Goal: Transaction & Acquisition: Book appointment/travel/reservation

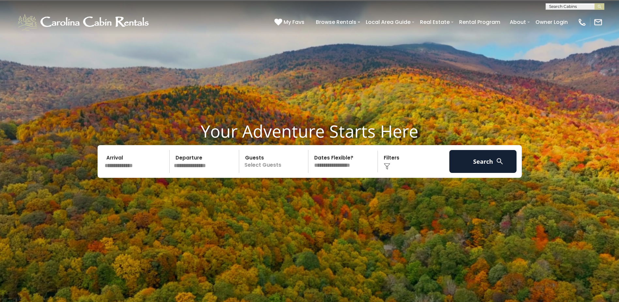
click at [135, 165] on input "text" at bounding box center [136, 161] width 68 height 23
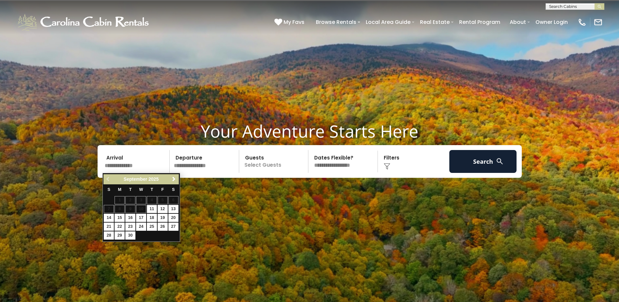
click at [135, 165] on input "text" at bounding box center [136, 161] width 68 height 23
click at [176, 177] on span "Next" at bounding box center [173, 178] width 5 height 5
click at [175, 178] on span "Next" at bounding box center [173, 178] width 5 height 5
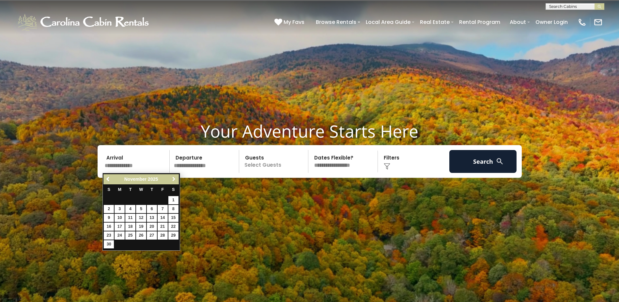
click at [175, 178] on span "Next" at bounding box center [173, 178] width 5 height 5
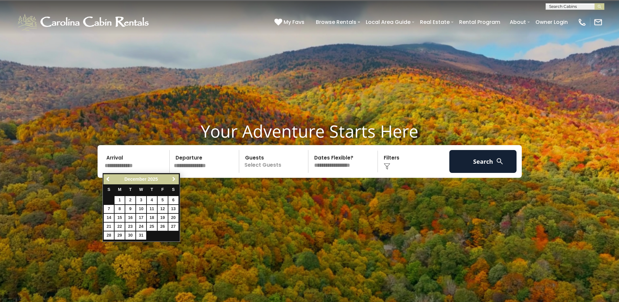
click at [176, 179] on span "Next" at bounding box center [173, 178] width 5 height 5
click at [172, 180] on span "Next" at bounding box center [173, 178] width 5 height 5
click at [109, 180] on span "Previous" at bounding box center [108, 178] width 5 height 5
drag, startPoint x: 109, startPoint y: 180, endPoint x: 111, endPoint y: 193, distance: 12.5
click at [111, 193] on div "Previous Next January 2026 S M T W T F S 1 2 3 4 5 6 7 8 9 10 11 12 13 14 15 16…" at bounding box center [141, 207] width 78 height 69
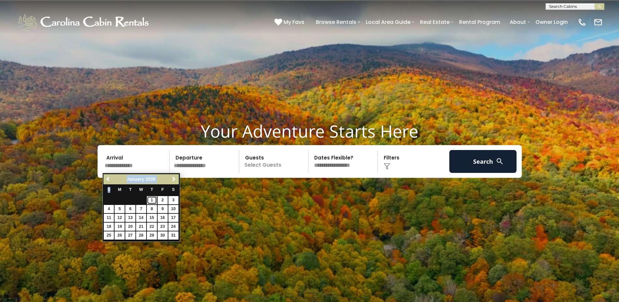
drag, startPoint x: 111, startPoint y: 193, endPoint x: 154, endPoint y: 201, distance: 43.7
click at [154, 201] on link "1" at bounding box center [152, 200] width 10 height 8
type input "******"
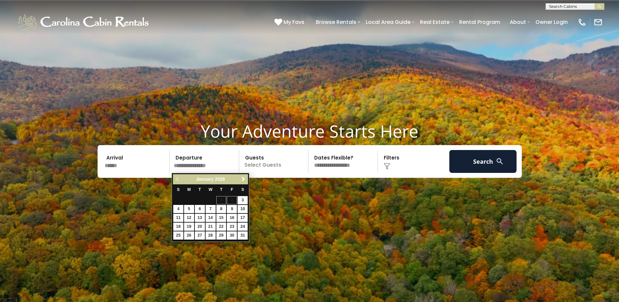
click at [229, 165] on input "text" at bounding box center [206, 161] width 68 height 23
click at [110, 163] on input "******" at bounding box center [136, 161] width 68 height 23
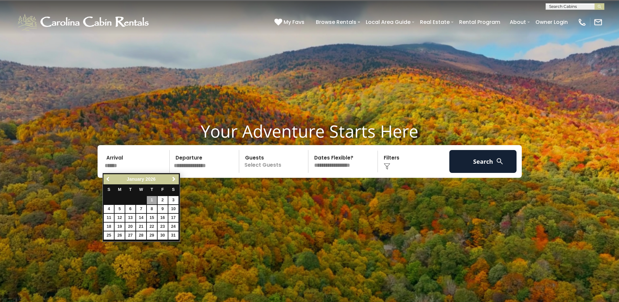
click at [110, 180] on span "Previous" at bounding box center [108, 178] width 5 height 5
click at [108, 180] on span "Previous" at bounding box center [108, 178] width 5 height 5
click at [172, 180] on span "Next" at bounding box center [173, 178] width 5 height 5
click at [165, 227] on link "26" at bounding box center [163, 226] width 10 height 8
type input "********"
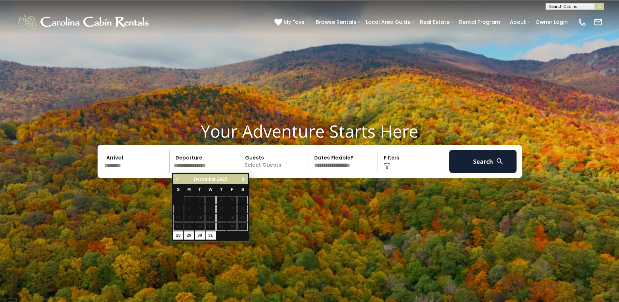
click at [243, 177] on span "Next" at bounding box center [243, 178] width 5 height 5
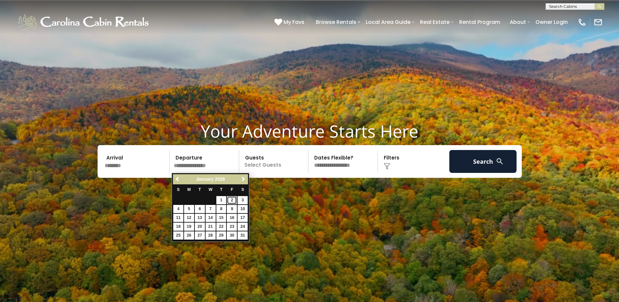
click at [232, 200] on link "2" at bounding box center [232, 200] width 10 height 8
type input "******"
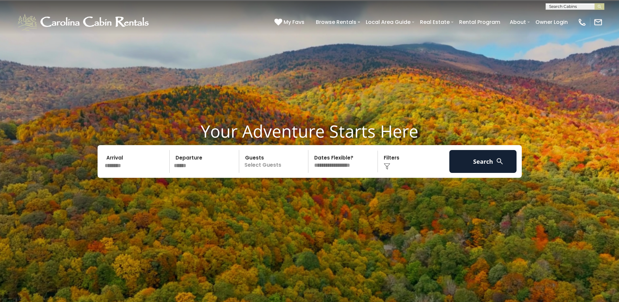
click at [271, 167] on p "Select Guests" at bounding box center [274, 161] width 67 height 23
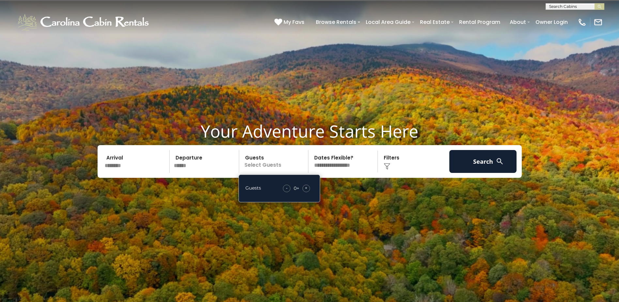
click at [305, 189] on span "+" at bounding box center [306, 187] width 3 height 7
drag, startPoint x: 305, startPoint y: 189, endPoint x: 312, endPoint y: 223, distance: 34.5
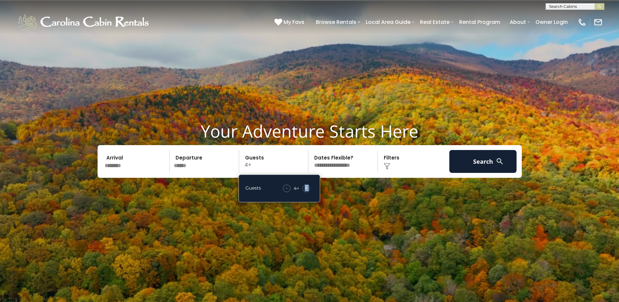
click at [312, 223] on img at bounding box center [309, 174] width 619 height 348
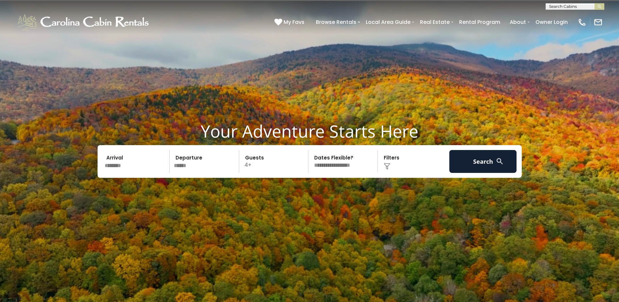
click at [351, 167] on select "**********" at bounding box center [343, 161] width 67 height 23
select select "*"
click at [310, 150] on select "**********" at bounding box center [343, 161] width 67 height 23
click at [478, 166] on button "Search" at bounding box center [483, 161] width 68 height 23
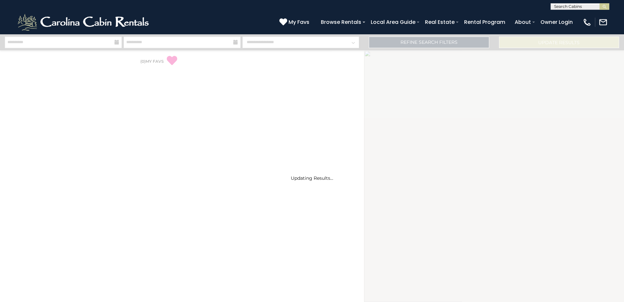
select select "*"
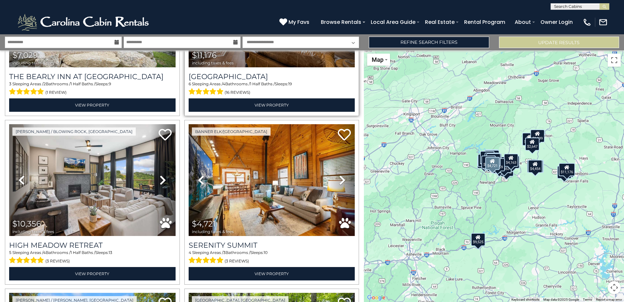
scroll to position [294, 0]
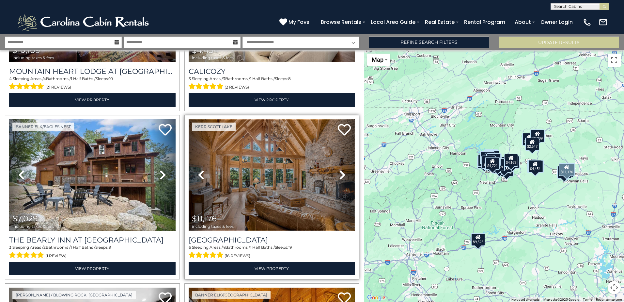
click at [278, 149] on img at bounding box center [272, 174] width 166 height 111
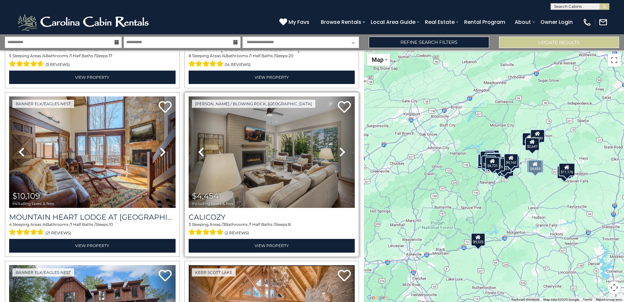
scroll to position [65, 0]
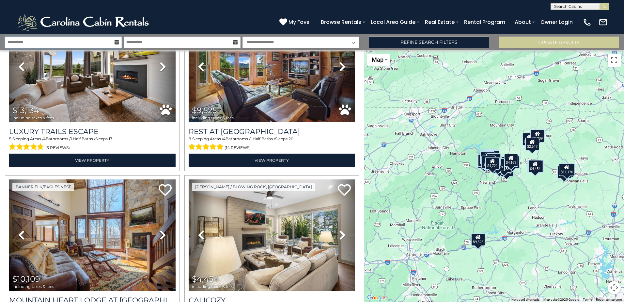
click at [97, 42] on input "**********" at bounding box center [63, 42] width 117 height 11
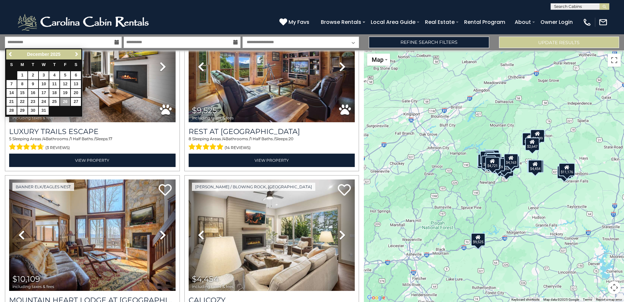
click at [76, 54] on span "Next" at bounding box center [76, 54] width 5 height 5
click at [76, 56] on span "Next" at bounding box center [76, 54] width 5 height 5
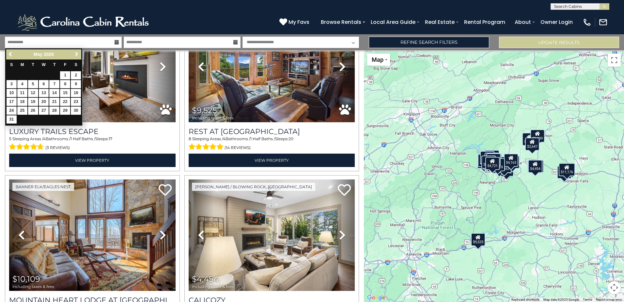
click at [76, 56] on span "Next" at bounding box center [76, 54] width 5 height 5
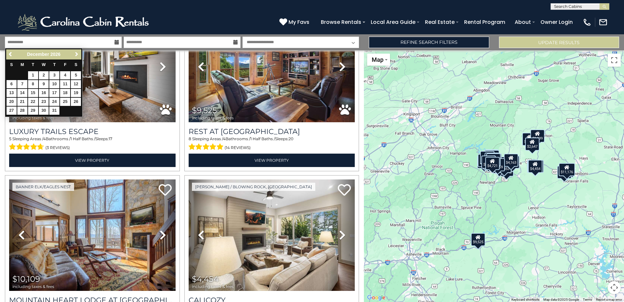
click at [76, 56] on span "Next" at bounding box center [76, 54] width 5 height 5
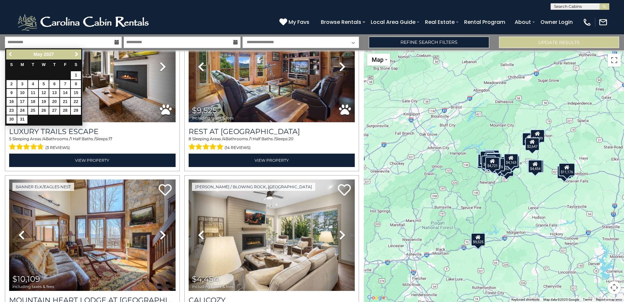
click at [9, 53] on span "Previous" at bounding box center [10, 54] width 5 height 5
click at [54, 112] on link "29" at bounding box center [54, 110] width 10 height 8
type input "*******"
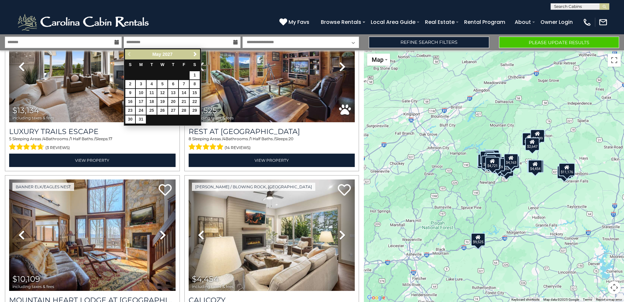
click at [130, 56] on div "Previous Next May 2027" at bounding box center [162, 54] width 75 height 10
click at [129, 55] on div "Previous Next May 2027" at bounding box center [162, 54] width 75 height 10
click at [79, 44] on input "*******" at bounding box center [63, 42] width 117 height 11
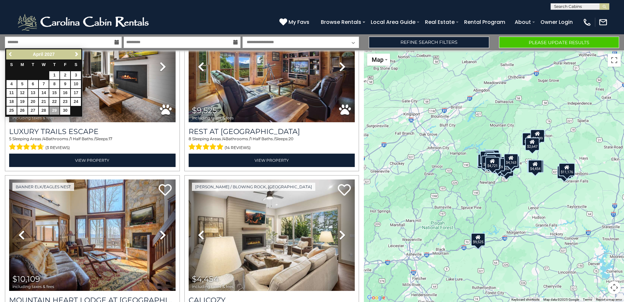
click at [10, 55] on span "Previous" at bounding box center [10, 54] width 5 height 5
click at [64, 102] on link "26" at bounding box center [65, 102] width 10 height 8
type input "*******"
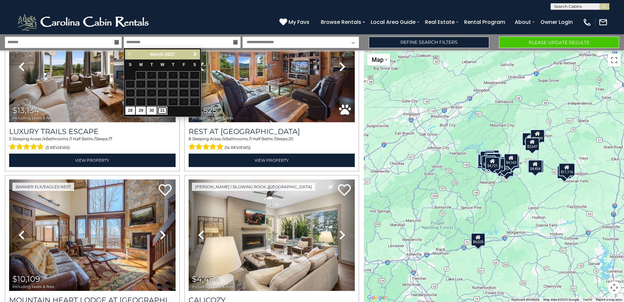
click at [164, 112] on link "31" at bounding box center [162, 110] width 10 height 8
type input "*******"
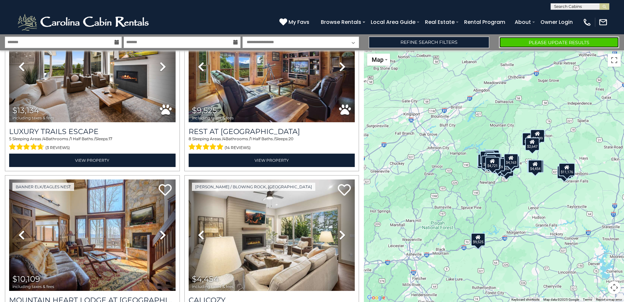
click at [528, 42] on button "Please Update Results" at bounding box center [559, 42] width 120 height 11
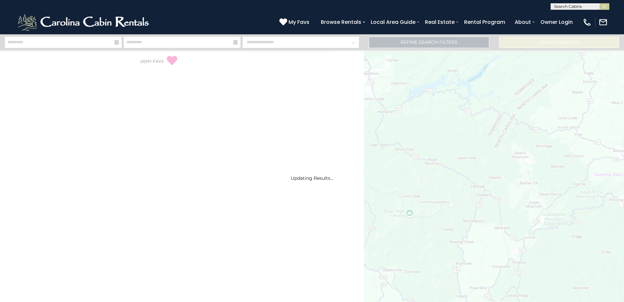
select select "*"
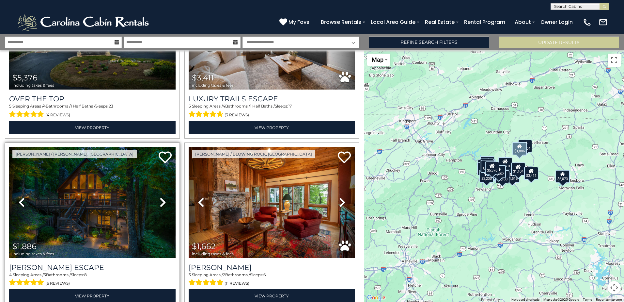
scroll to position [131, 0]
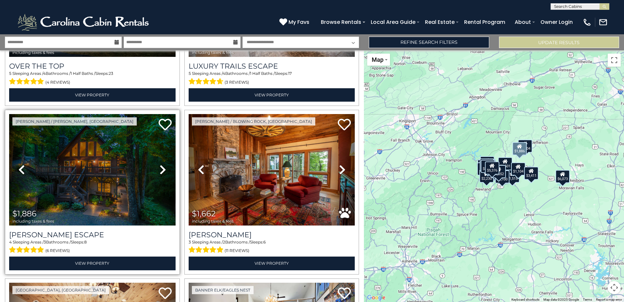
click at [164, 166] on icon at bounding box center [163, 169] width 7 height 10
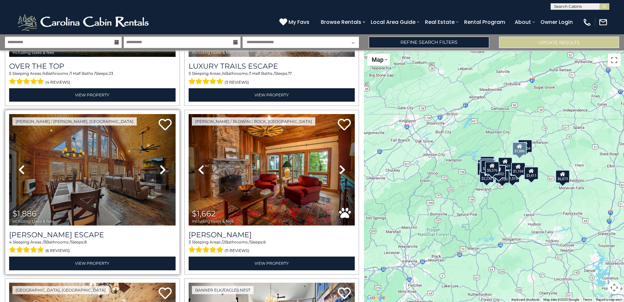
click at [162, 167] on icon at bounding box center [163, 169] width 7 height 10
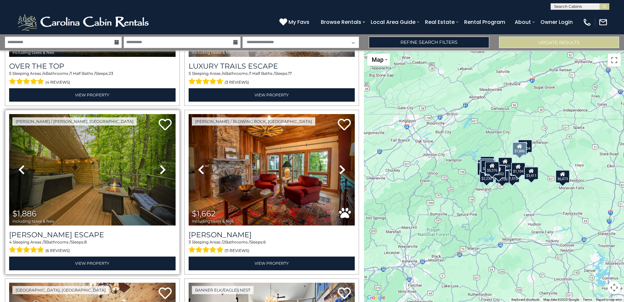
click at [162, 167] on icon at bounding box center [163, 169] width 7 height 10
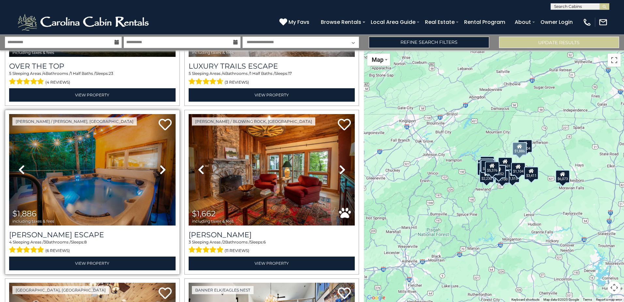
click at [162, 167] on icon at bounding box center [163, 169] width 7 height 10
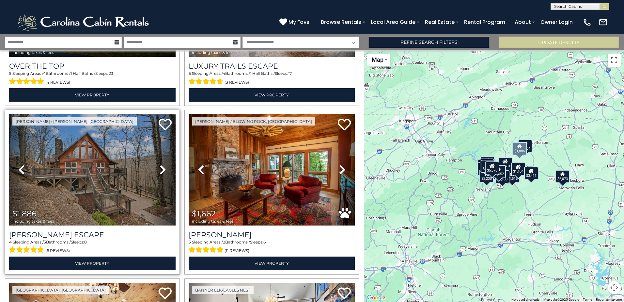
click at [162, 167] on icon at bounding box center [163, 169] width 7 height 10
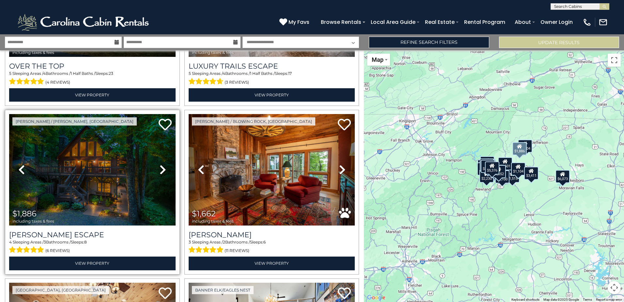
click at [162, 167] on icon at bounding box center [163, 169] width 7 height 10
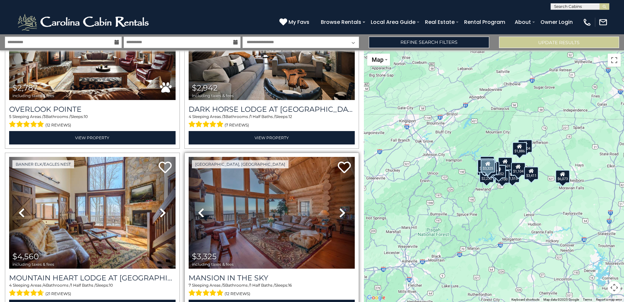
scroll to position [457, 0]
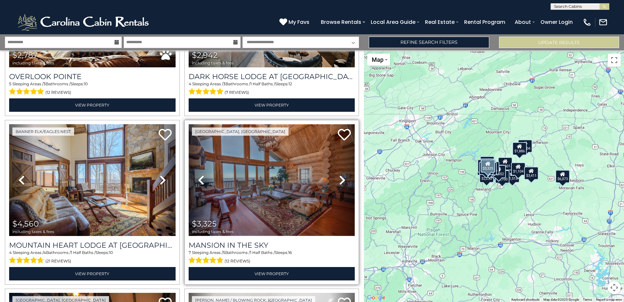
click at [281, 180] on img at bounding box center [272, 179] width 166 height 111
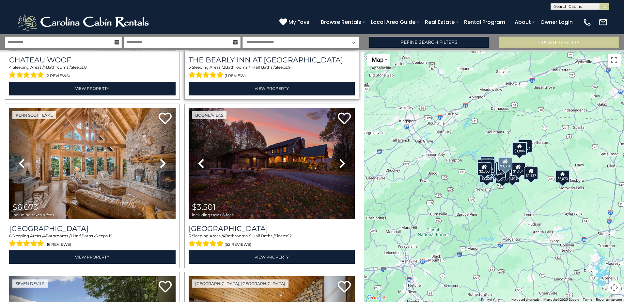
scroll to position [979, 0]
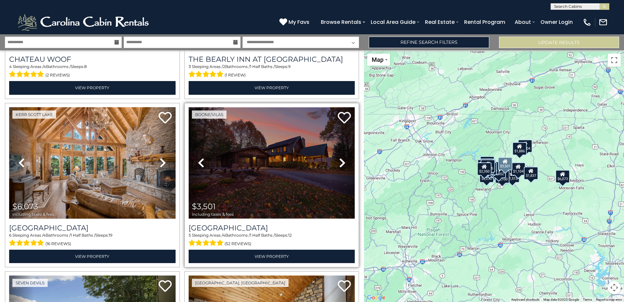
click at [257, 156] on img at bounding box center [272, 162] width 166 height 111
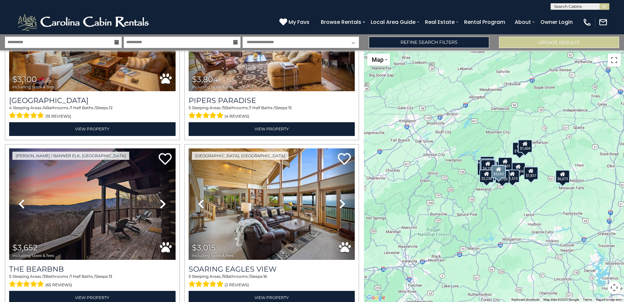
scroll to position [2315, 0]
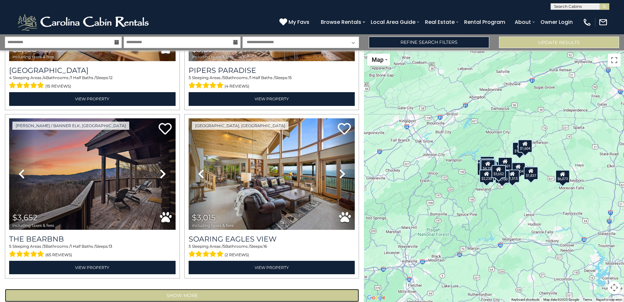
click at [179, 289] on button "Show More" at bounding box center [182, 295] width 354 height 13
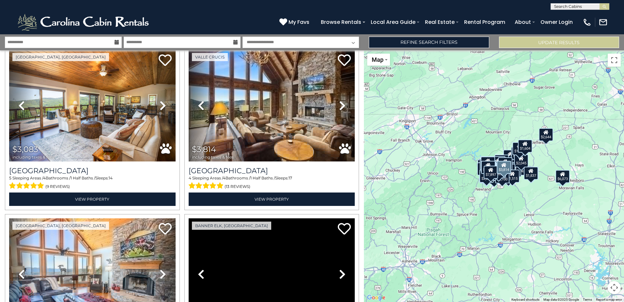
scroll to position [2511, 0]
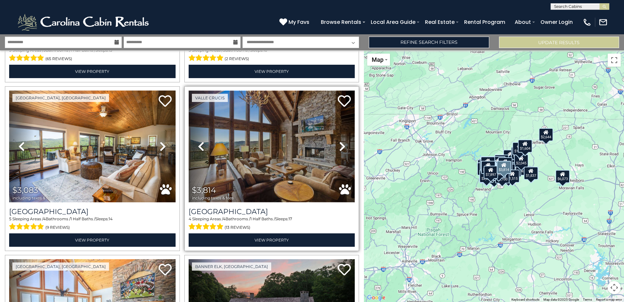
click at [276, 129] on img at bounding box center [272, 145] width 166 height 111
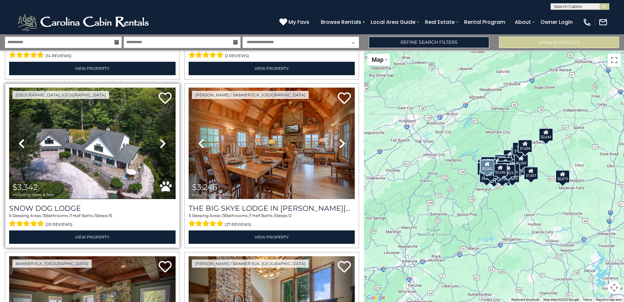
scroll to position [3392, 0]
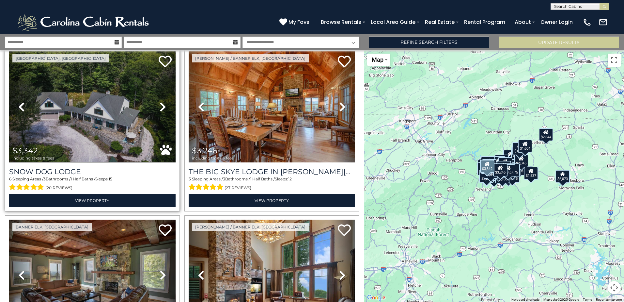
click at [161, 102] on icon at bounding box center [163, 107] width 7 height 10
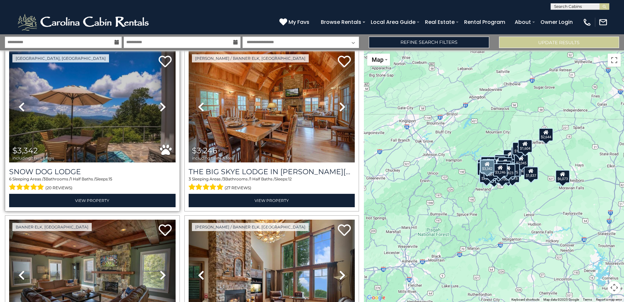
click at [165, 85] on link "Next" at bounding box center [162, 106] width 25 height 111
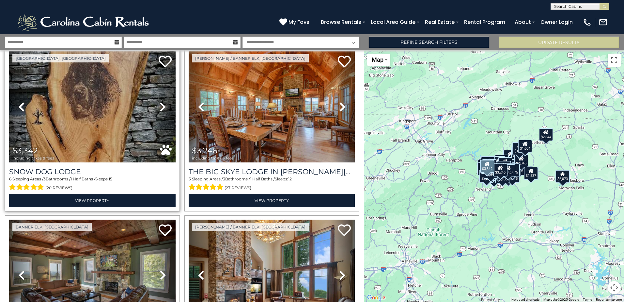
click at [165, 102] on icon at bounding box center [163, 107] width 7 height 10
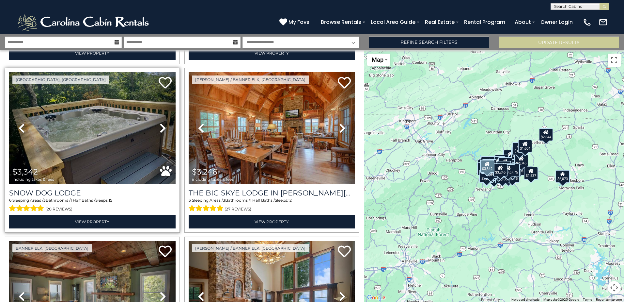
scroll to position [3360, 0]
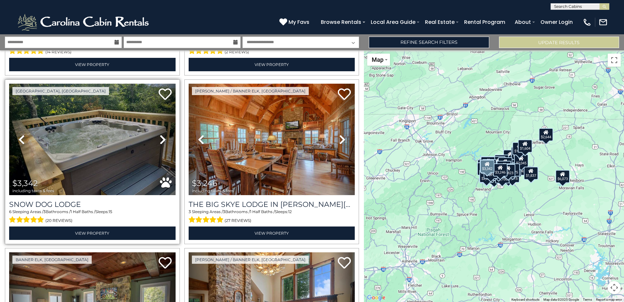
click at [163, 134] on icon at bounding box center [163, 139] width 7 height 10
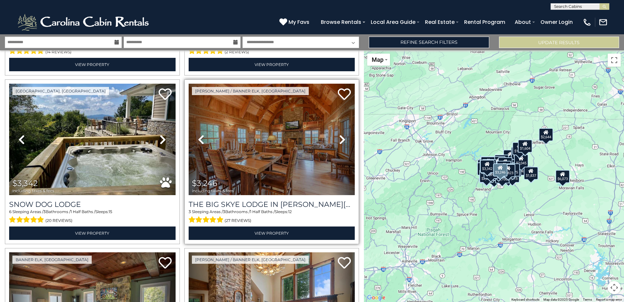
click at [341, 134] on icon at bounding box center [342, 139] width 7 height 10
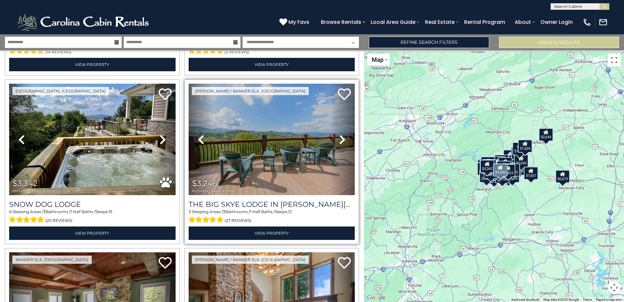
click at [341, 134] on icon at bounding box center [342, 139] width 7 height 10
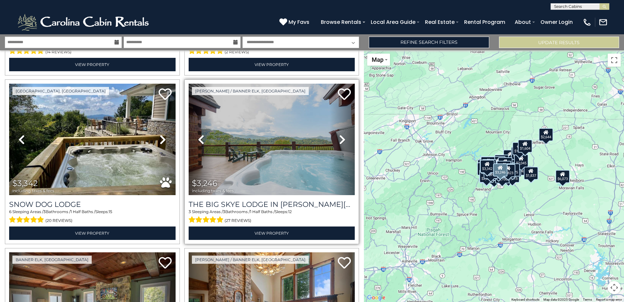
click at [341, 134] on icon at bounding box center [342, 139] width 7 height 10
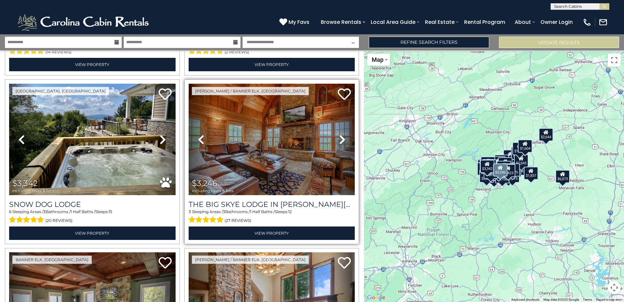
click at [341, 134] on icon at bounding box center [342, 139] width 7 height 10
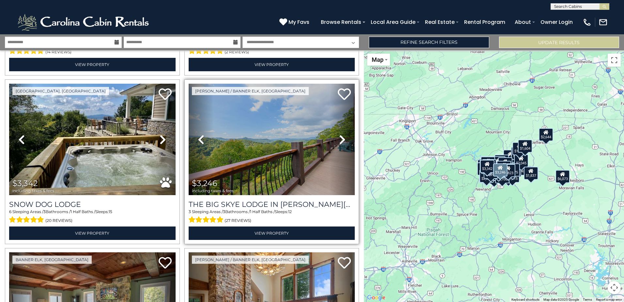
click at [341, 134] on icon at bounding box center [342, 139] width 7 height 10
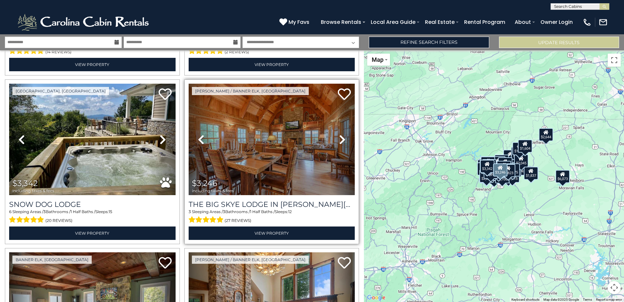
click at [341, 134] on icon at bounding box center [342, 139] width 7 height 10
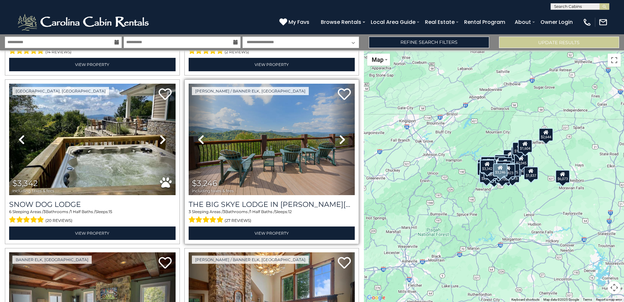
click at [341, 134] on icon at bounding box center [342, 139] width 7 height 10
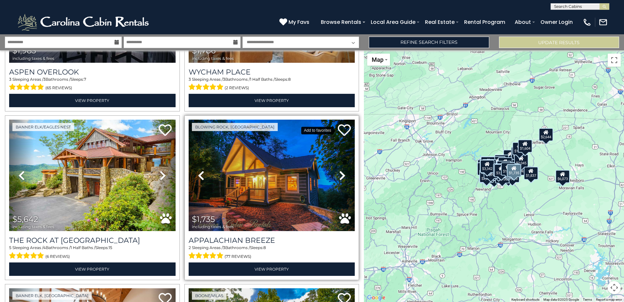
scroll to position [4012, 0]
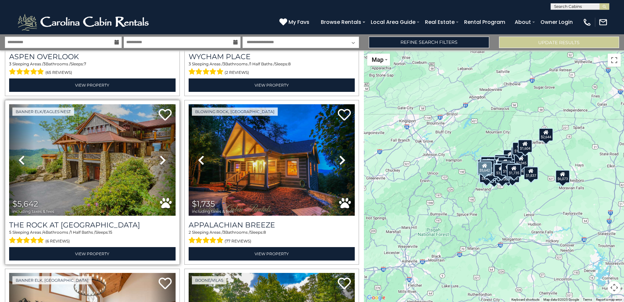
click at [162, 155] on icon at bounding box center [163, 160] width 7 height 10
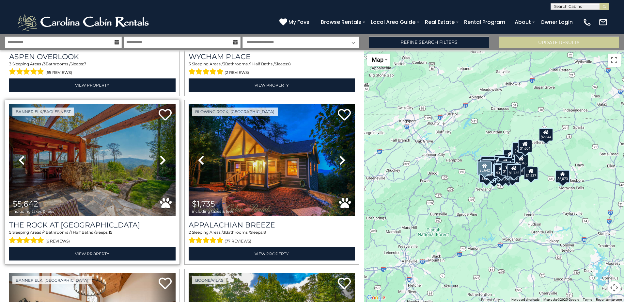
click at [162, 155] on icon at bounding box center [163, 160] width 7 height 10
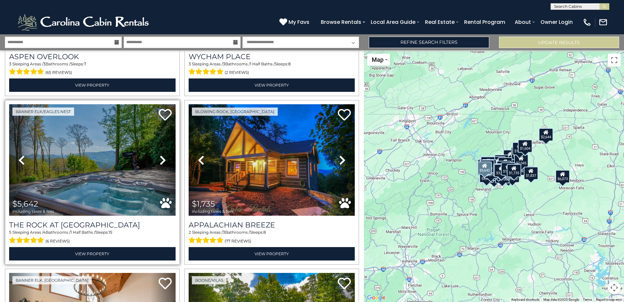
click at [21, 155] on icon at bounding box center [21, 160] width 7 height 10
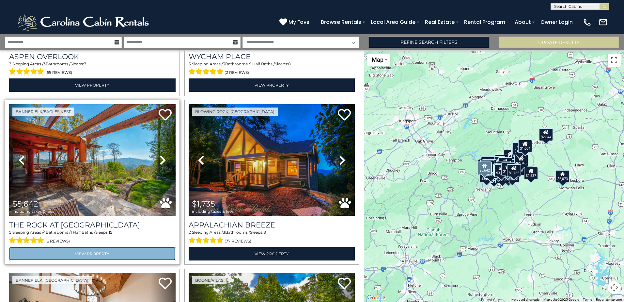
click at [79, 247] on link "View Property" at bounding box center [92, 253] width 166 height 13
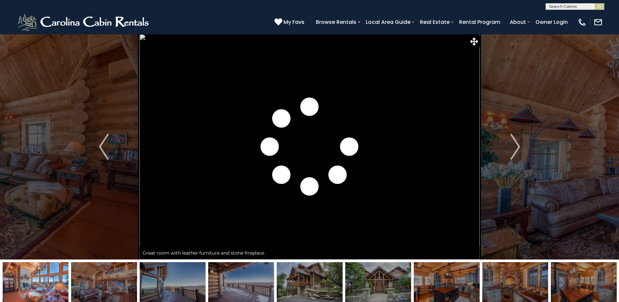
click at [54, 281] on img at bounding box center [36, 282] width 66 height 41
click at [109, 284] on img at bounding box center [104, 282] width 66 height 41
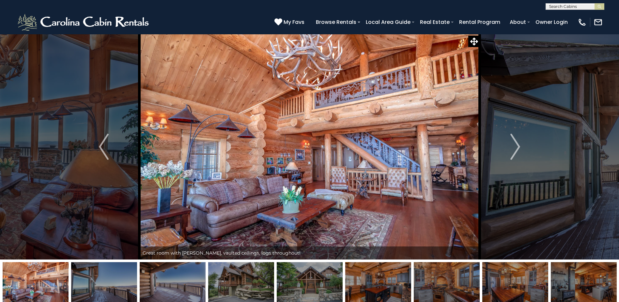
click at [164, 290] on img at bounding box center [173, 282] width 66 height 41
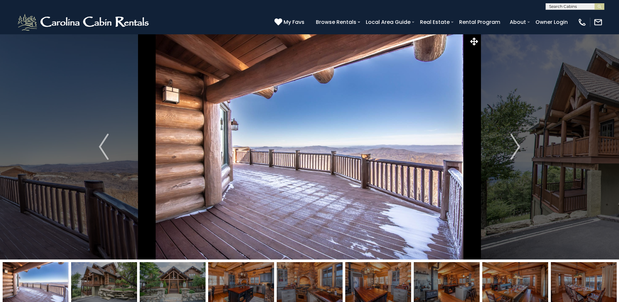
click at [176, 284] on img at bounding box center [173, 282] width 66 height 41
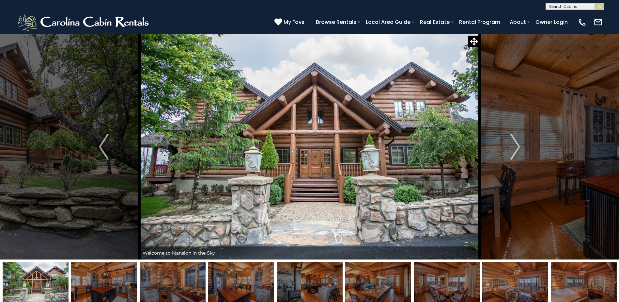
click at [252, 283] on img at bounding box center [241, 282] width 66 height 41
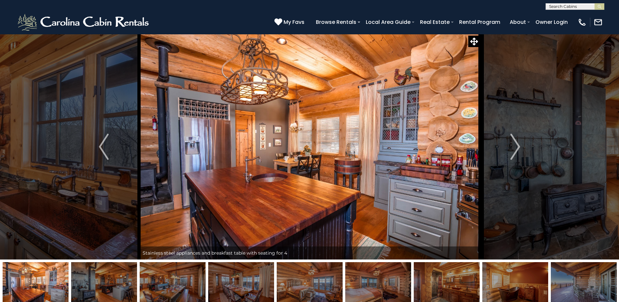
click at [252, 283] on img at bounding box center [241, 282] width 66 height 41
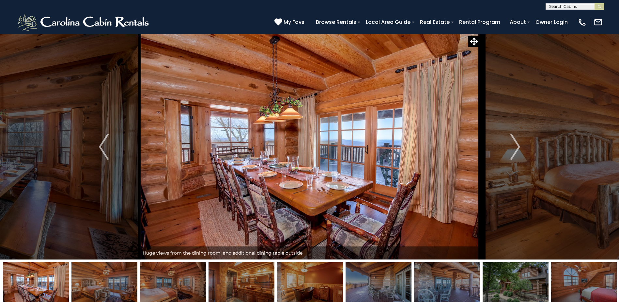
click at [251, 284] on img at bounding box center [242, 282] width 66 height 41
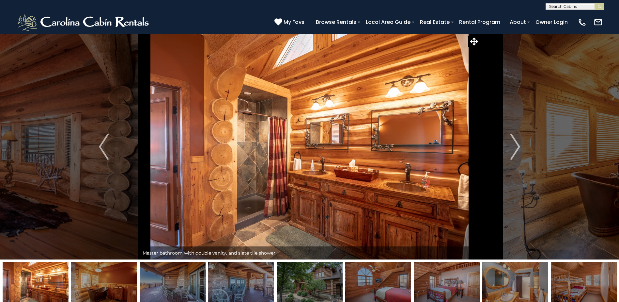
click at [196, 280] on img at bounding box center [173, 282] width 66 height 41
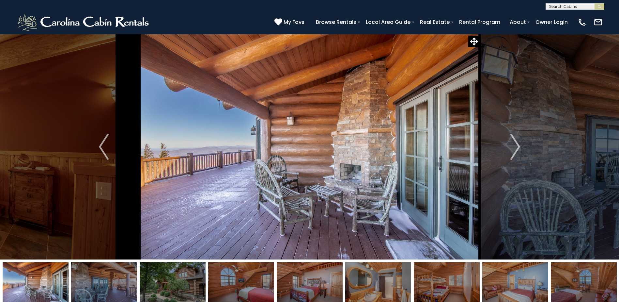
click at [191, 281] on img at bounding box center [173, 282] width 66 height 41
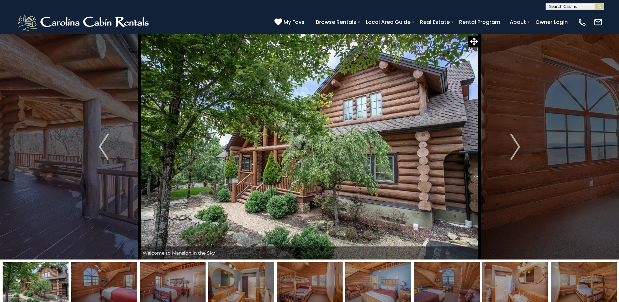
click at [195, 281] on img at bounding box center [173, 282] width 66 height 41
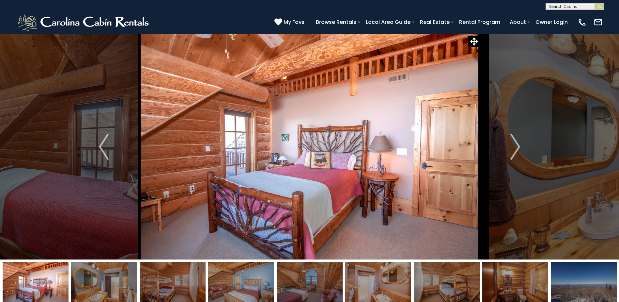
click at [232, 282] on img at bounding box center [241, 282] width 66 height 41
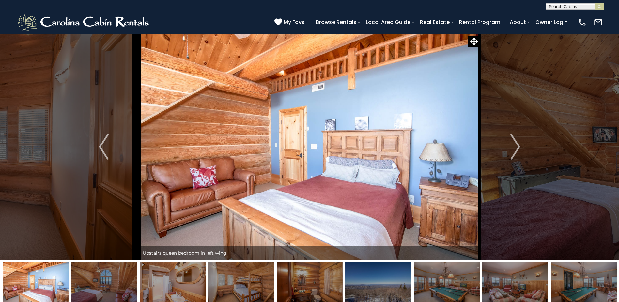
click at [232, 282] on img at bounding box center [241, 282] width 66 height 41
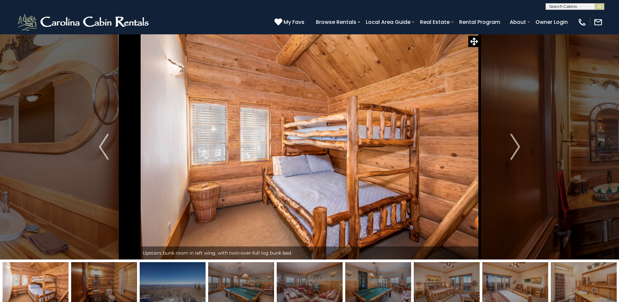
click at [193, 284] on img at bounding box center [173, 282] width 66 height 41
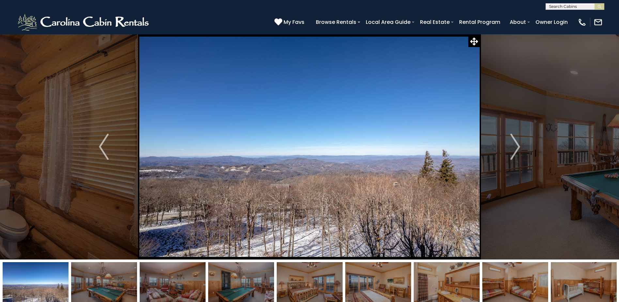
click at [192, 284] on img at bounding box center [173, 282] width 66 height 41
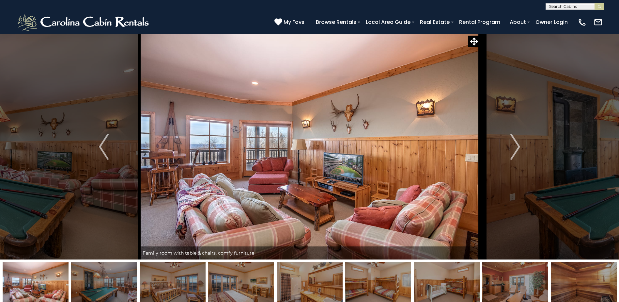
click at [192, 284] on img at bounding box center [173, 282] width 66 height 41
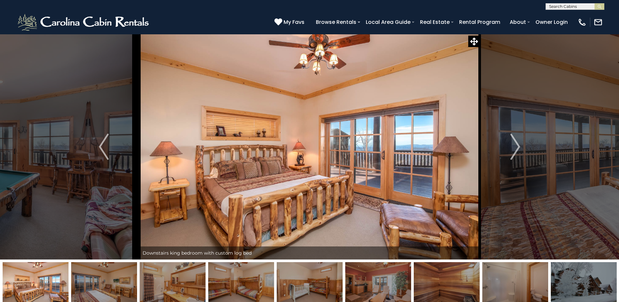
click at [192, 284] on img at bounding box center [173, 282] width 66 height 41
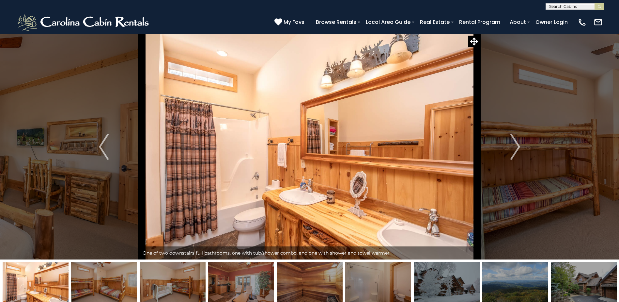
click at [233, 284] on img at bounding box center [241, 282] width 66 height 41
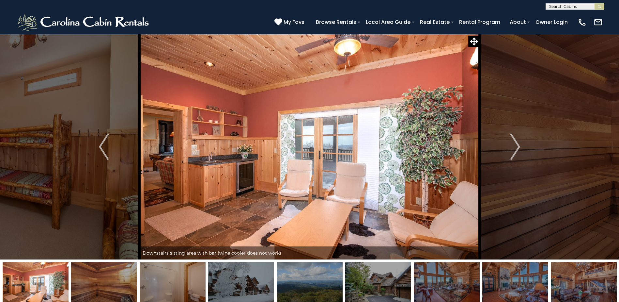
click at [107, 287] on img at bounding box center [104, 282] width 66 height 41
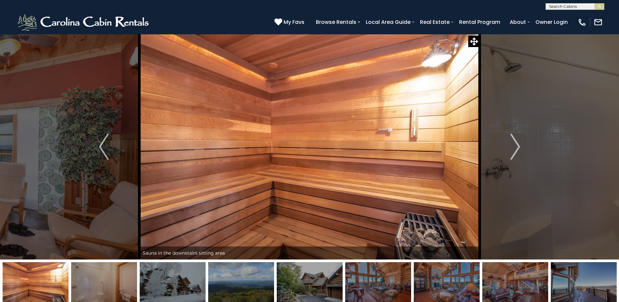
click at [107, 287] on img at bounding box center [104, 282] width 66 height 41
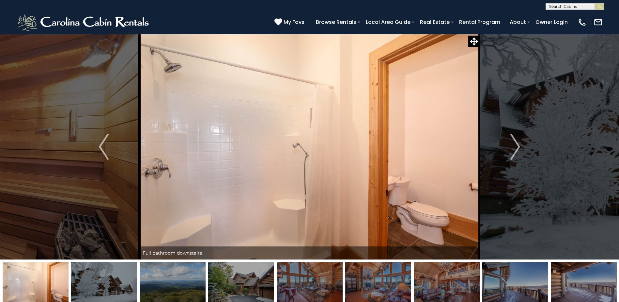
click at [107, 287] on img at bounding box center [104, 282] width 66 height 41
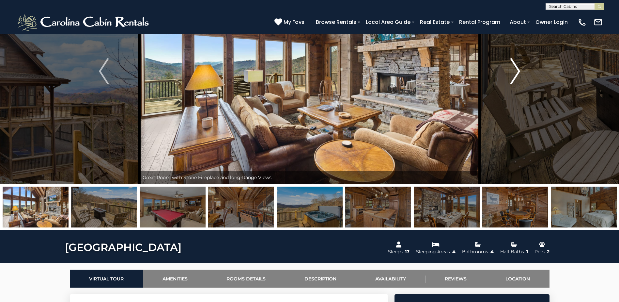
click at [514, 73] on img "Next" at bounding box center [516, 71] width 10 height 26
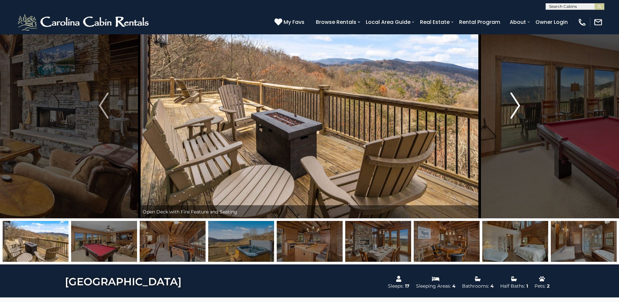
scroll to position [10, 0]
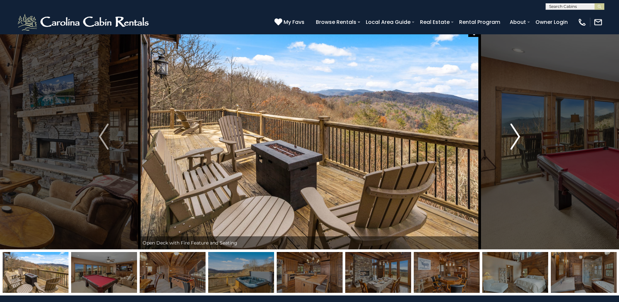
click at [519, 137] on img "Next" at bounding box center [516, 136] width 10 height 26
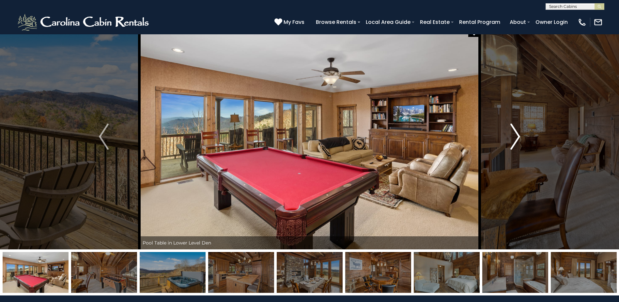
click at [519, 137] on img "Next" at bounding box center [516, 136] width 10 height 26
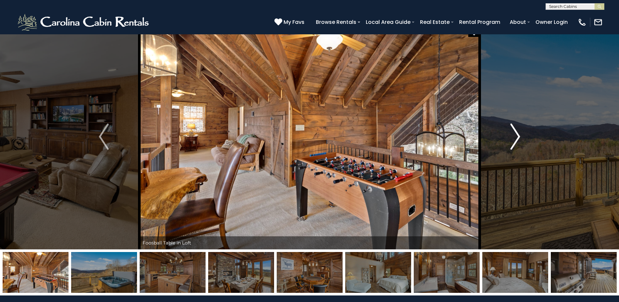
click at [519, 136] on img "Next" at bounding box center [516, 136] width 10 height 26
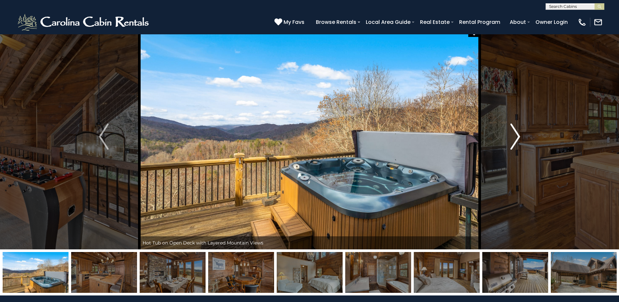
click at [519, 136] on img "Next" at bounding box center [516, 136] width 10 height 26
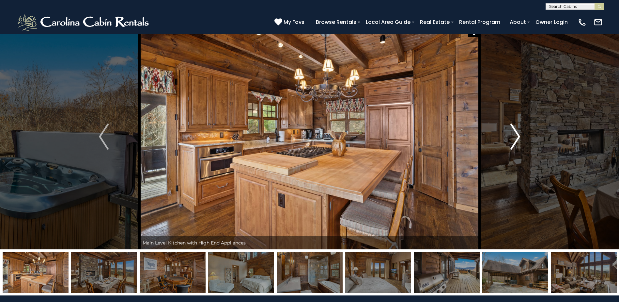
click at [519, 136] on img "Next" at bounding box center [516, 136] width 10 height 26
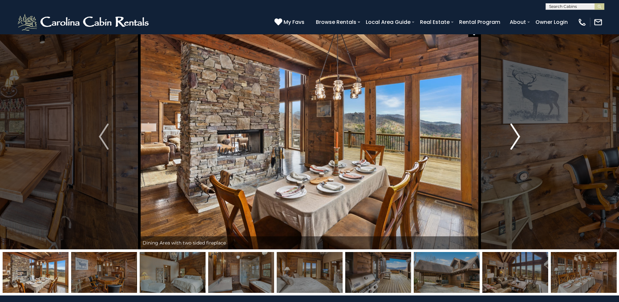
click at [519, 136] on img "Next" at bounding box center [516, 136] width 10 height 26
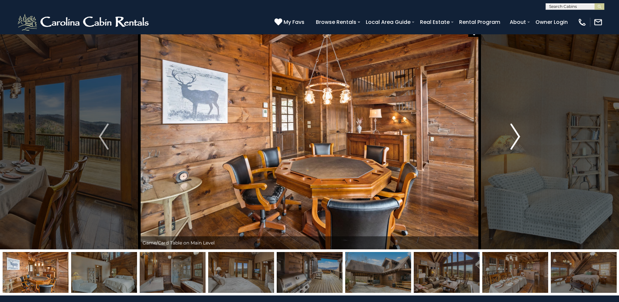
click at [519, 136] on img "Next" at bounding box center [516, 136] width 10 height 26
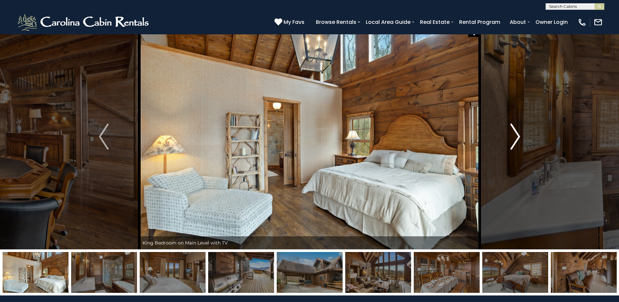
click at [519, 136] on img "Next" at bounding box center [516, 136] width 10 height 26
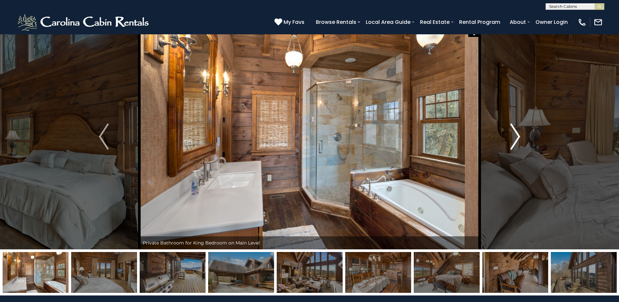
click at [519, 136] on img "Next" at bounding box center [516, 136] width 10 height 26
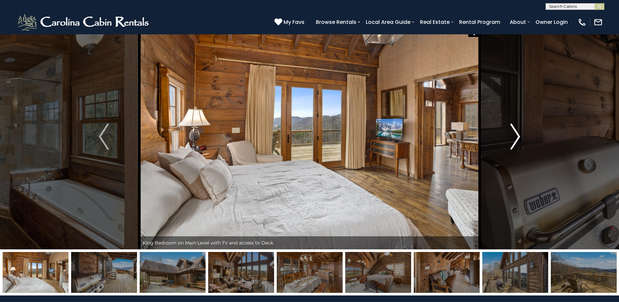
click at [519, 136] on img "Next" at bounding box center [516, 136] width 10 height 26
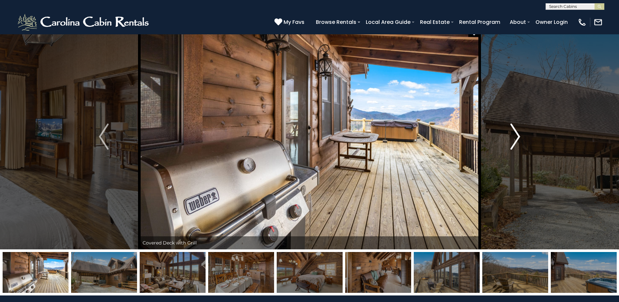
click at [519, 136] on img "Next" at bounding box center [516, 136] width 10 height 26
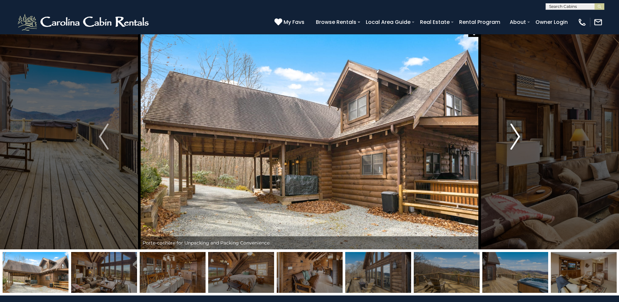
click at [519, 136] on img "Next" at bounding box center [516, 136] width 10 height 26
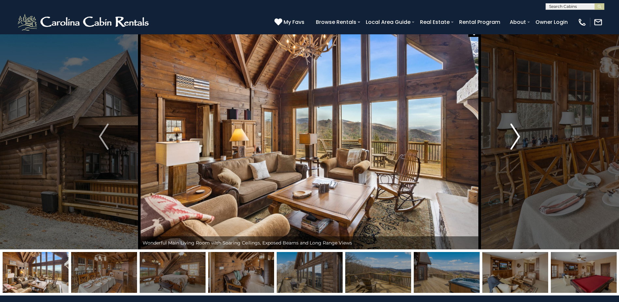
click at [519, 136] on img "Next" at bounding box center [516, 136] width 10 height 26
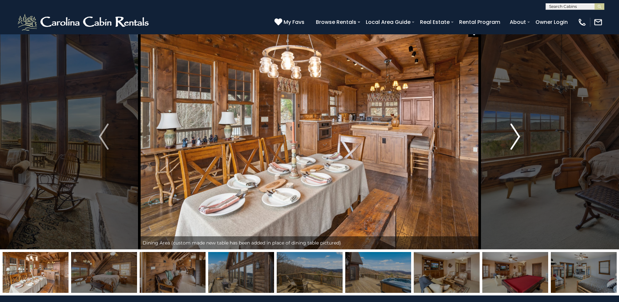
click at [519, 136] on img "Next" at bounding box center [516, 136] width 10 height 26
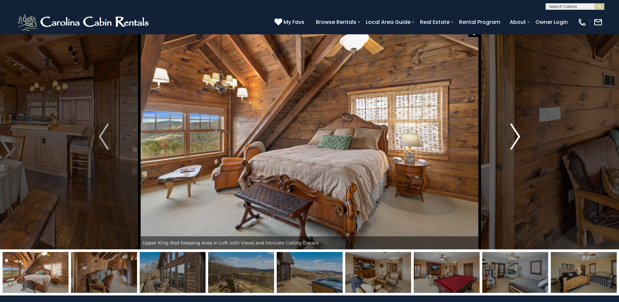
click at [519, 136] on img "Next" at bounding box center [516, 136] width 10 height 26
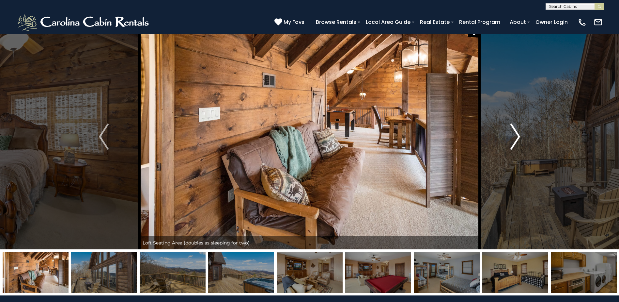
click at [519, 136] on img "Next" at bounding box center [516, 136] width 10 height 26
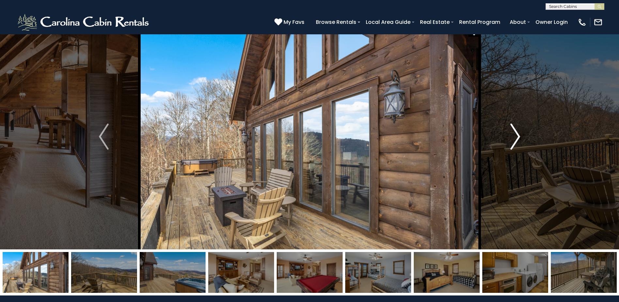
click at [519, 136] on img "Next" at bounding box center [516, 136] width 10 height 26
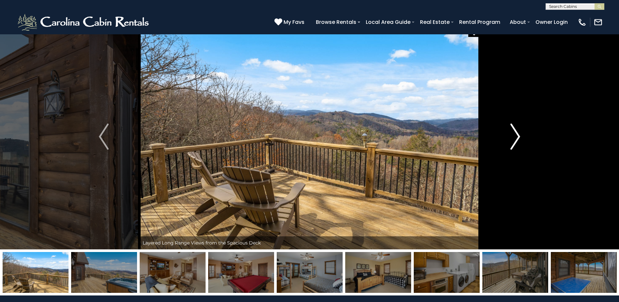
click at [519, 136] on img "Next" at bounding box center [516, 136] width 10 height 26
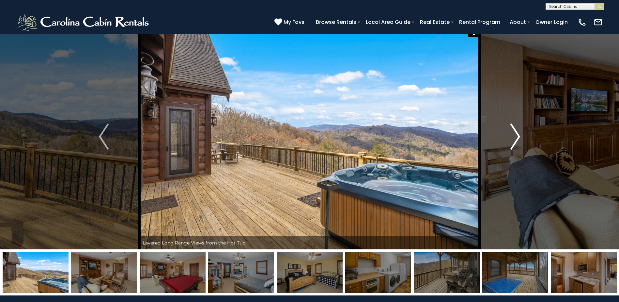
click at [519, 136] on img "Next" at bounding box center [516, 136] width 10 height 26
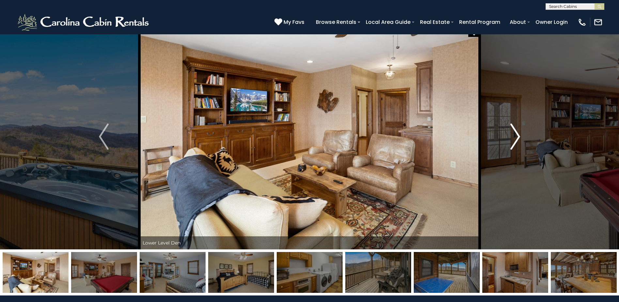
click at [519, 136] on img "Next" at bounding box center [516, 136] width 10 height 26
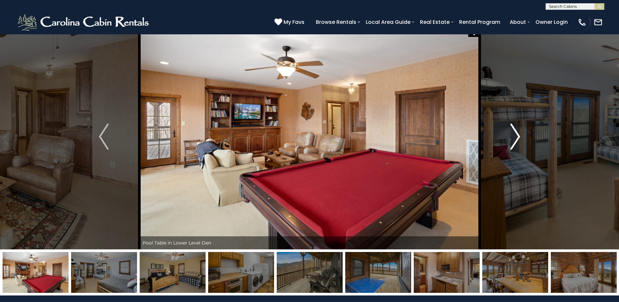
click at [519, 136] on img "Next" at bounding box center [516, 136] width 10 height 26
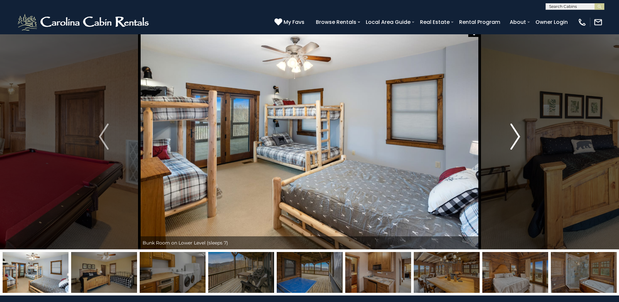
click at [519, 136] on img "Next" at bounding box center [516, 136] width 10 height 26
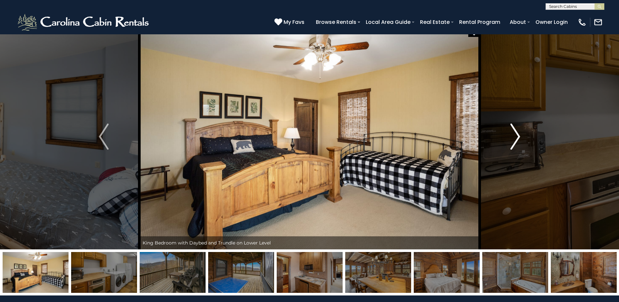
click at [519, 136] on img "Next" at bounding box center [516, 136] width 10 height 26
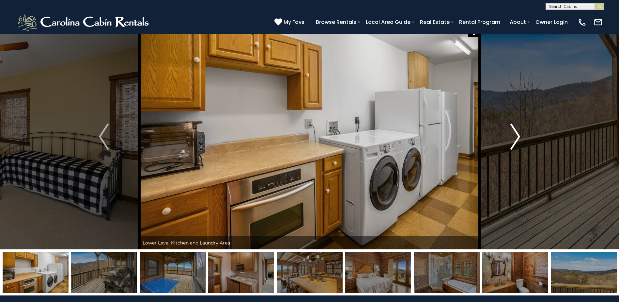
click at [519, 136] on img "Next" at bounding box center [516, 136] width 10 height 26
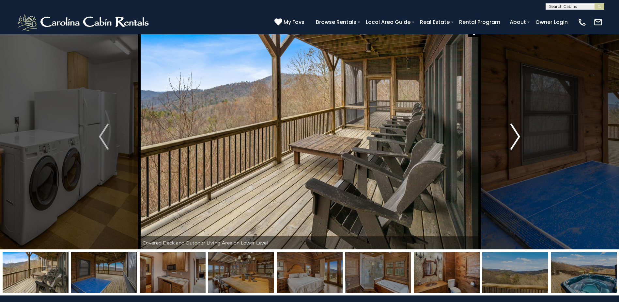
click at [518, 130] on img "Next" at bounding box center [516, 136] width 10 height 26
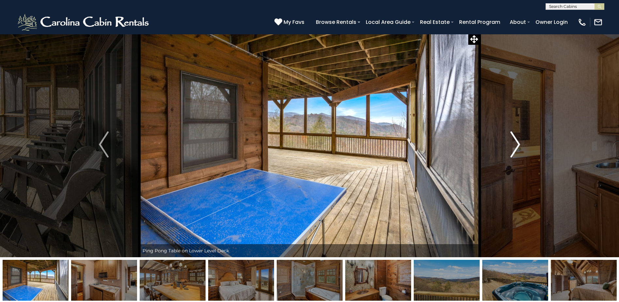
scroll to position [0, 0]
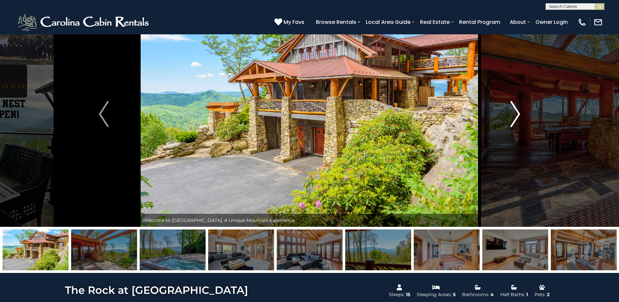
click at [519, 115] on img "Next" at bounding box center [516, 114] width 10 height 26
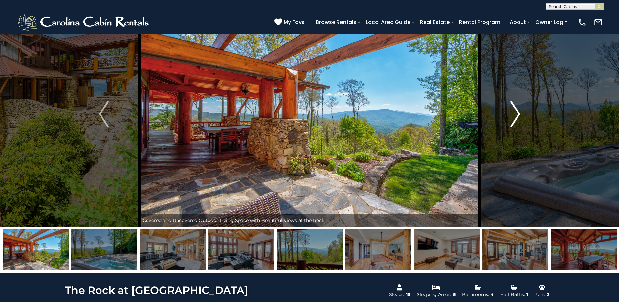
click at [513, 113] on img "Next" at bounding box center [516, 114] width 10 height 26
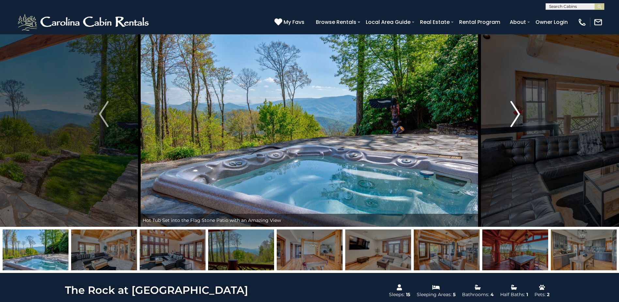
click at [513, 113] on img "Next" at bounding box center [516, 114] width 10 height 26
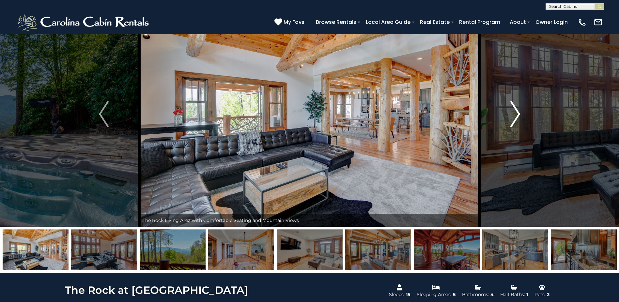
click at [520, 113] on img "Next" at bounding box center [516, 114] width 10 height 26
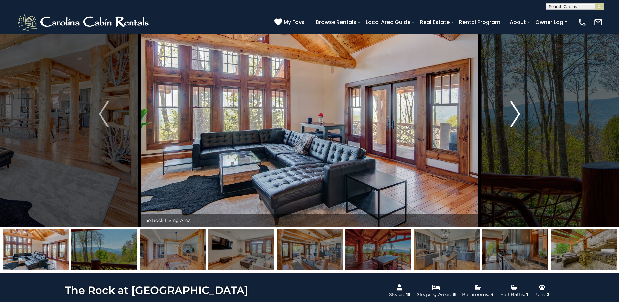
click at [515, 114] on img "Next" at bounding box center [516, 114] width 10 height 26
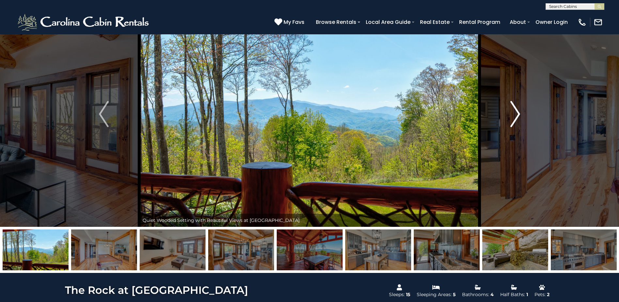
click at [515, 114] on img "Next" at bounding box center [516, 114] width 10 height 26
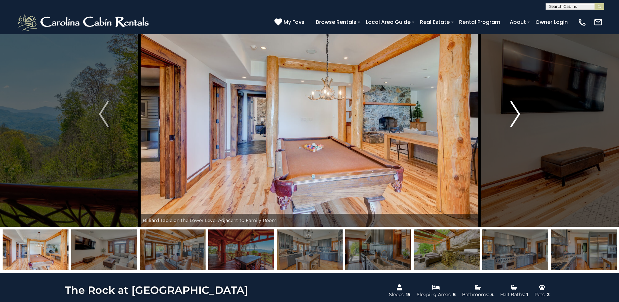
click at [515, 114] on img "Next" at bounding box center [516, 114] width 10 height 26
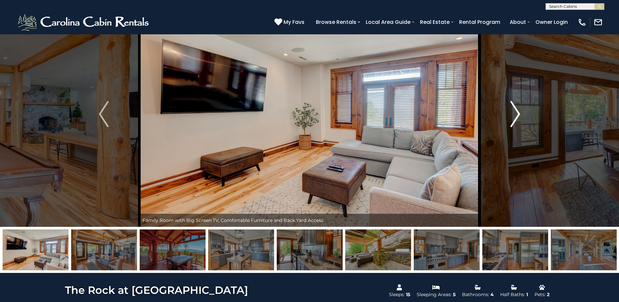
click at [515, 114] on img "Next" at bounding box center [516, 114] width 10 height 26
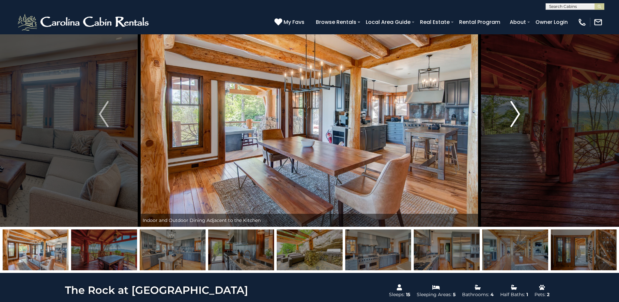
click at [517, 114] on img "Next" at bounding box center [516, 114] width 10 height 26
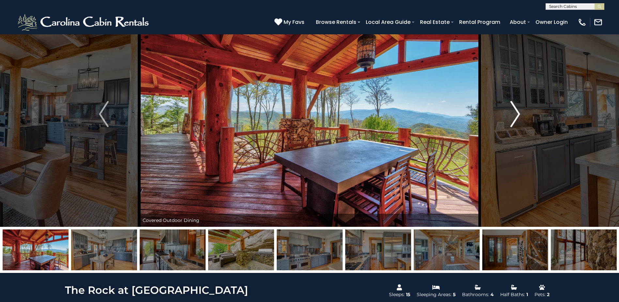
click at [517, 114] on img "Next" at bounding box center [516, 114] width 10 height 26
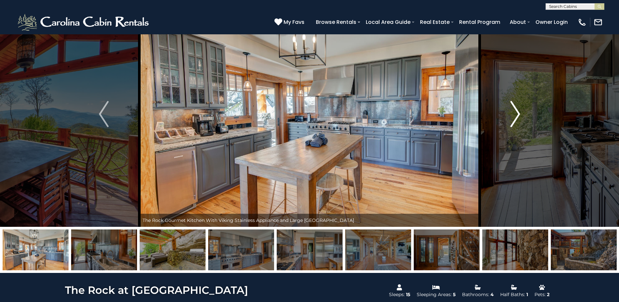
click at [517, 114] on img "Next" at bounding box center [516, 114] width 10 height 26
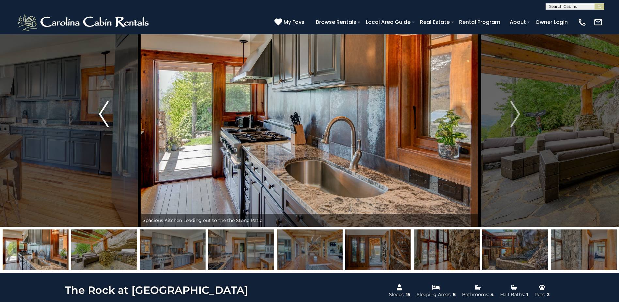
click at [104, 108] on img "Previous" at bounding box center [104, 114] width 10 height 26
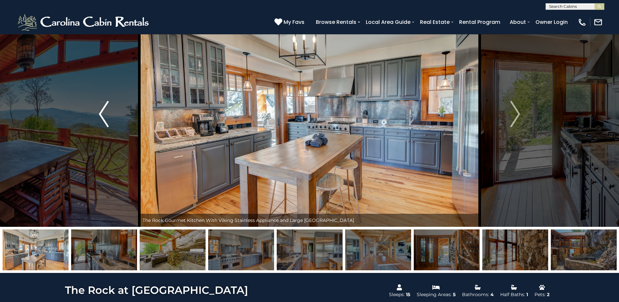
click at [104, 108] on img "Previous" at bounding box center [104, 114] width 10 height 26
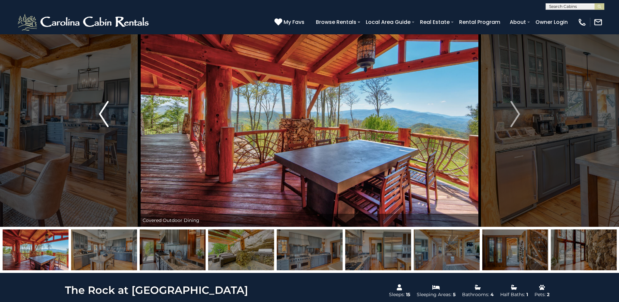
click at [104, 108] on img "Previous" at bounding box center [104, 114] width 10 height 26
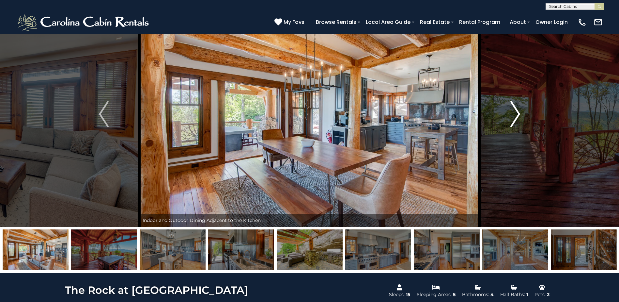
click at [511, 116] on img "Next" at bounding box center [516, 114] width 10 height 26
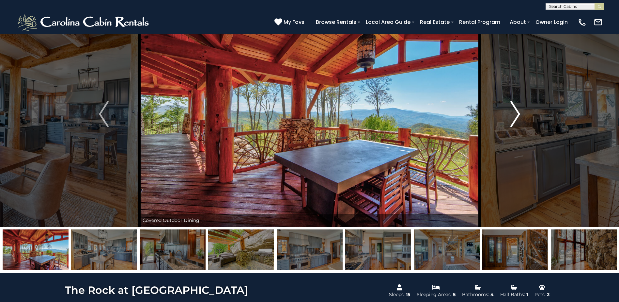
click at [513, 115] on img "Next" at bounding box center [516, 114] width 10 height 26
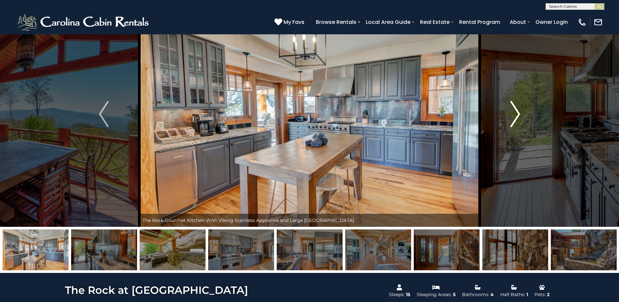
click at [514, 120] on img "Next" at bounding box center [516, 114] width 10 height 26
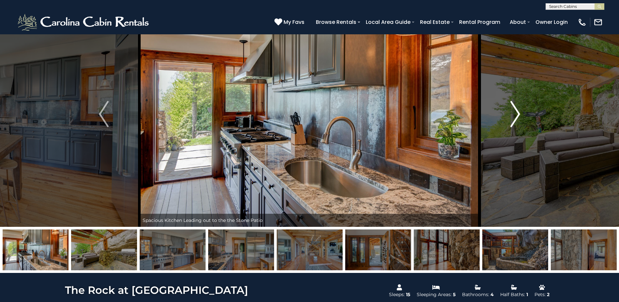
click at [521, 115] on button "Next" at bounding box center [515, 113] width 71 height 225
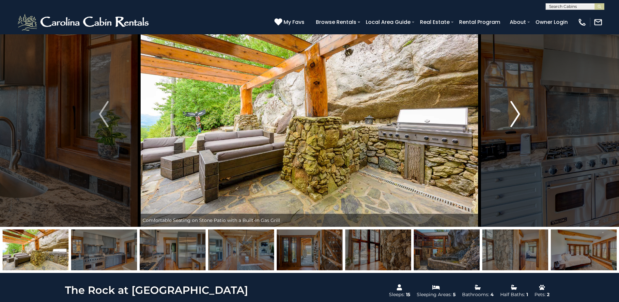
click at [521, 116] on button "Next" at bounding box center [515, 113] width 71 height 225
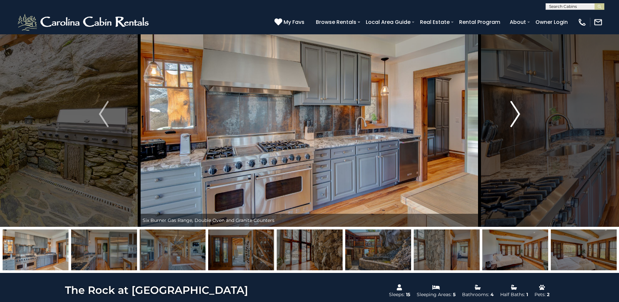
click at [519, 115] on img "Next" at bounding box center [516, 114] width 10 height 26
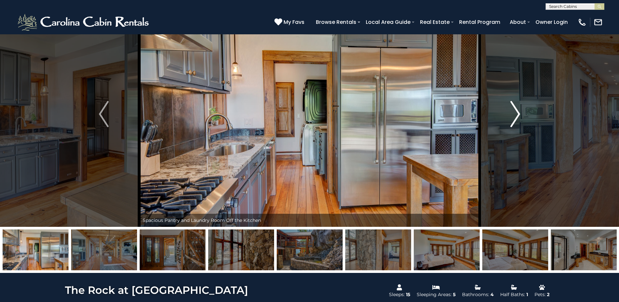
click at [519, 115] on img "Next" at bounding box center [516, 114] width 10 height 26
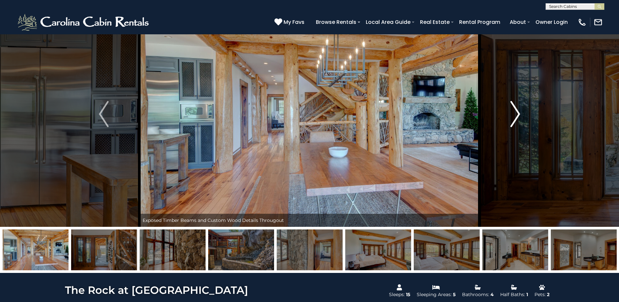
click at [519, 115] on img "Next" at bounding box center [516, 114] width 10 height 26
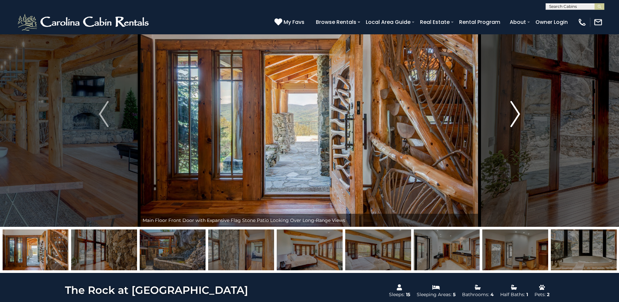
click at [514, 115] on img "Next" at bounding box center [516, 114] width 10 height 26
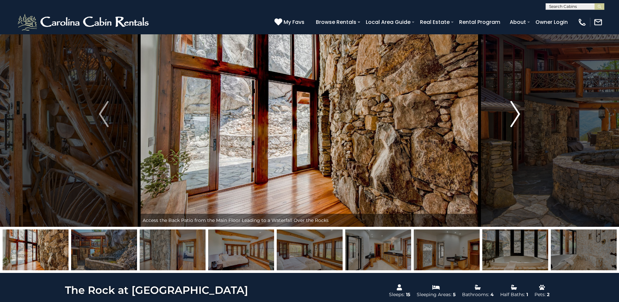
click at [514, 115] on img "Next" at bounding box center [516, 114] width 10 height 26
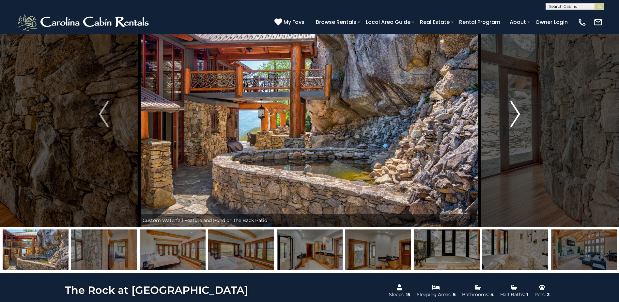
click at [519, 114] on img "Next" at bounding box center [516, 114] width 10 height 26
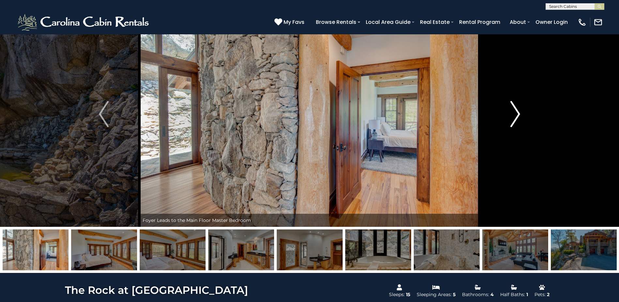
click at [517, 113] on img "Next" at bounding box center [516, 114] width 10 height 26
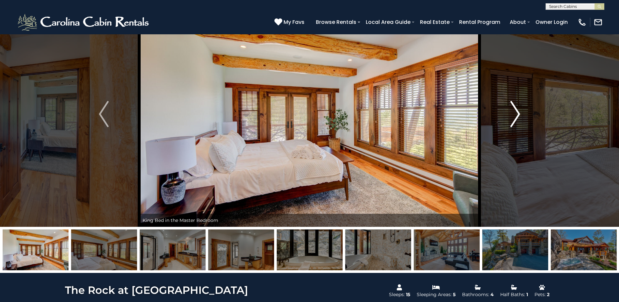
click at [517, 113] on img "Next" at bounding box center [516, 114] width 10 height 26
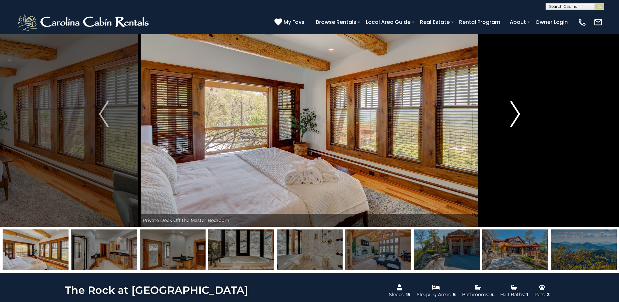
click at [517, 113] on img "Next" at bounding box center [516, 114] width 10 height 26
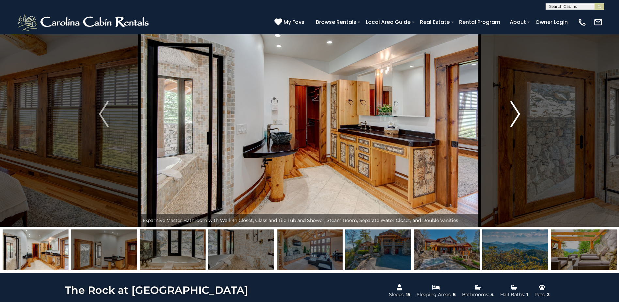
click at [515, 115] on img "Next" at bounding box center [516, 114] width 10 height 26
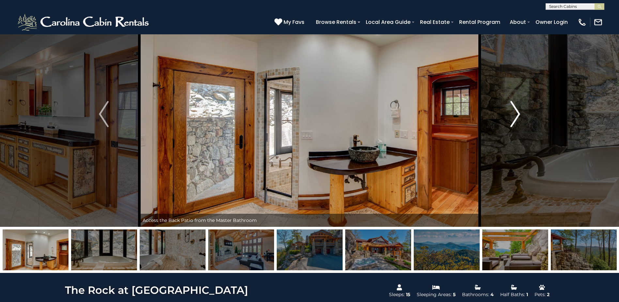
click at [512, 115] on img "Next" at bounding box center [516, 114] width 10 height 26
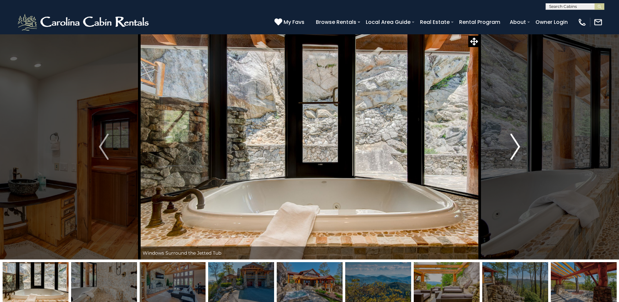
click at [517, 141] on img "Next" at bounding box center [516, 147] width 10 height 26
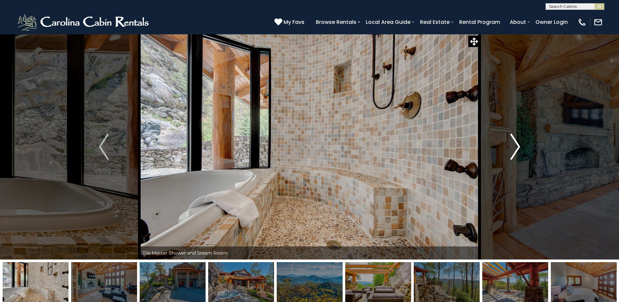
click at [520, 144] on img "Next" at bounding box center [516, 147] width 10 height 26
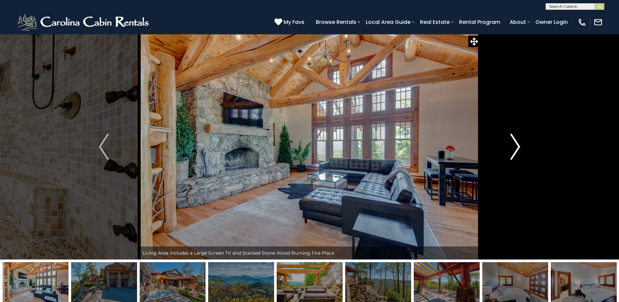
click at [519, 144] on img "Next" at bounding box center [516, 147] width 10 height 26
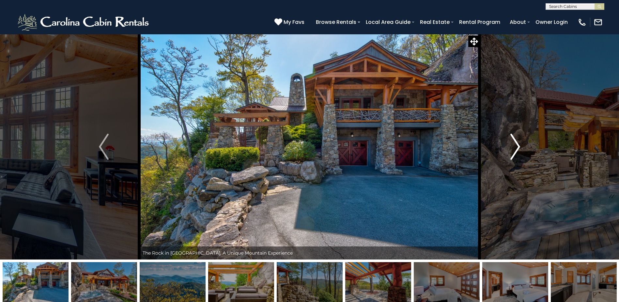
click at [519, 144] on img "Next" at bounding box center [516, 147] width 10 height 26
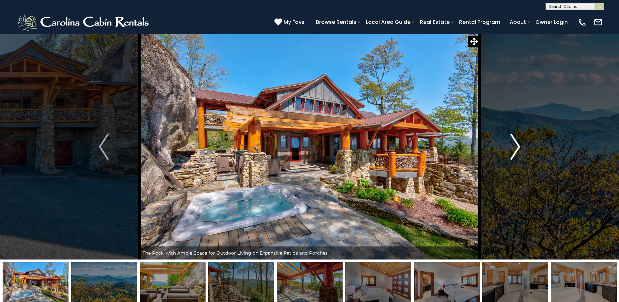
click at [519, 144] on img "Next" at bounding box center [516, 147] width 10 height 26
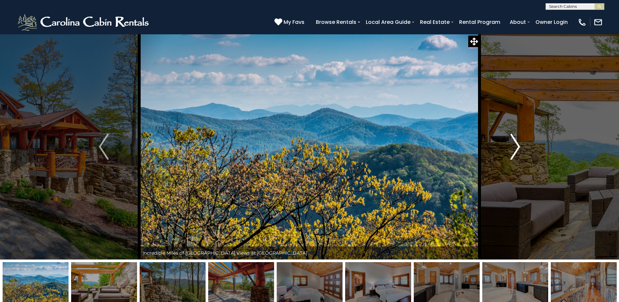
click at [519, 144] on img "Next" at bounding box center [516, 147] width 10 height 26
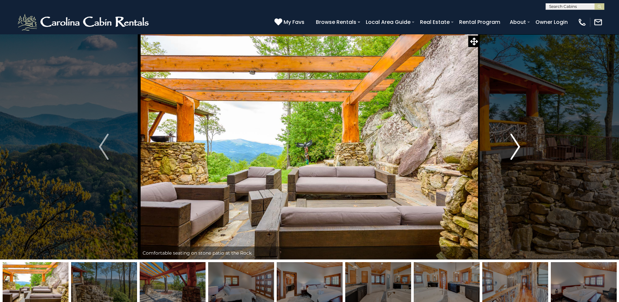
click at [519, 144] on img "Next" at bounding box center [516, 147] width 10 height 26
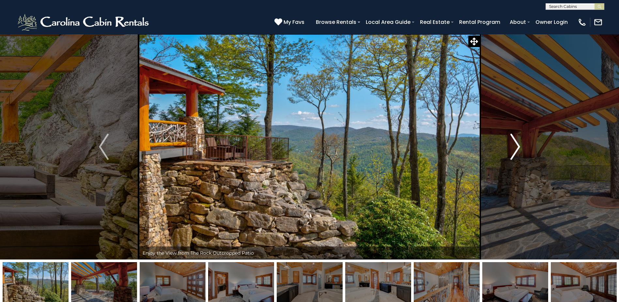
click at [519, 144] on img "Next" at bounding box center [516, 147] width 10 height 26
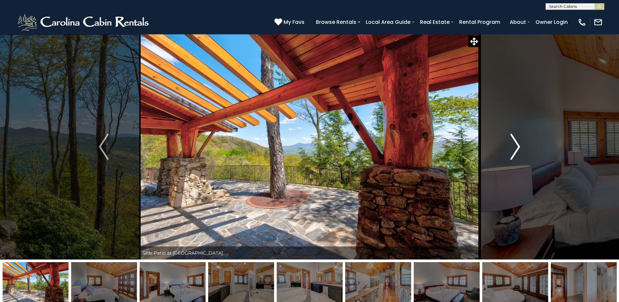
click at [519, 144] on img "Next" at bounding box center [516, 147] width 10 height 26
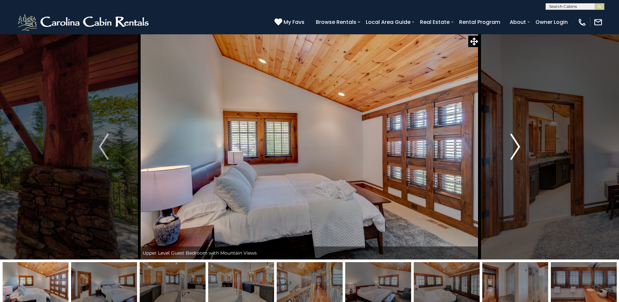
click at [519, 144] on img "Next" at bounding box center [516, 147] width 10 height 26
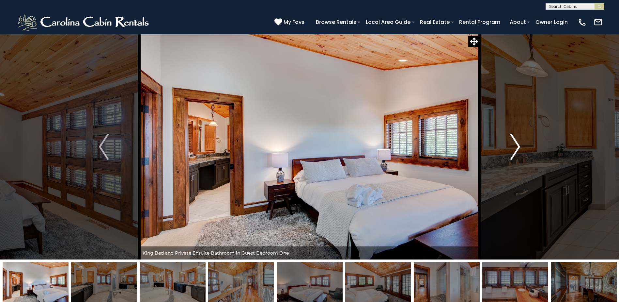
click at [519, 144] on img "Next" at bounding box center [516, 147] width 10 height 26
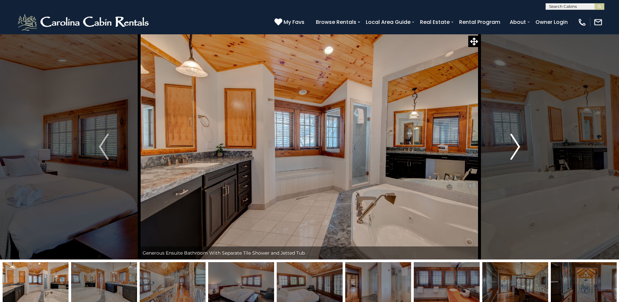
click at [511, 145] on img "Next" at bounding box center [516, 147] width 10 height 26
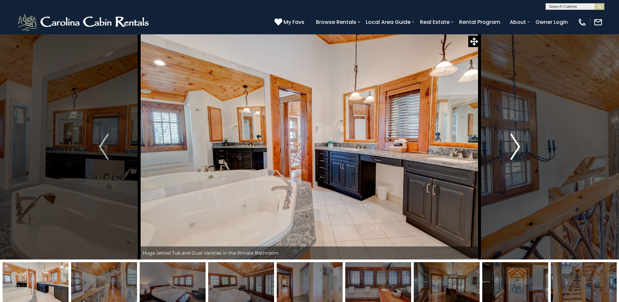
click at [511, 145] on img "Next" at bounding box center [516, 147] width 10 height 26
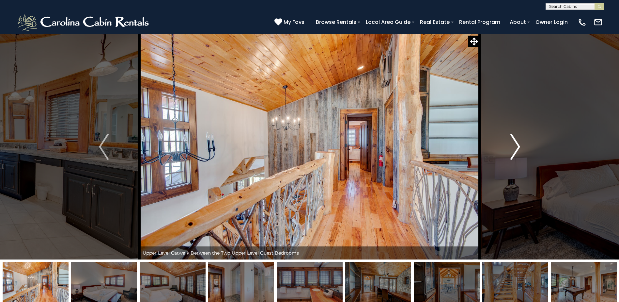
click at [511, 145] on img "Next" at bounding box center [516, 147] width 10 height 26
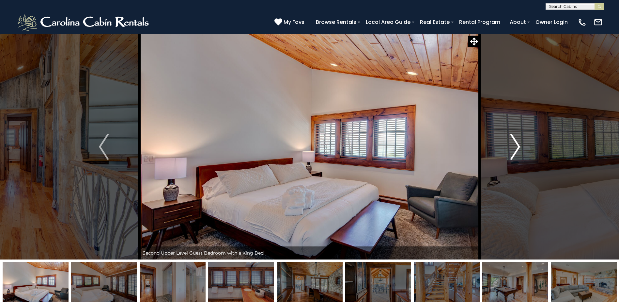
click at [511, 145] on img "Next" at bounding box center [516, 147] width 10 height 26
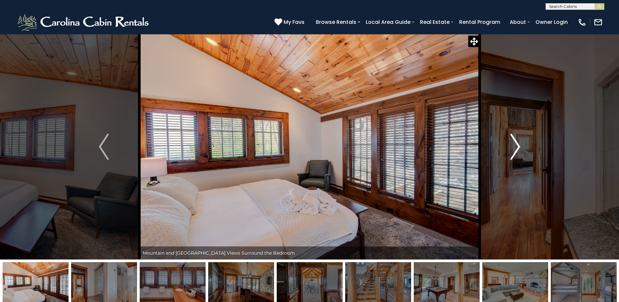
click at [510, 145] on button "Next" at bounding box center [515, 146] width 71 height 225
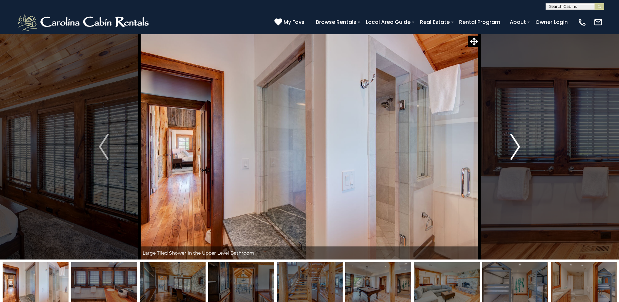
click at [510, 145] on button "Next" at bounding box center [515, 146] width 71 height 225
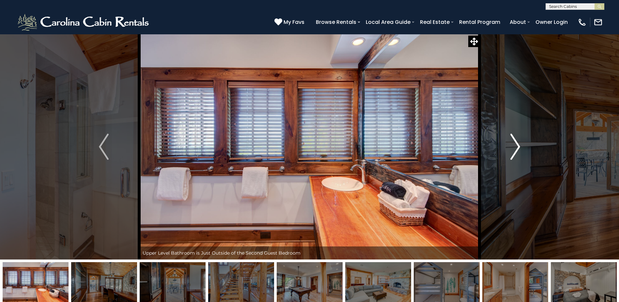
click at [510, 145] on button "Next" at bounding box center [515, 146] width 71 height 225
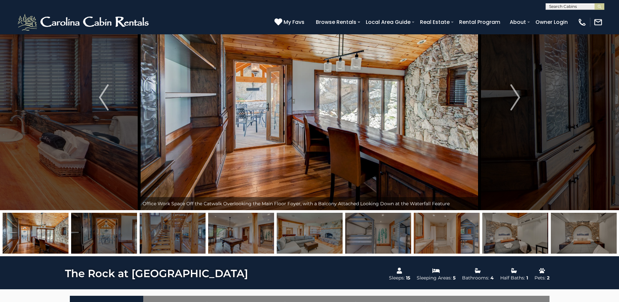
scroll to position [65, 0]
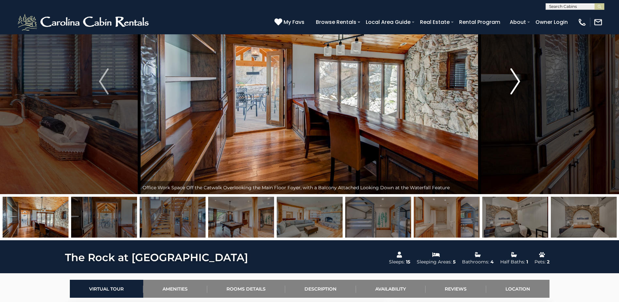
click at [517, 81] on img "Next" at bounding box center [516, 81] width 10 height 26
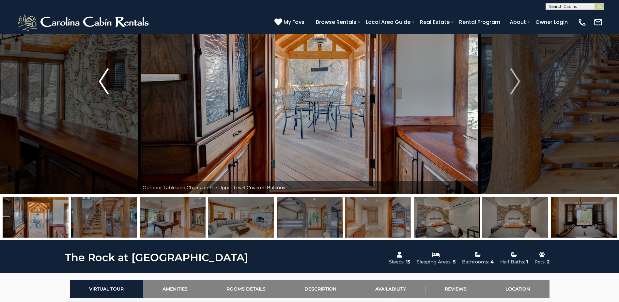
click at [106, 83] on img "Previous" at bounding box center [104, 81] width 10 height 26
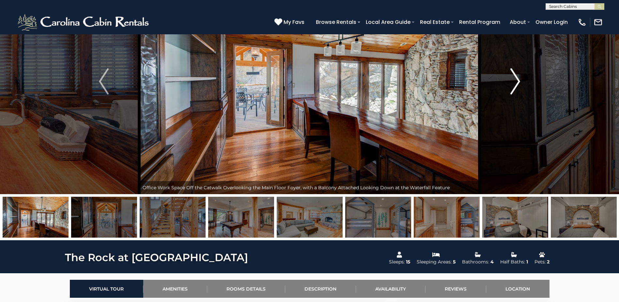
click at [521, 80] on button "Next" at bounding box center [515, 81] width 71 height 225
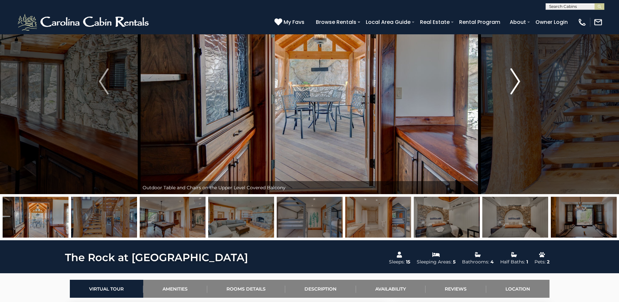
click at [514, 82] on img "Next" at bounding box center [516, 81] width 10 height 26
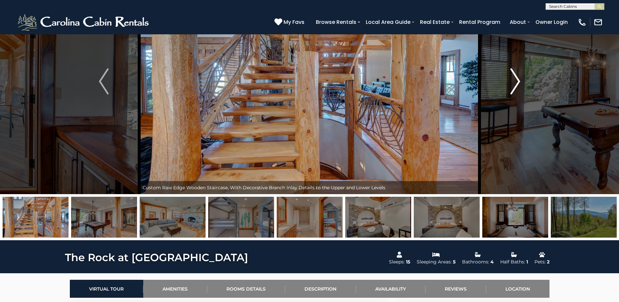
click at [514, 82] on img "Next" at bounding box center [516, 81] width 10 height 26
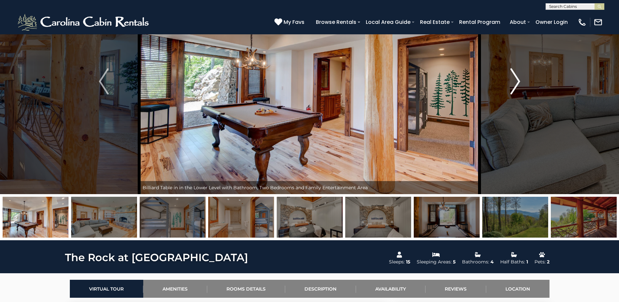
click at [524, 76] on button "Next" at bounding box center [515, 81] width 71 height 225
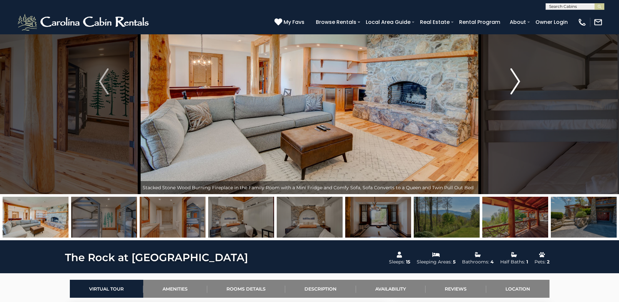
click at [517, 80] on img "Next" at bounding box center [516, 81] width 10 height 26
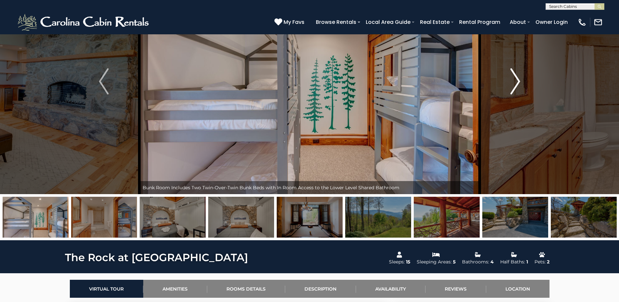
click at [517, 80] on img "Next" at bounding box center [516, 81] width 10 height 26
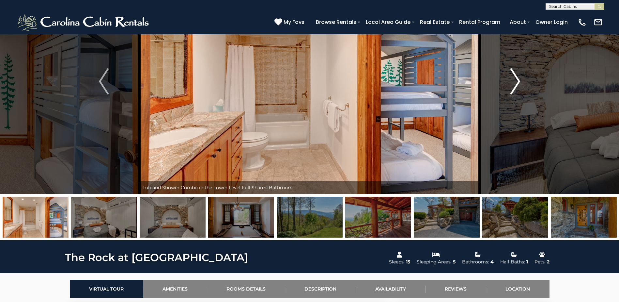
click at [516, 79] on img "Next" at bounding box center [516, 81] width 10 height 26
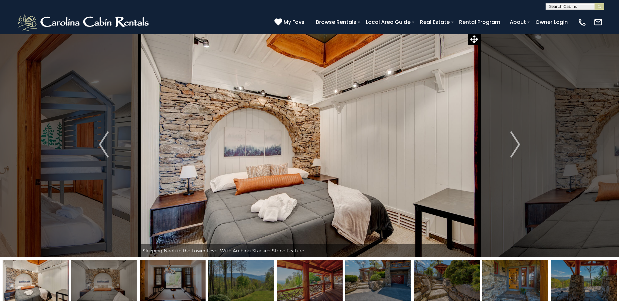
scroll to position [0, 0]
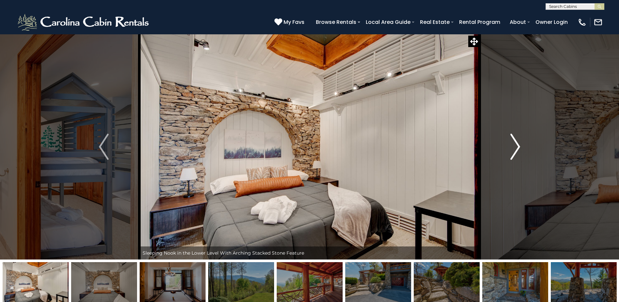
click at [517, 148] on img "Next" at bounding box center [516, 147] width 10 height 26
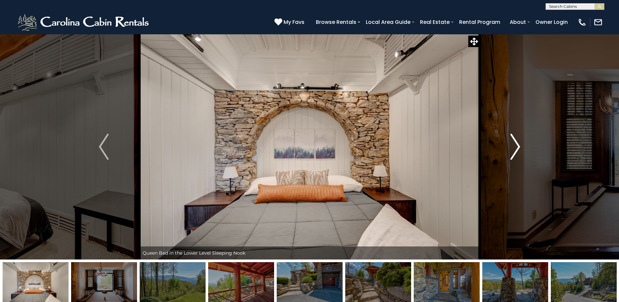
click at [517, 148] on img "Next" at bounding box center [516, 147] width 10 height 26
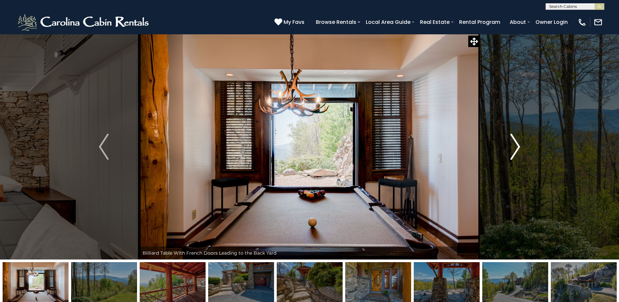
click at [517, 148] on img "Next" at bounding box center [516, 147] width 10 height 26
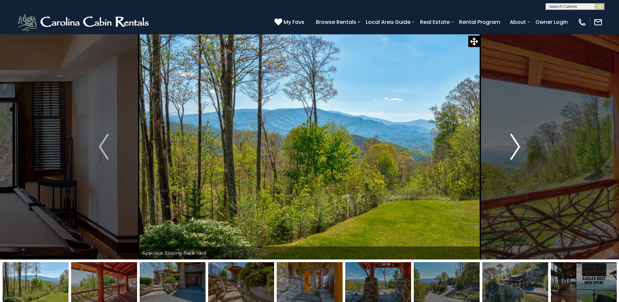
click at [515, 151] on img "Next" at bounding box center [516, 147] width 10 height 26
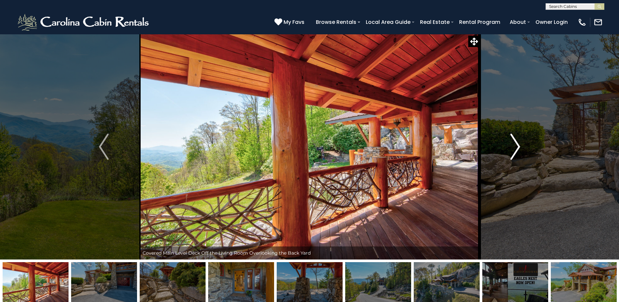
click at [515, 151] on img "Next" at bounding box center [516, 147] width 10 height 26
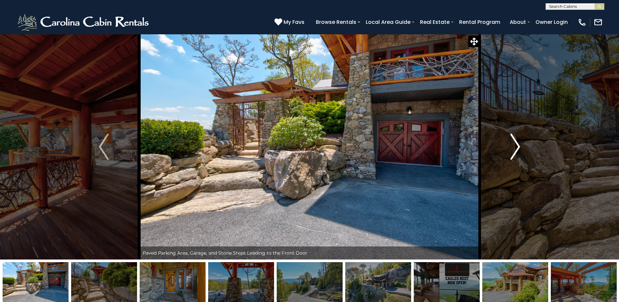
click at [515, 151] on img "Next" at bounding box center [516, 147] width 10 height 26
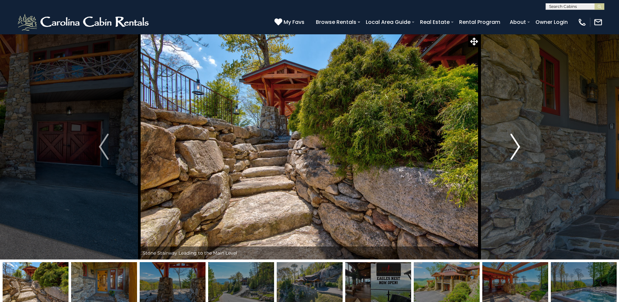
click at [515, 151] on img "Next" at bounding box center [516, 147] width 10 height 26
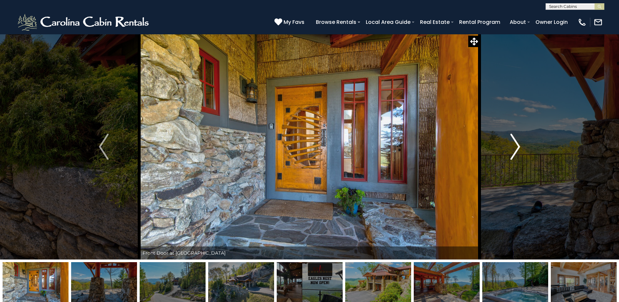
click at [515, 150] on img "Next" at bounding box center [516, 147] width 10 height 26
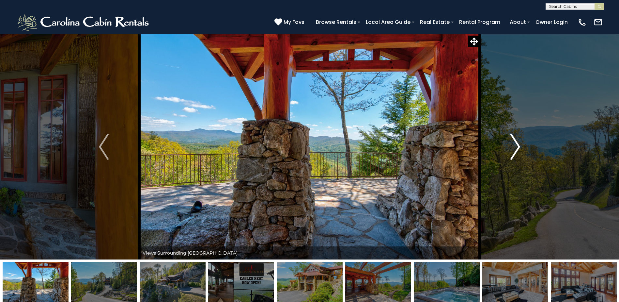
click at [515, 150] on img "Next" at bounding box center [516, 147] width 10 height 26
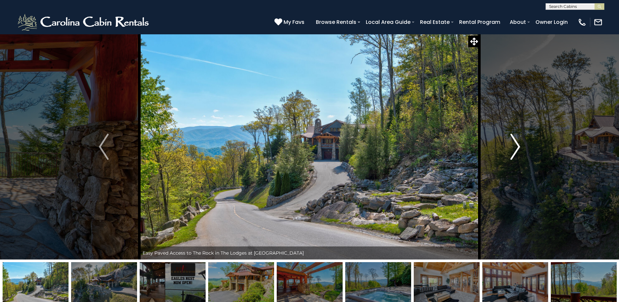
click at [515, 150] on img "Next" at bounding box center [516, 147] width 10 height 26
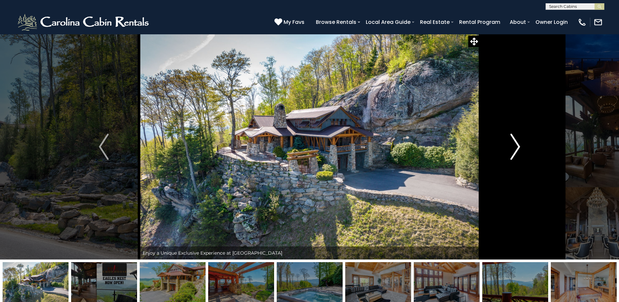
click at [514, 142] on img "Next" at bounding box center [516, 147] width 10 height 26
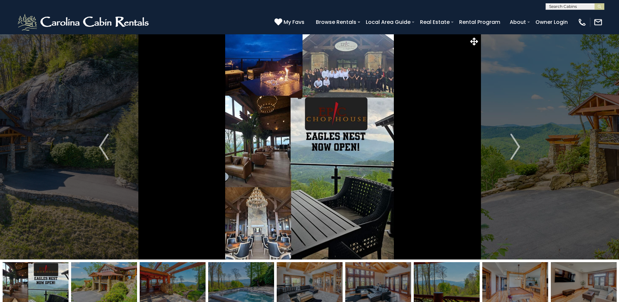
click at [273, 88] on img at bounding box center [309, 146] width 340 height 225
click at [514, 148] on img "Next" at bounding box center [516, 147] width 10 height 26
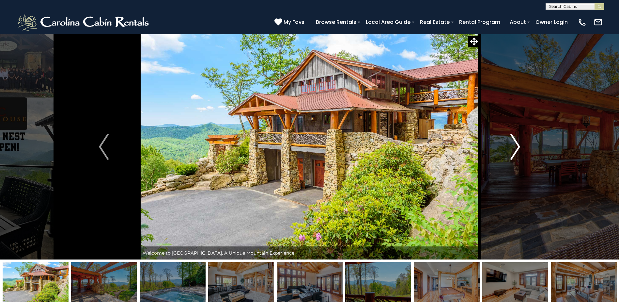
click at [517, 146] on img "Next" at bounding box center [516, 147] width 10 height 26
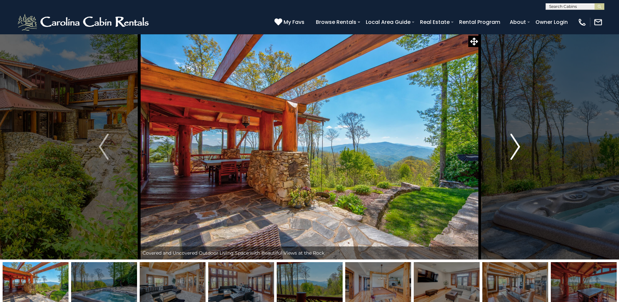
click at [517, 146] on img "Next" at bounding box center [516, 147] width 10 height 26
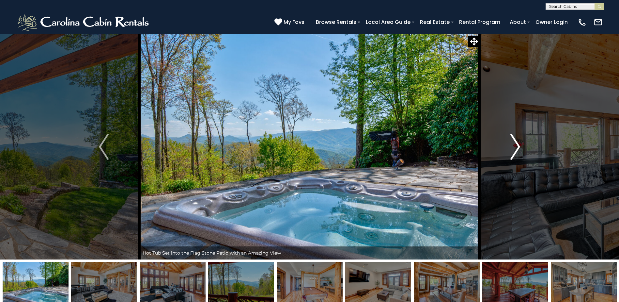
click at [518, 143] on img "Next" at bounding box center [516, 147] width 10 height 26
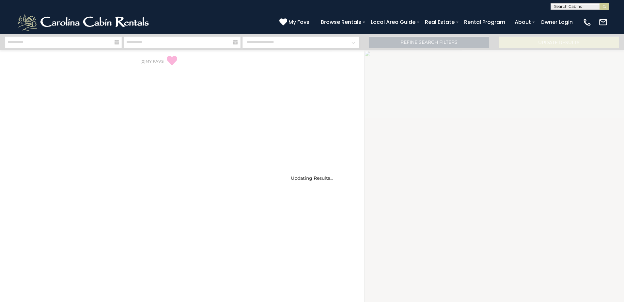
select select "*"
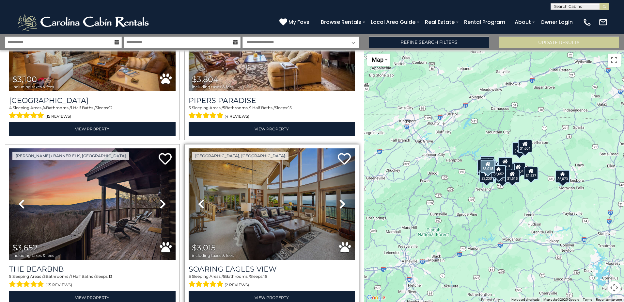
scroll to position [2315, 0]
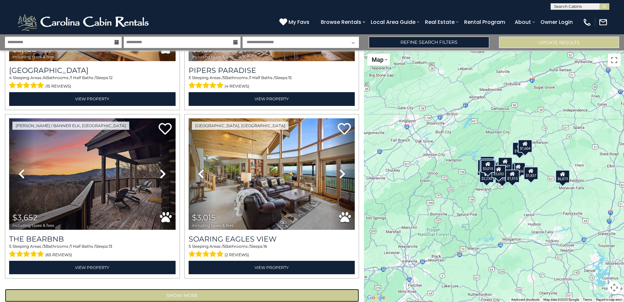
click at [178, 289] on button "Show More" at bounding box center [182, 295] width 354 height 13
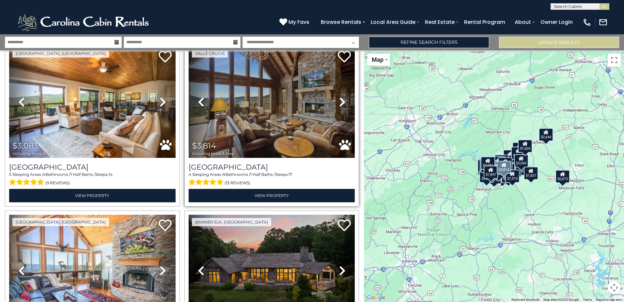
scroll to position [2544, 0]
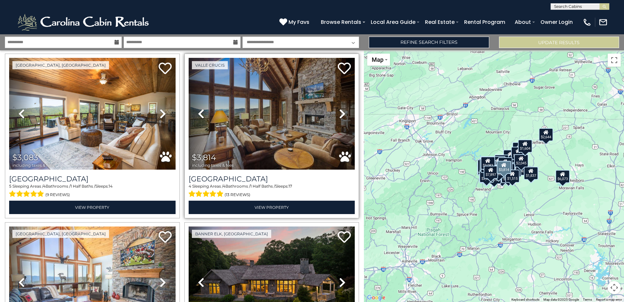
click at [339, 108] on icon at bounding box center [342, 113] width 7 height 10
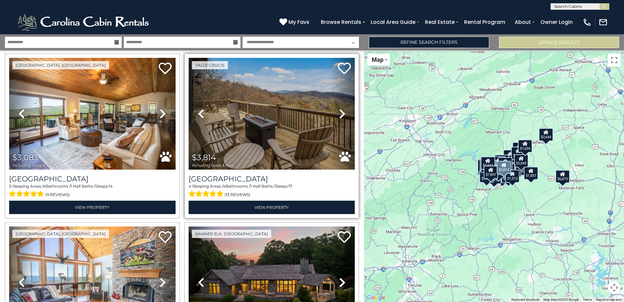
click at [335, 94] on link "Next" at bounding box center [342, 113] width 25 height 111
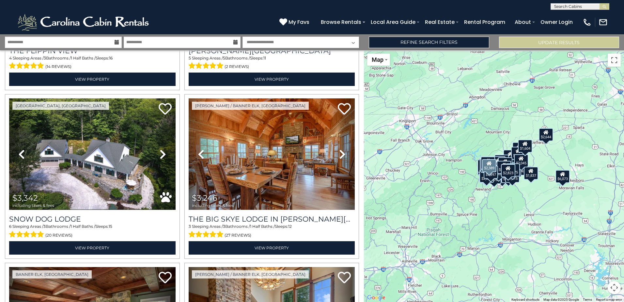
scroll to position [3360, 0]
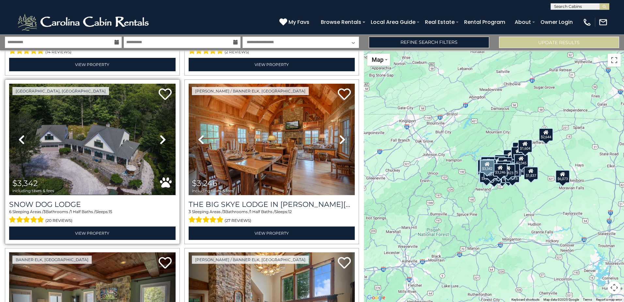
click at [162, 134] on icon at bounding box center [163, 139] width 7 height 10
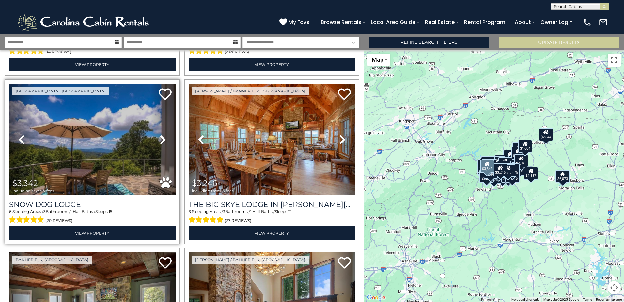
click at [162, 134] on icon at bounding box center [163, 139] width 7 height 10
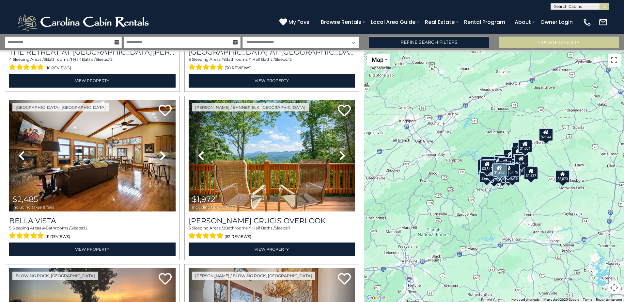
scroll to position [3686, 0]
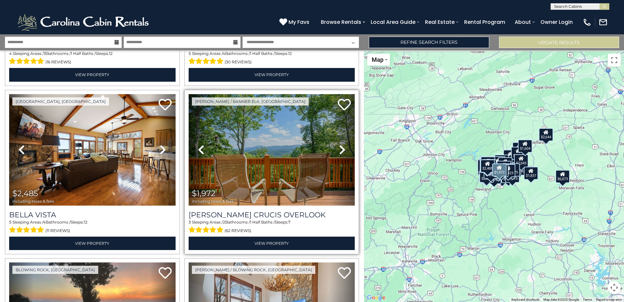
click at [339, 144] on icon at bounding box center [342, 149] width 7 height 10
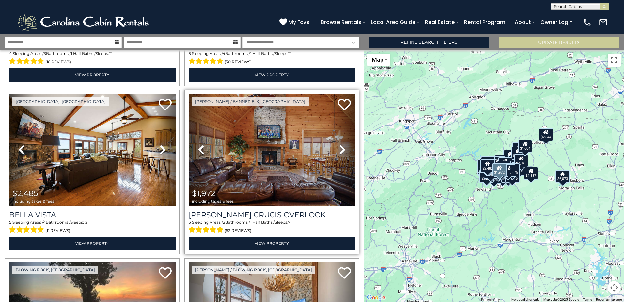
click at [339, 144] on icon at bounding box center [342, 149] width 7 height 10
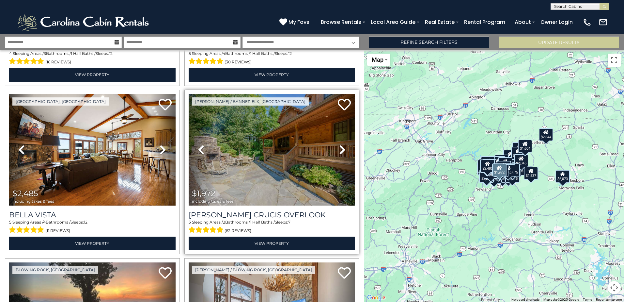
click at [339, 144] on icon at bounding box center [342, 149] width 7 height 10
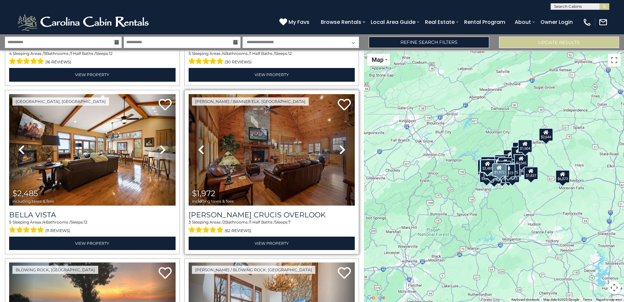
click at [339, 144] on icon at bounding box center [342, 149] width 7 height 10
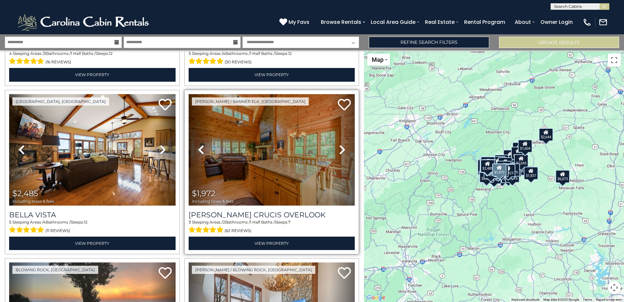
click at [339, 144] on icon at bounding box center [342, 149] width 7 height 10
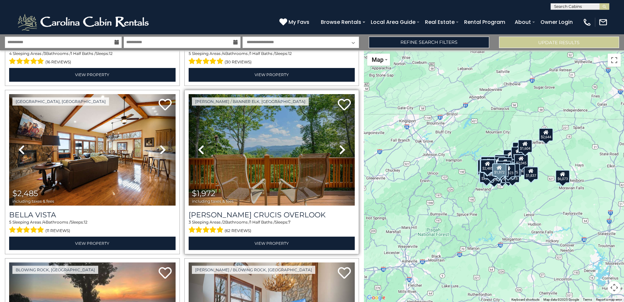
click at [339, 144] on icon at bounding box center [342, 149] width 7 height 10
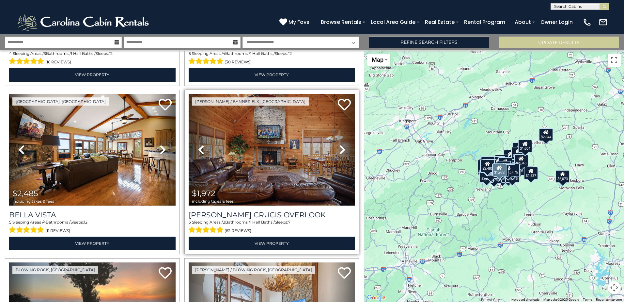
click at [339, 144] on icon at bounding box center [342, 149] width 7 height 10
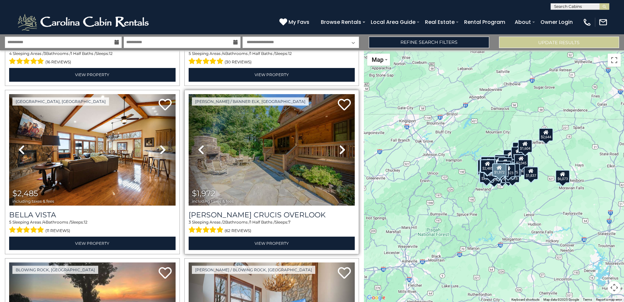
click at [339, 144] on icon at bounding box center [342, 149] width 7 height 10
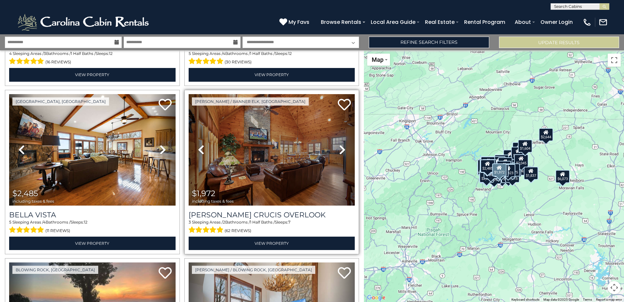
click at [339, 144] on icon at bounding box center [342, 149] width 7 height 10
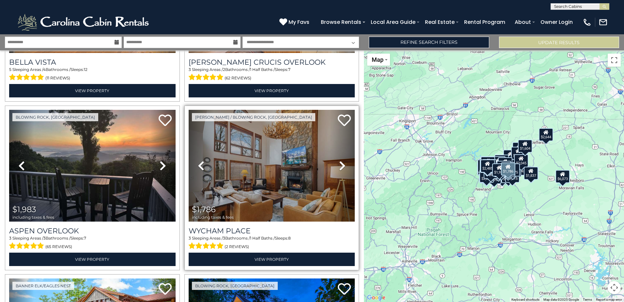
scroll to position [3849, 0]
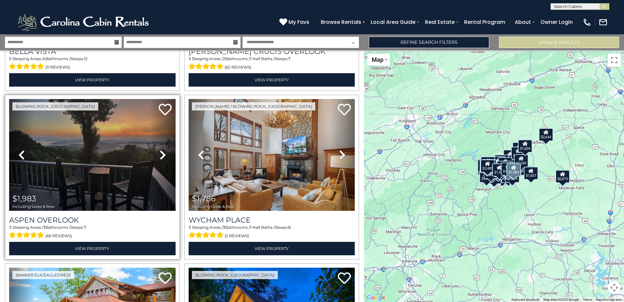
click at [157, 126] on link "Next" at bounding box center [162, 154] width 25 height 111
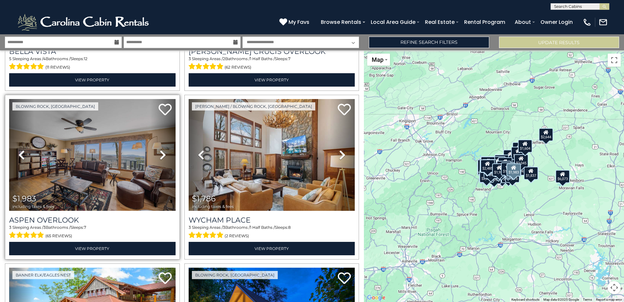
click at [160, 150] on icon at bounding box center [163, 155] width 7 height 10
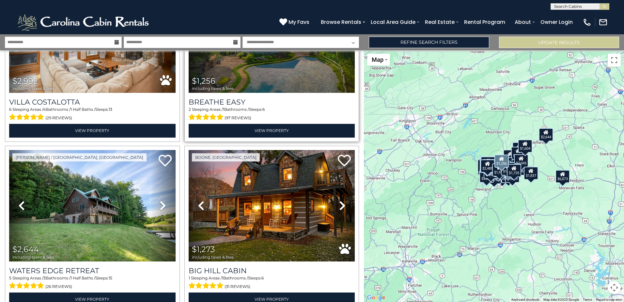
scroll to position [4306, 0]
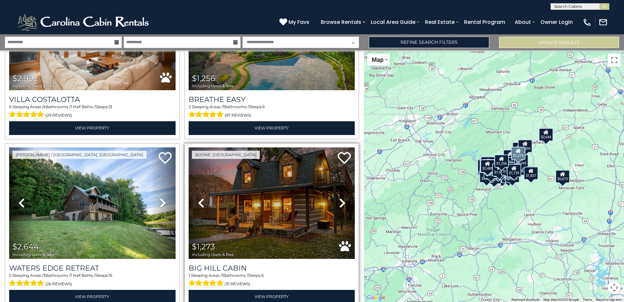
click at [340, 197] on icon at bounding box center [342, 202] width 7 height 10
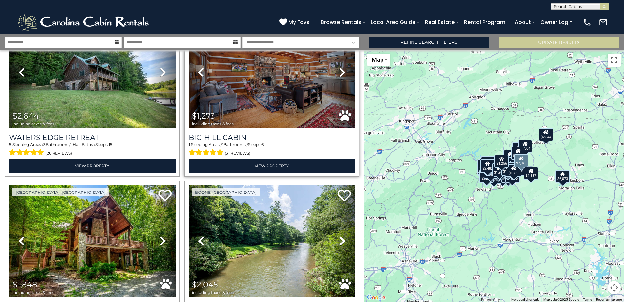
scroll to position [4535, 0]
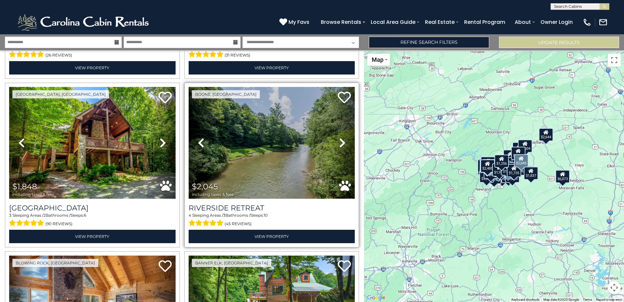
click at [342, 137] on icon at bounding box center [342, 142] width 7 height 10
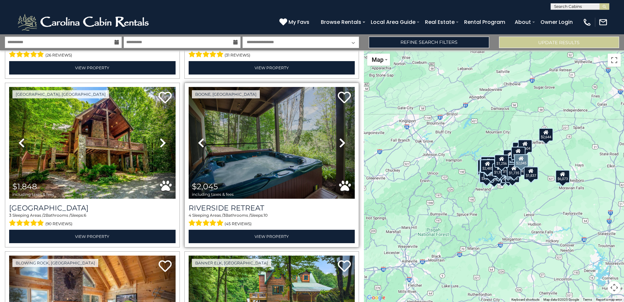
click at [342, 137] on icon at bounding box center [342, 142] width 7 height 10
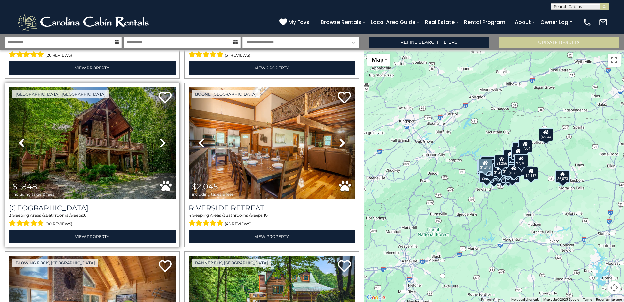
click at [161, 137] on icon at bounding box center [163, 142] width 7 height 10
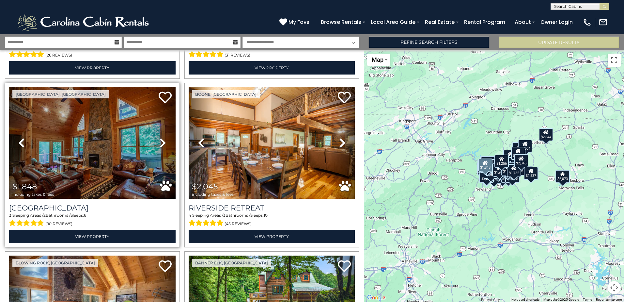
click at [161, 137] on icon at bounding box center [163, 142] width 7 height 10
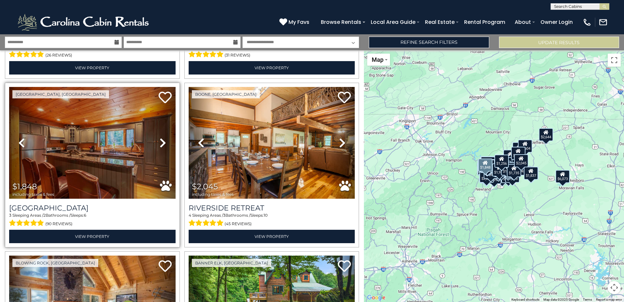
click at [161, 137] on icon at bounding box center [163, 142] width 7 height 10
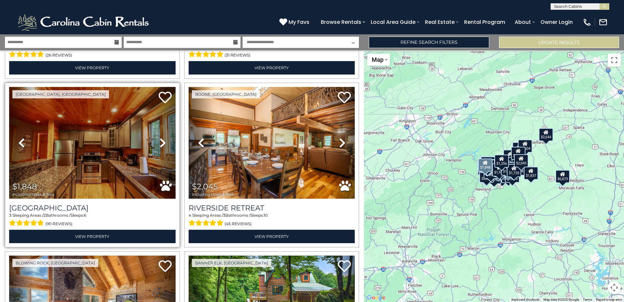
click at [161, 137] on icon at bounding box center [163, 142] width 7 height 10
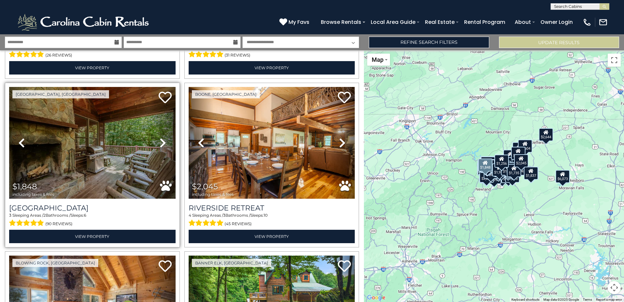
click at [161, 137] on icon at bounding box center [163, 142] width 7 height 10
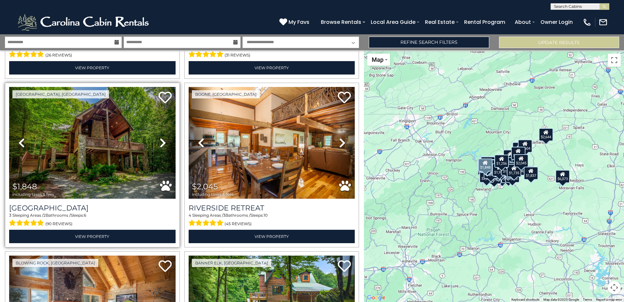
click at [161, 137] on icon at bounding box center [163, 142] width 7 height 10
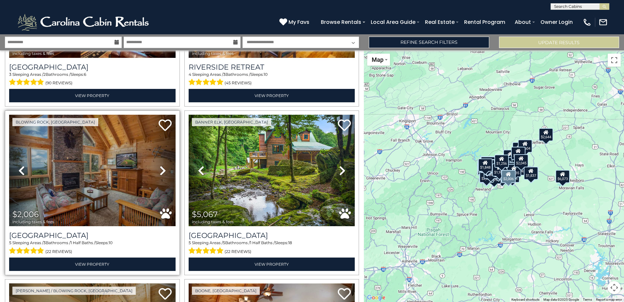
scroll to position [4665, 0]
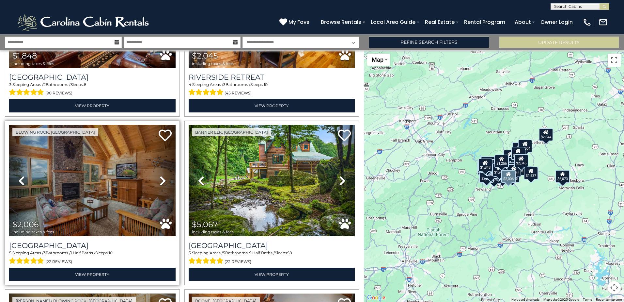
click at [162, 175] on icon at bounding box center [163, 180] width 7 height 10
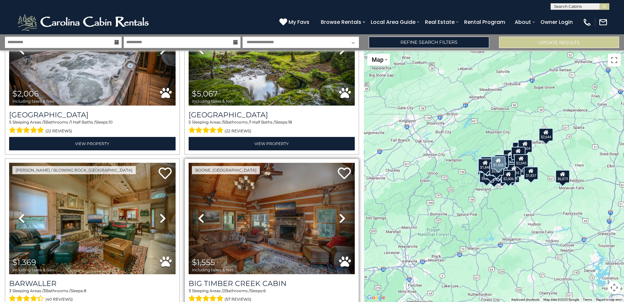
scroll to position [4824, 0]
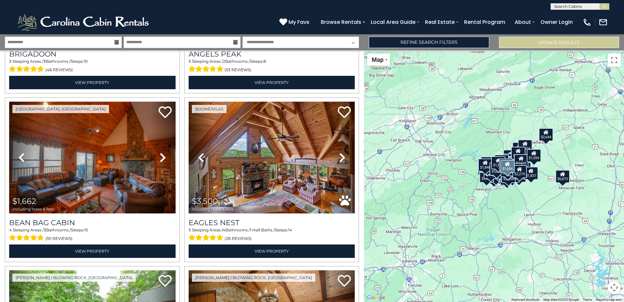
scroll to position [5869, 0]
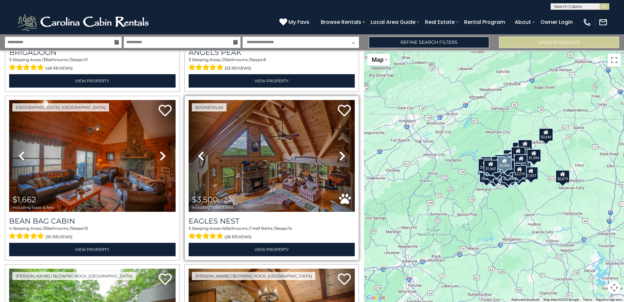
click at [339, 150] on icon at bounding box center [342, 155] width 7 height 10
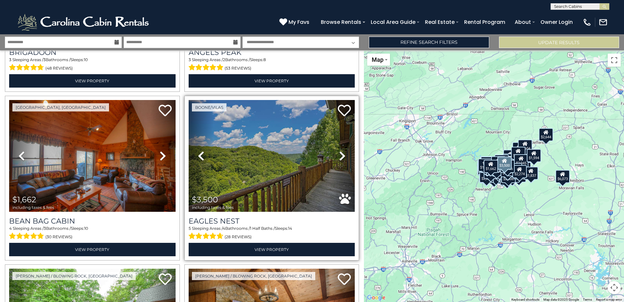
click at [340, 150] on icon at bounding box center [342, 155] width 7 height 10
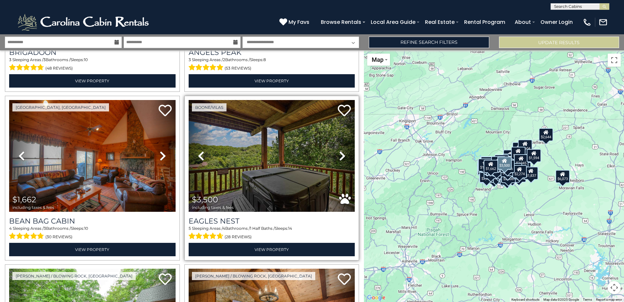
click at [340, 150] on icon at bounding box center [342, 155] width 7 height 10
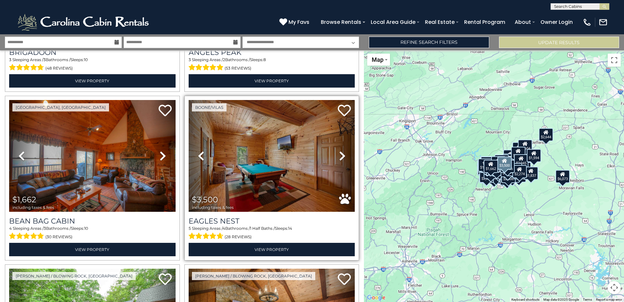
click at [340, 150] on icon at bounding box center [342, 155] width 7 height 10
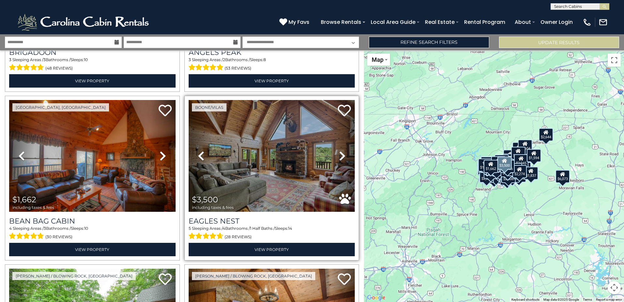
click at [340, 150] on icon at bounding box center [342, 155] width 7 height 10
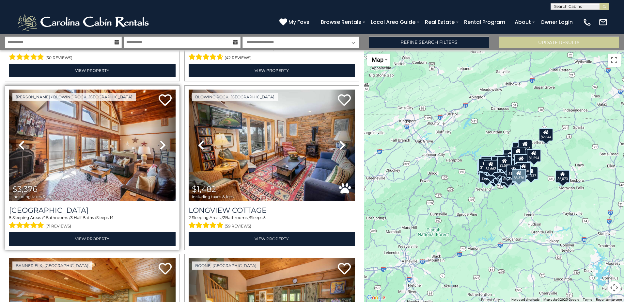
scroll to position [6195, 0]
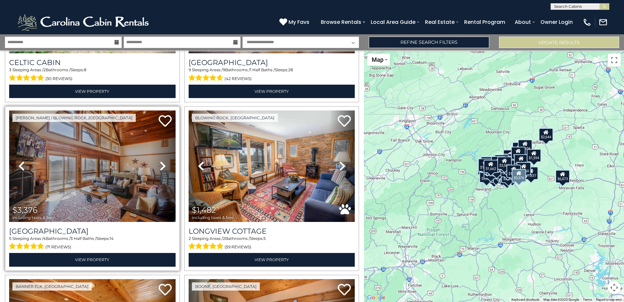
click at [165, 125] on link "Next" at bounding box center [162, 165] width 25 height 111
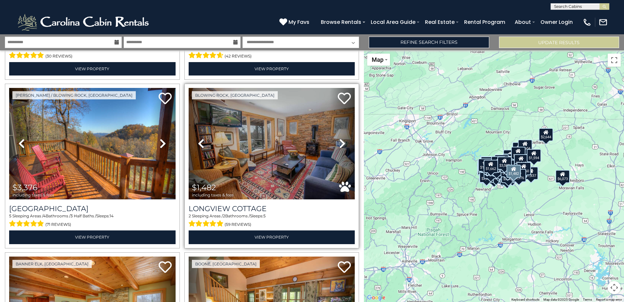
scroll to position [6228, 0]
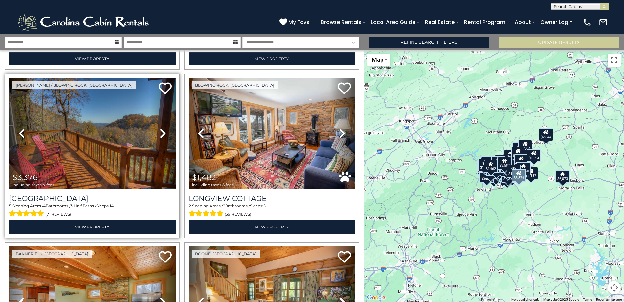
click at [155, 92] on link "Next" at bounding box center [162, 133] width 25 height 111
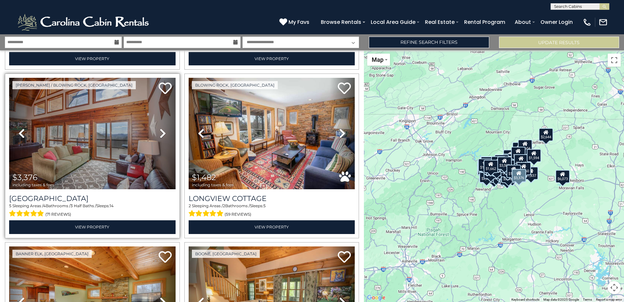
click at [161, 128] on icon at bounding box center [163, 133] width 7 height 10
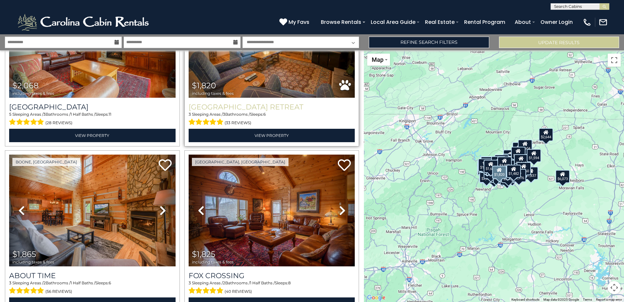
scroll to position [6489, 0]
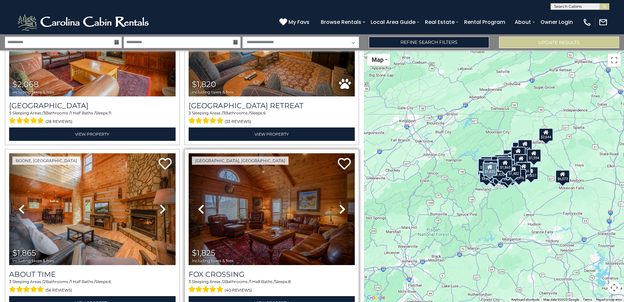
click at [339, 204] on icon at bounding box center [342, 209] width 7 height 10
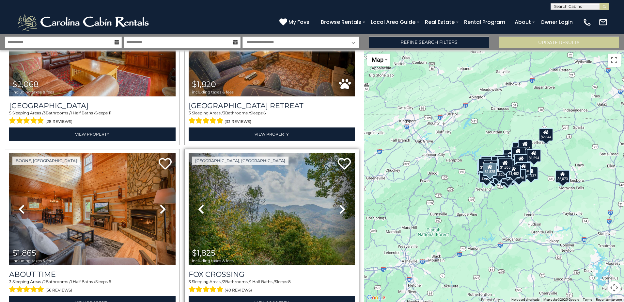
click at [339, 204] on icon at bounding box center [342, 209] width 7 height 10
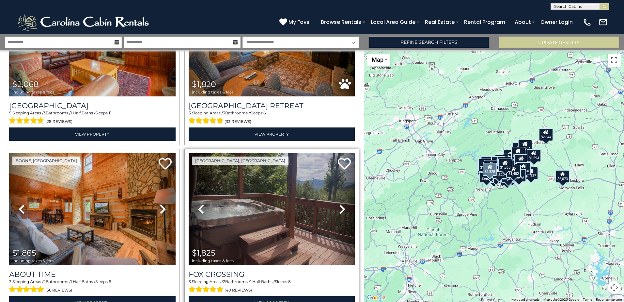
click at [339, 204] on icon at bounding box center [342, 209] width 7 height 10
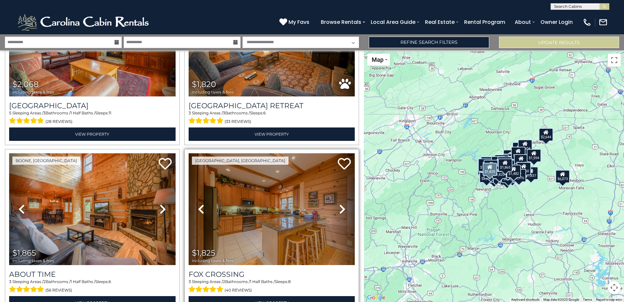
click at [339, 204] on icon at bounding box center [342, 209] width 7 height 10
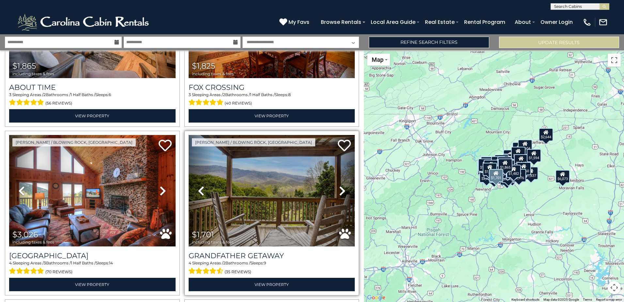
scroll to position [6685, 0]
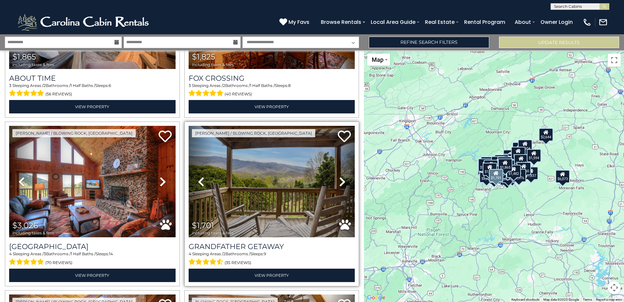
click at [335, 143] on link "Next" at bounding box center [342, 181] width 25 height 111
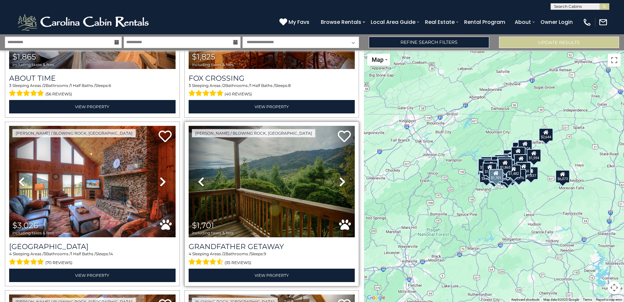
click at [339, 176] on icon at bounding box center [342, 181] width 7 height 10
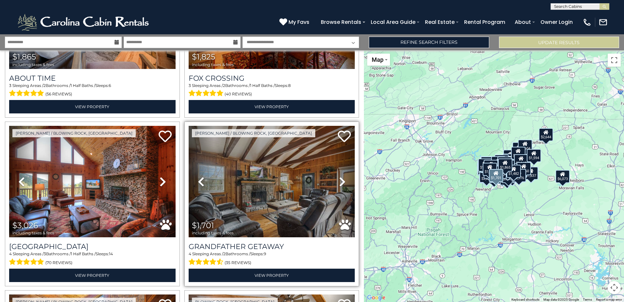
click at [339, 176] on icon at bounding box center [342, 181] width 7 height 10
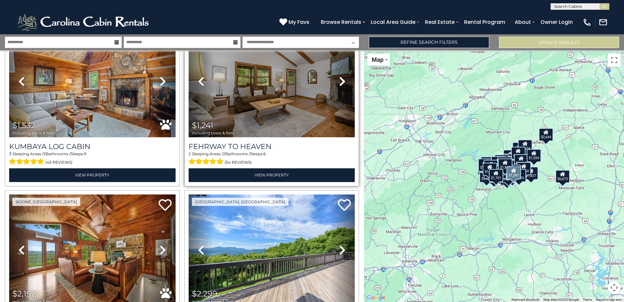
scroll to position [6978, 0]
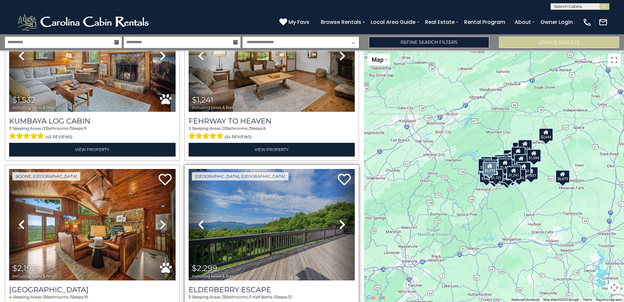
click at [332, 174] on link "Next" at bounding box center [342, 224] width 25 height 111
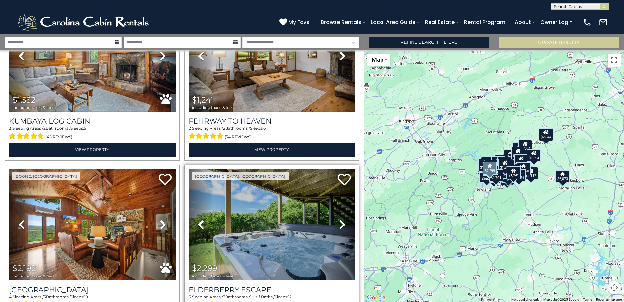
click at [335, 177] on link "Next" at bounding box center [342, 224] width 25 height 111
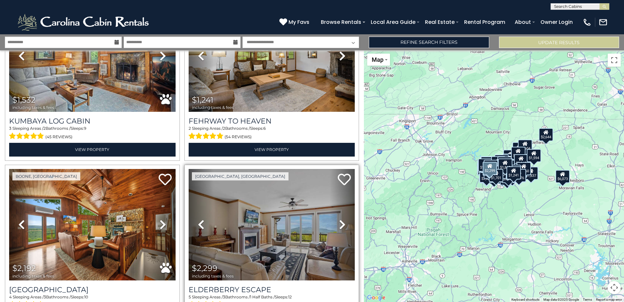
click at [335, 177] on link "Next" at bounding box center [342, 224] width 25 height 111
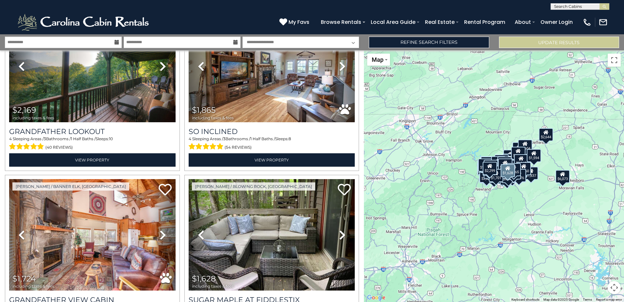
scroll to position [7333, 0]
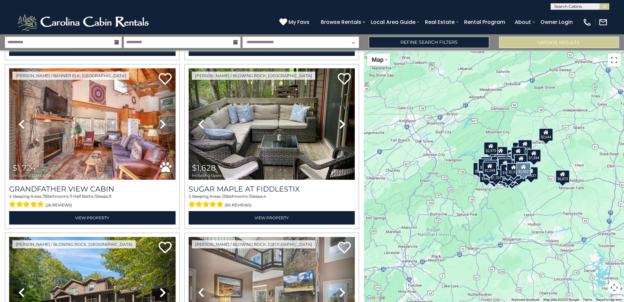
scroll to position [7529, 0]
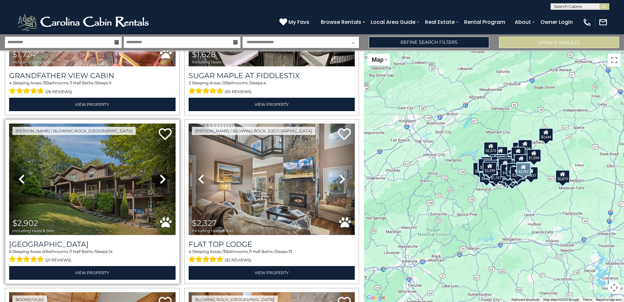
click at [165, 130] on link "Next" at bounding box center [162, 178] width 25 height 111
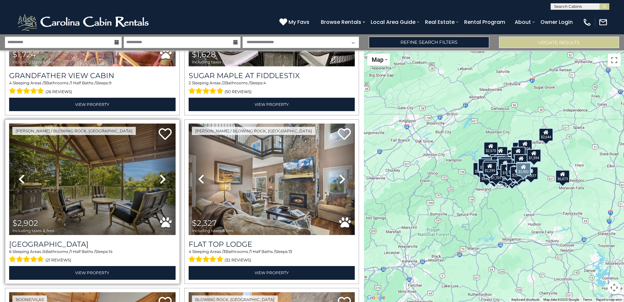
click at [165, 128] on link "Next" at bounding box center [162, 178] width 25 height 111
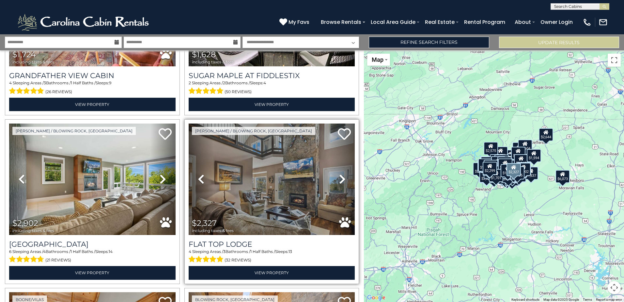
click at [339, 174] on icon at bounding box center [342, 179] width 7 height 10
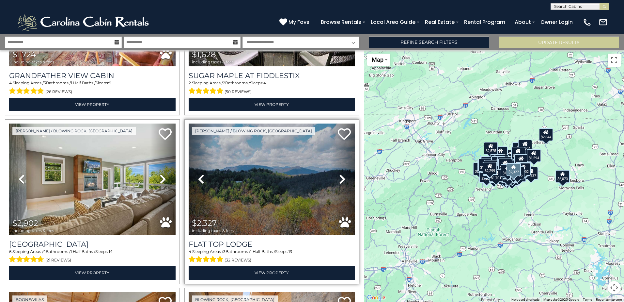
click at [339, 174] on icon at bounding box center [342, 179] width 7 height 10
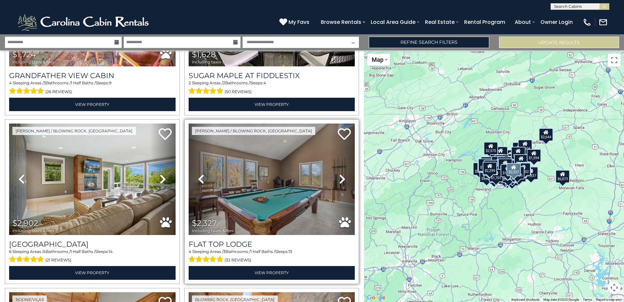
click at [339, 174] on icon at bounding box center [342, 179] width 7 height 10
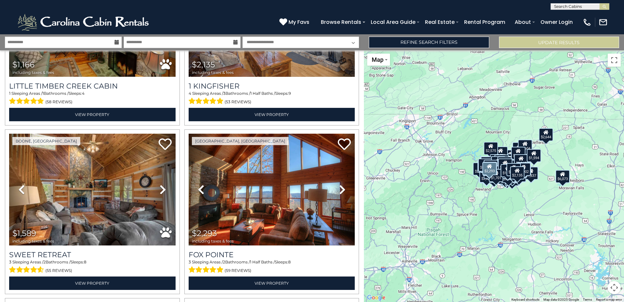
scroll to position [7823, 0]
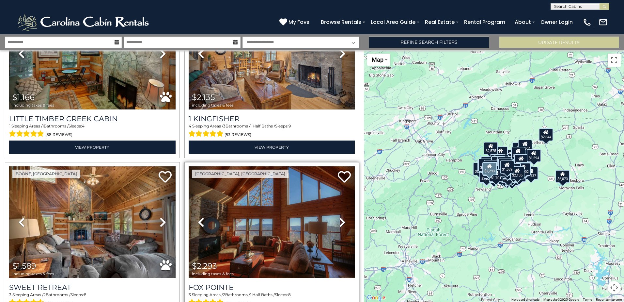
click at [341, 217] on icon at bounding box center [342, 222] width 7 height 10
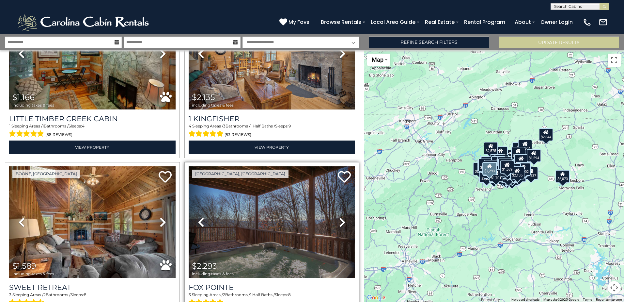
click at [341, 217] on icon at bounding box center [342, 222] width 7 height 10
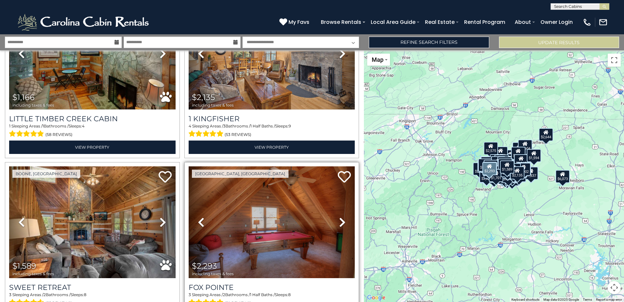
click at [341, 217] on icon at bounding box center [342, 222] width 7 height 10
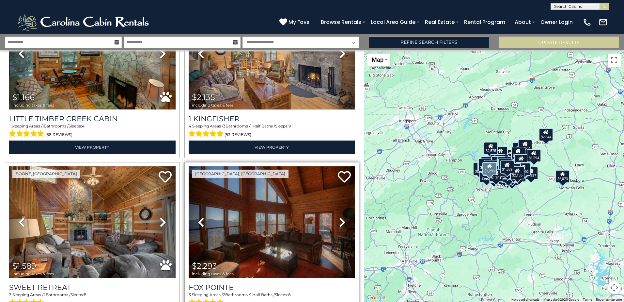
click at [341, 217] on icon at bounding box center [342, 222] width 7 height 10
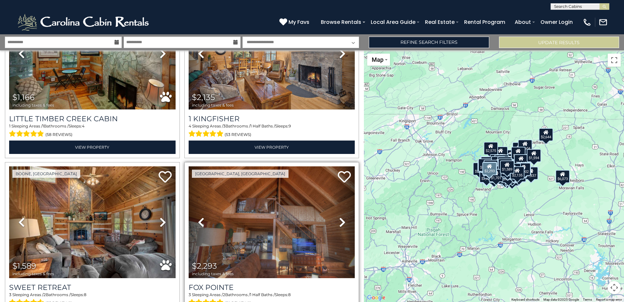
click at [341, 217] on icon at bounding box center [342, 222] width 7 height 10
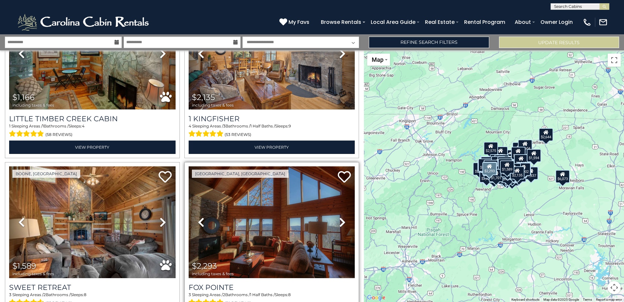
click at [341, 217] on icon at bounding box center [342, 222] width 7 height 10
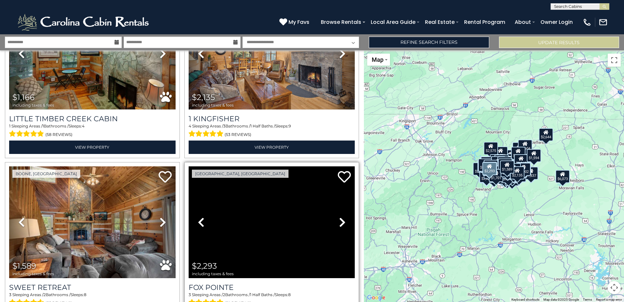
click at [341, 217] on icon at bounding box center [342, 222] width 7 height 10
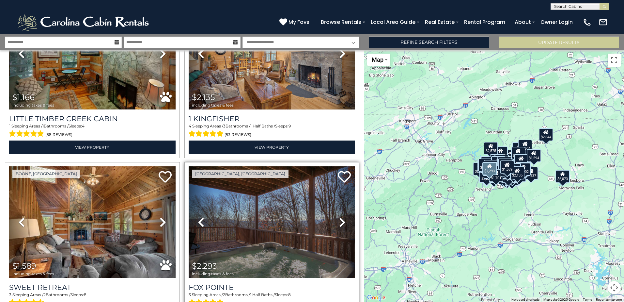
click at [341, 217] on icon at bounding box center [342, 222] width 7 height 10
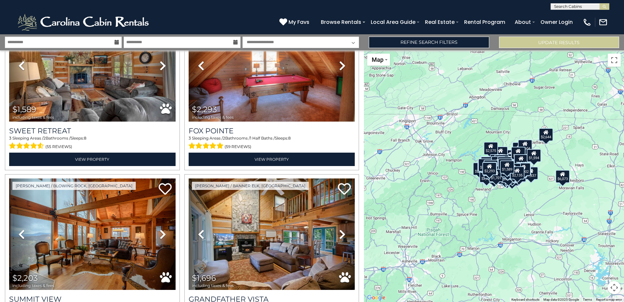
scroll to position [8018, 0]
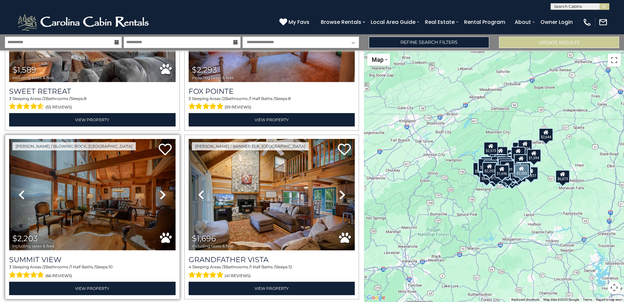
click at [111, 150] on img at bounding box center [92, 194] width 166 height 111
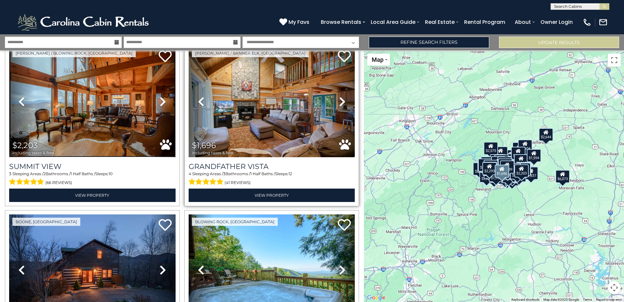
scroll to position [8149, 0]
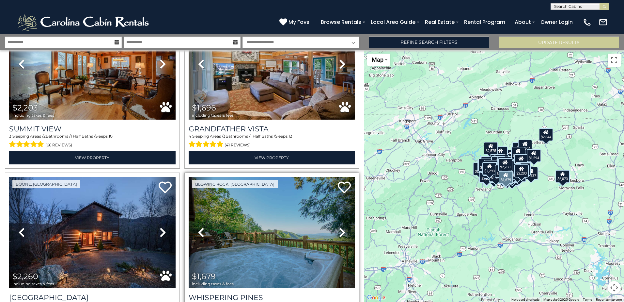
click at [341, 227] on icon at bounding box center [342, 232] width 7 height 10
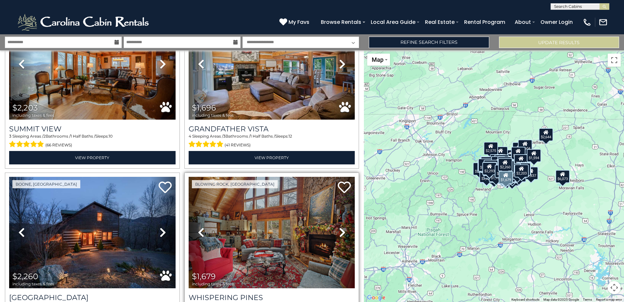
click at [341, 227] on icon at bounding box center [342, 232] width 7 height 10
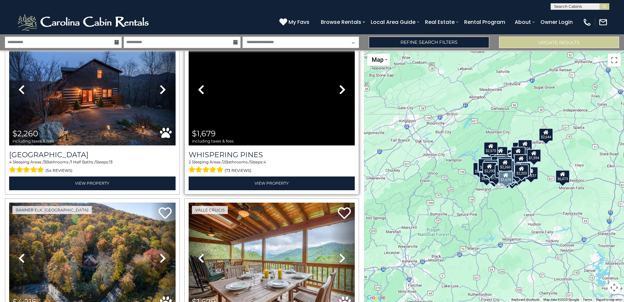
scroll to position [8312, 0]
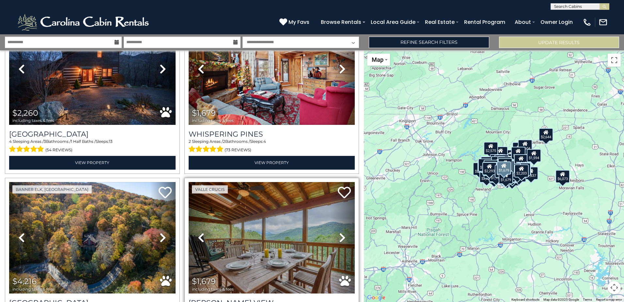
click at [341, 232] on icon at bounding box center [342, 237] width 7 height 10
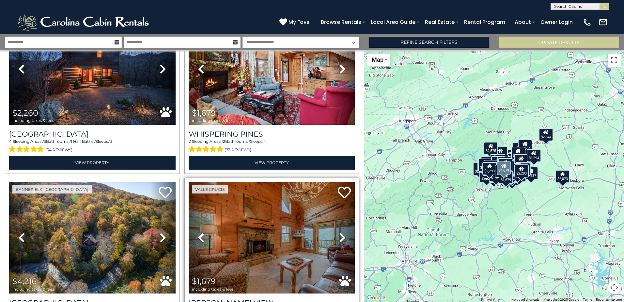
click at [339, 232] on icon at bounding box center [342, 237] width 7 height 10
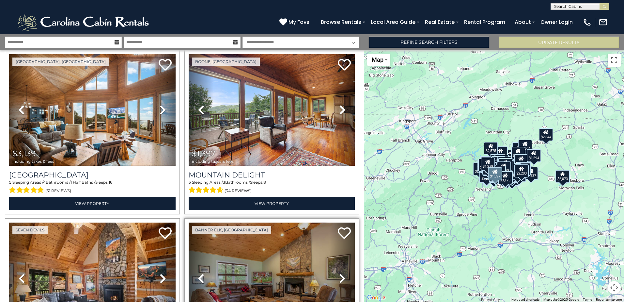
scroll to position [9194, 0]
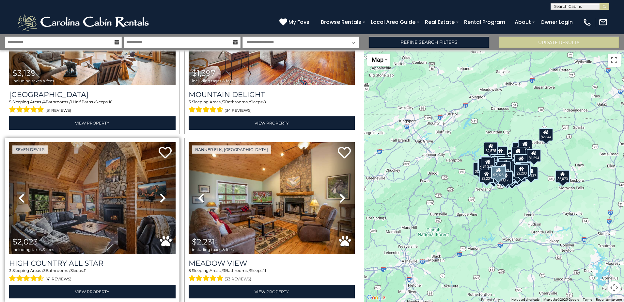
click at [165, 193] on icon at bounding box center [163, 198] width 7 height 10
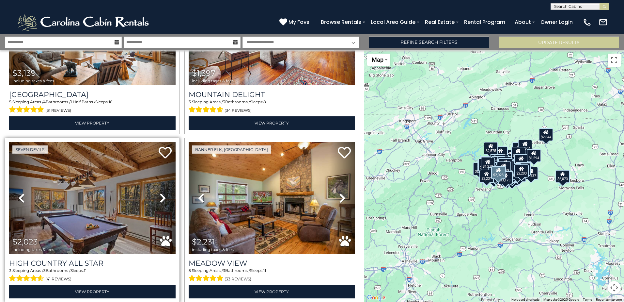
click at [165, 193] on icon at bounding box center [163, 198] width 7 height 10
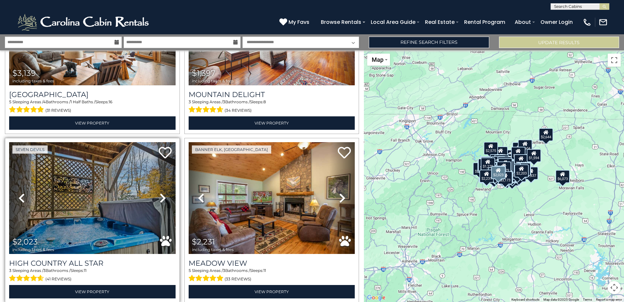
click at [164, 193] on icon at bounding box center [163, 198] width 7 height 10
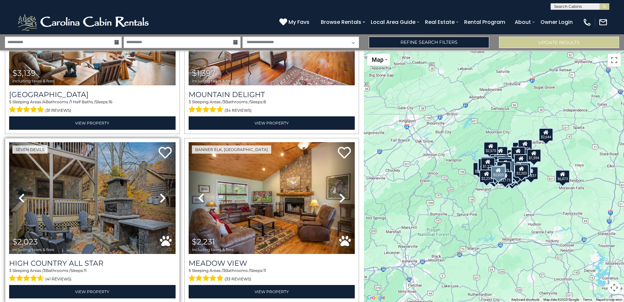
click at [162, 193] on icon at bounding box center [163, 198] width 7 height 10
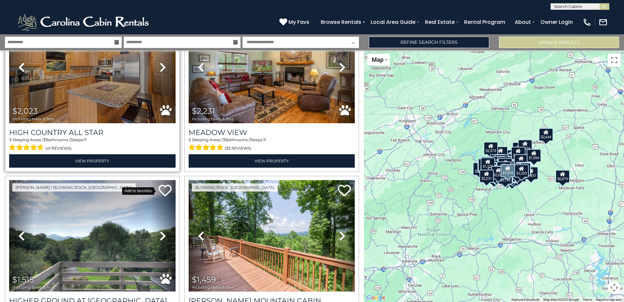
scroll to position [9389, 0]
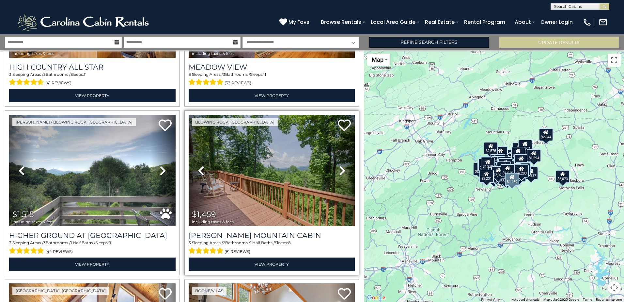
click at [339, 165] on icon at bounding box center [342, 170] width 7 height 10
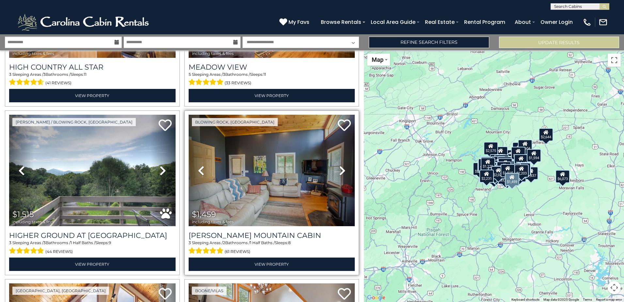
click at [339, 165] on icon at bounding box center [342, 170] width 7 height 10
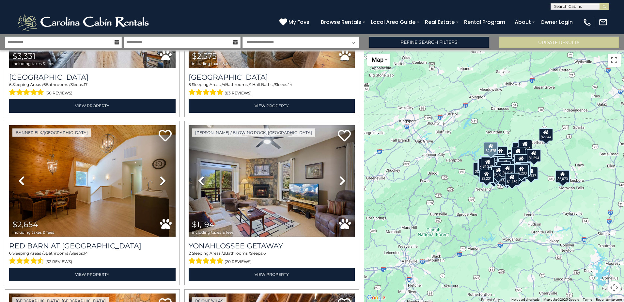
scroll to position [9841, 0]
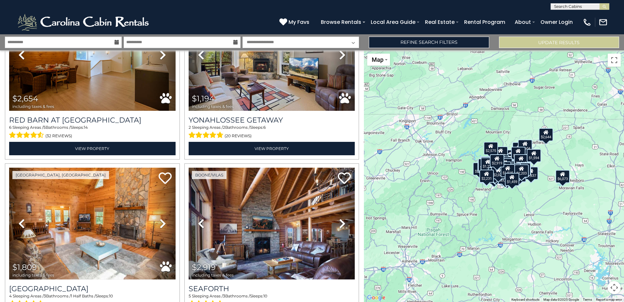
drag, startPoint x: 169, startPoint y: 278, endPoint x: 172, endPoint y: 277, distance: 3.9
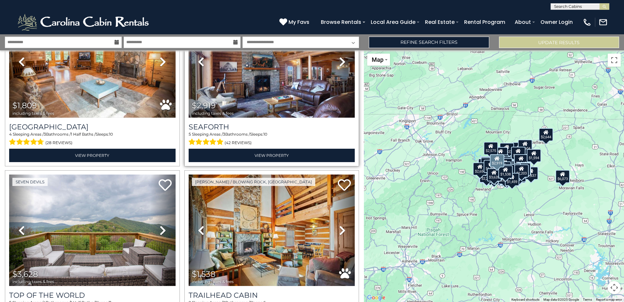
scroll to position [10005, 0]
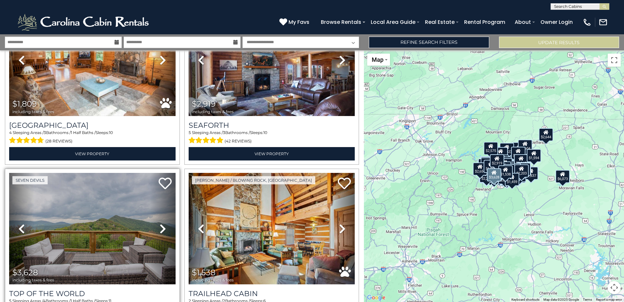
click at [162, 223] on icon at bounding box center [163, 228] width 7 height 10
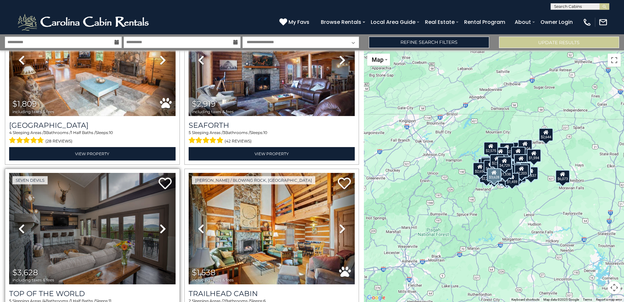
click at [161, 223] on icon at bounding box center [163, 228] width 7 height 10
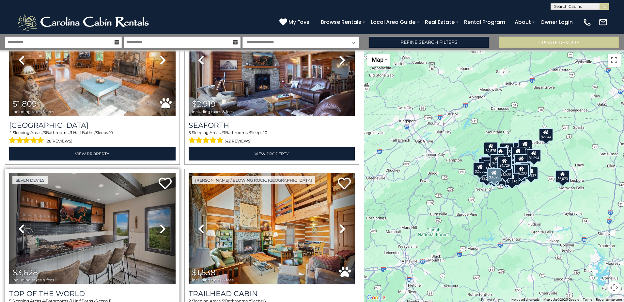
click at [161, 223] on icon at bounding box center [163, 228] width 7 height 10
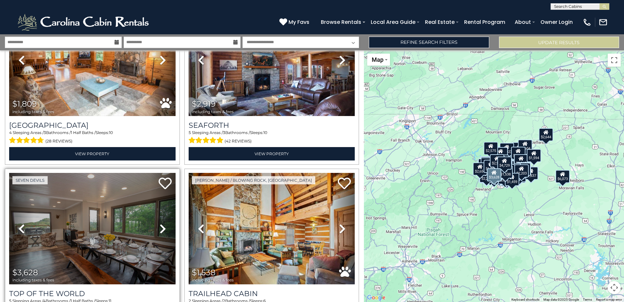
click at [163, 223] on icon at bounding box center [163, 228] width 7 height 10
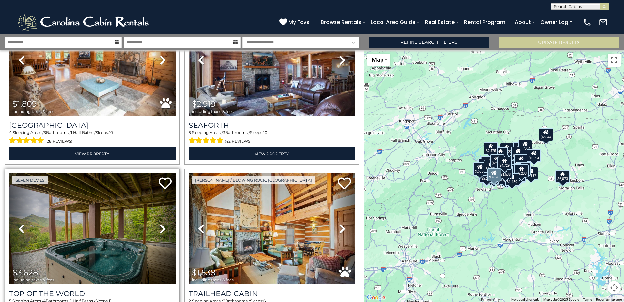
click at [163, 223] on icon at bounding box center [163, 228] width 7 height 10
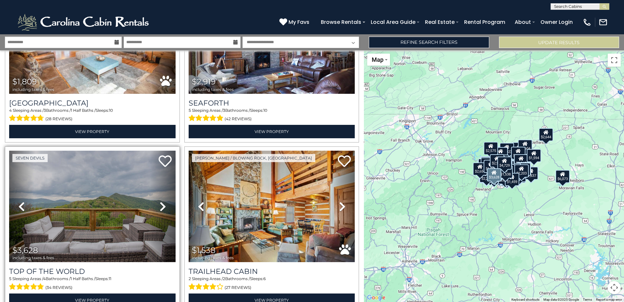
scroll to position [10037, 0]
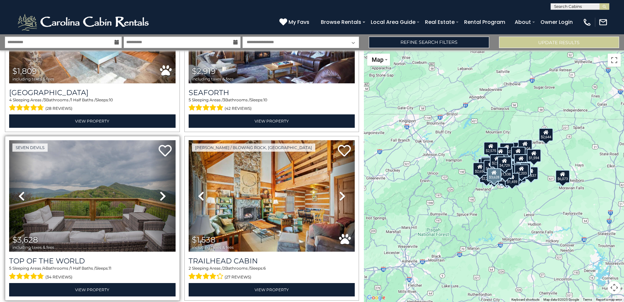
click at [161, 191] on icon at bounding box center [163, 196] width 7 height 10
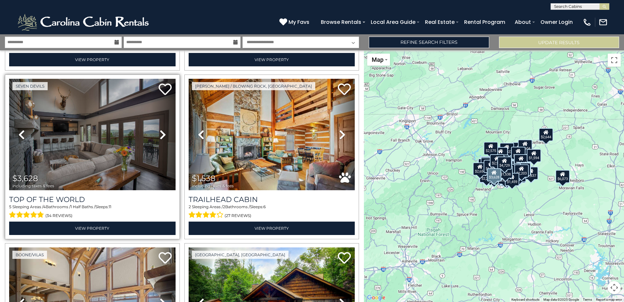
scroll to position [10201, 0]
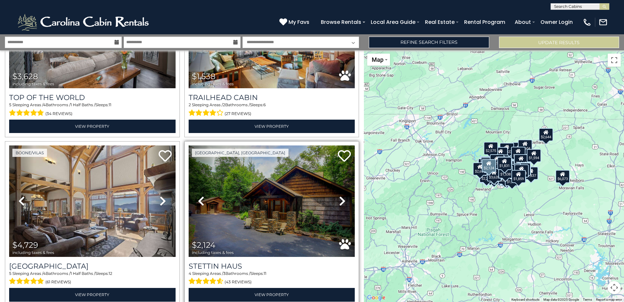
click at [339, 196] on icon at bounding box center [342, 201] width 7 height 10
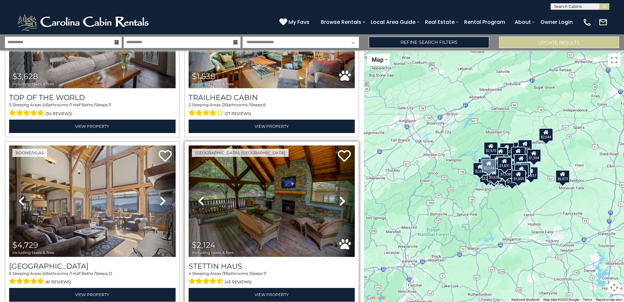
click at [339, 196] on icon at bounding box center [342, 201] width 7 height 10
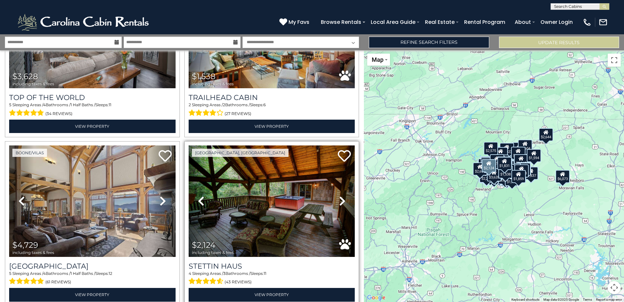
click at [339, 196] on icon at bounding box center [342, 201] width 7 height 10
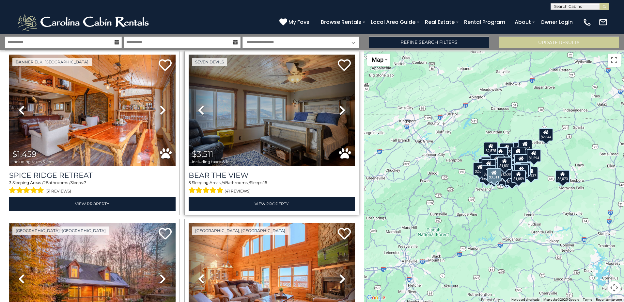
scroll to position [10984, 0]
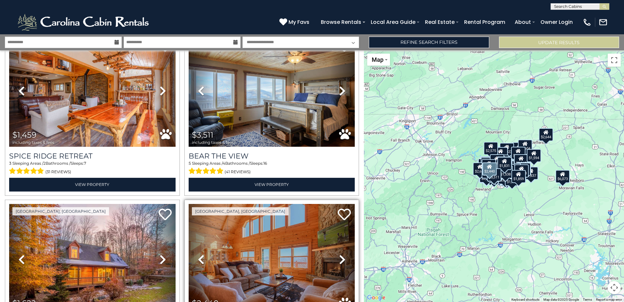
click at [341, 254] on icon at bounding box center [342, 259] width 7 height 10
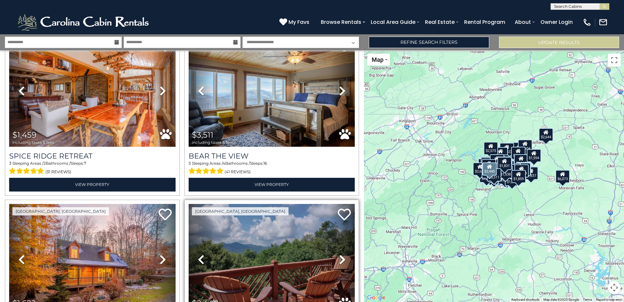
click at [341, 254] on icon at bounding box center [342, 259] width 7 height 10
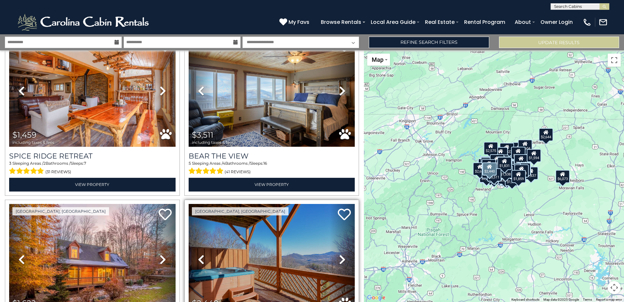
click at [339, 254] on icon at bounding box center [342, 259] width 7 height 10
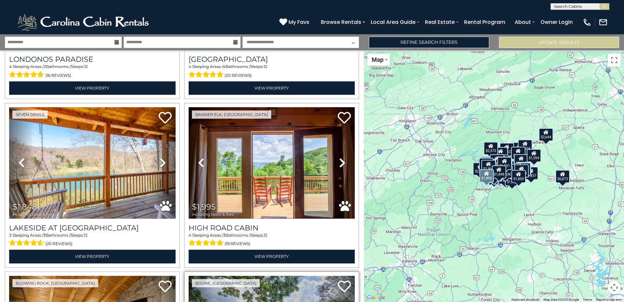
scroll to position [11669, 0]
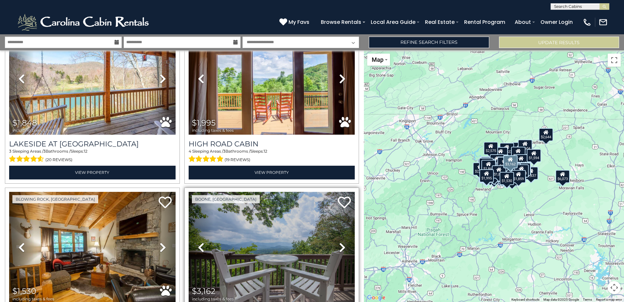
click at [336, 192] on link "Next" at bounding box center [342, 247] width 25 height 111
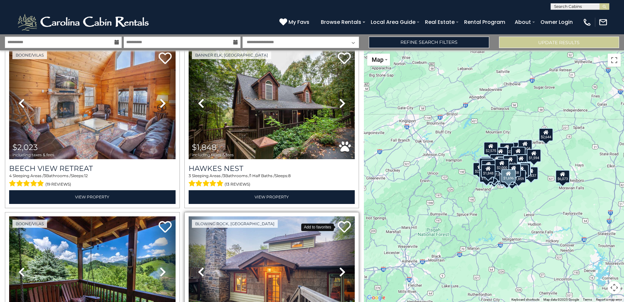
scroll to position [12350, 0]
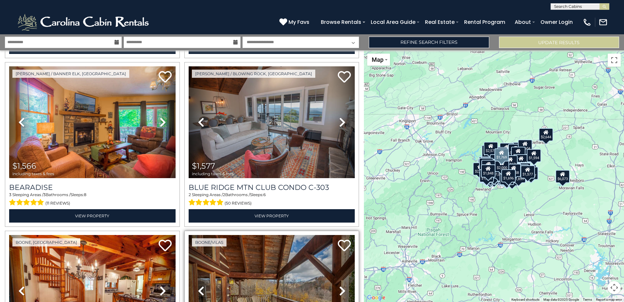
scroll to position [12644, 0]
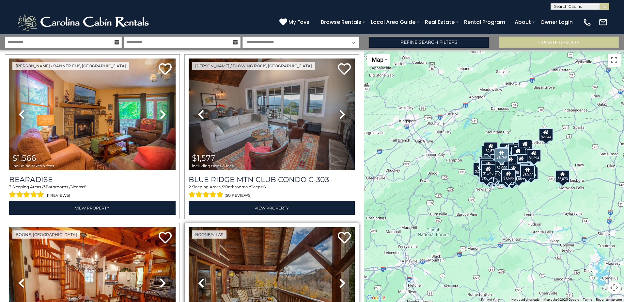
click at [341, 277] on icon at bounding box center [342, 282] width 7 height 10
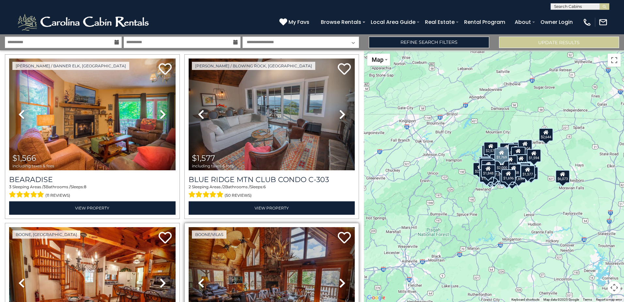
click at [341, 277] on icon at bounding box center [342, 282] width 7 height 10
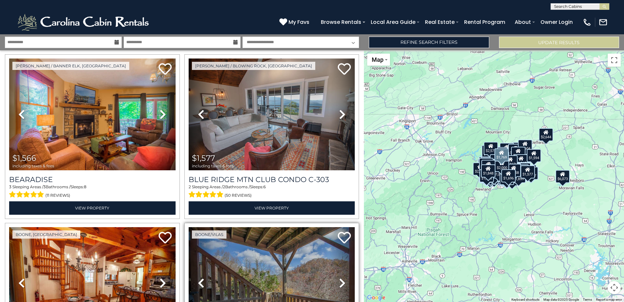
click at [341, 277] on icon at bounding box center [342, 282] width 7 height 10
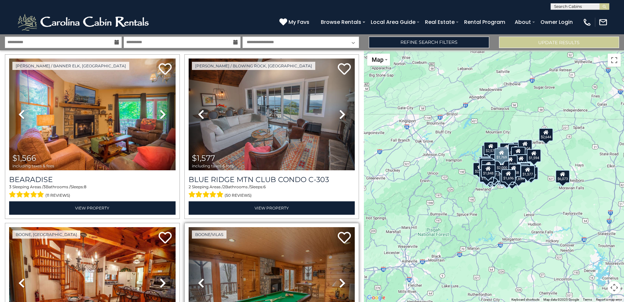
click at [339, 277] on icon at bounding box center [342, 282] width 7 height 10
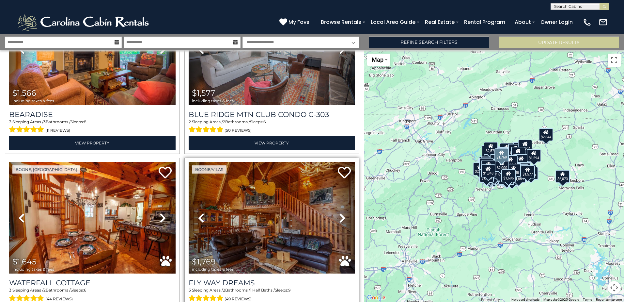
scroll to position [12709, 0]
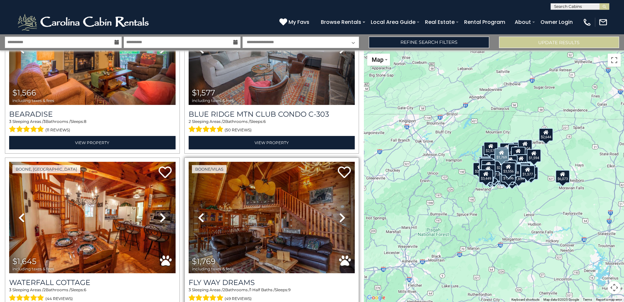
click at [339, 212] on icon at bounding box center [342, 217] width 7 height 10
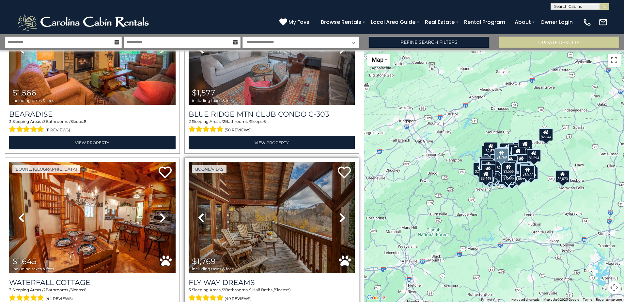
click at [339, 212] on icon at bounding box center [342, 217] width 7 height 10
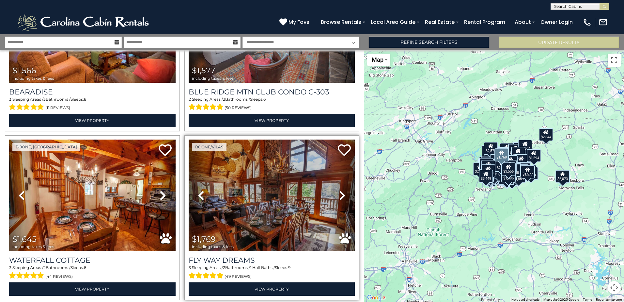
scroll to position [12742, 0]
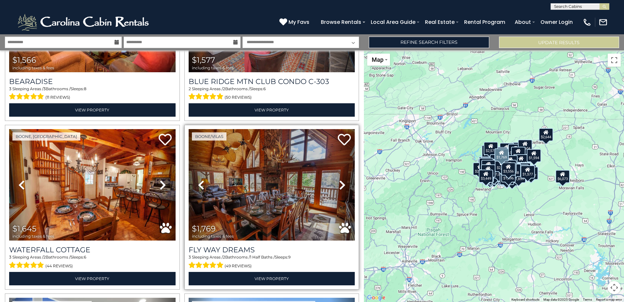
click at [339, 180] on icon at bounding box center [342, 185] width 7 height 10
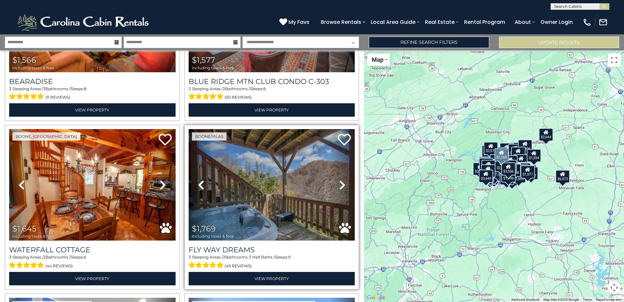
click at [340, 180] on icon at bounding box center [342, 185] width 7 height 10
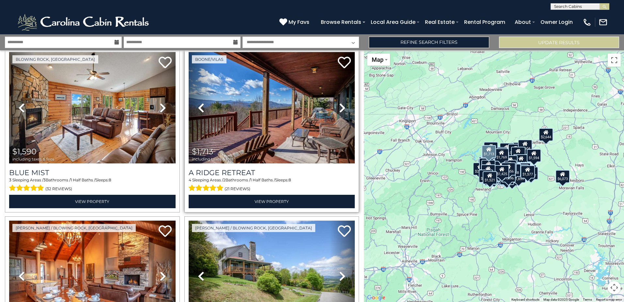
scroll to position [13493, 0]
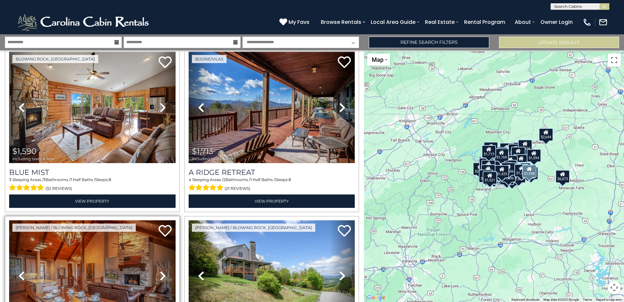
click at [160, 270] on icon at bounding box center [163, 275] width 7 height 10
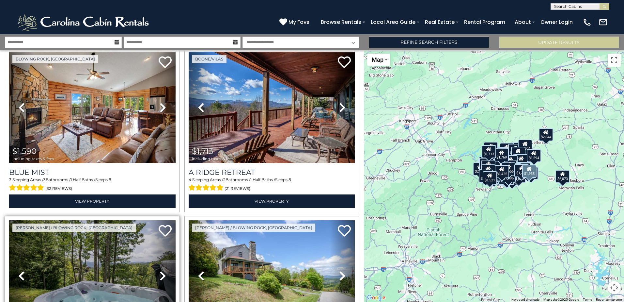
click at [162, 270] on icon at bounding box center [163, 275] width 7 height 10
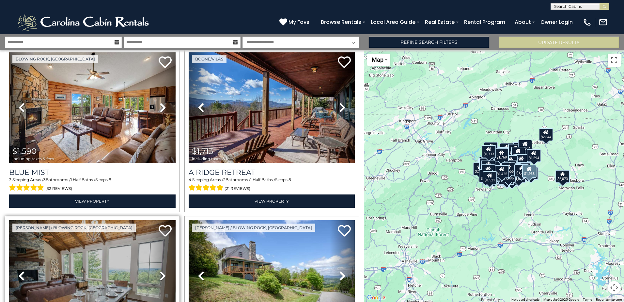
click at [162, 270] on icon at bounding box center [163, 275] width 7 height 10
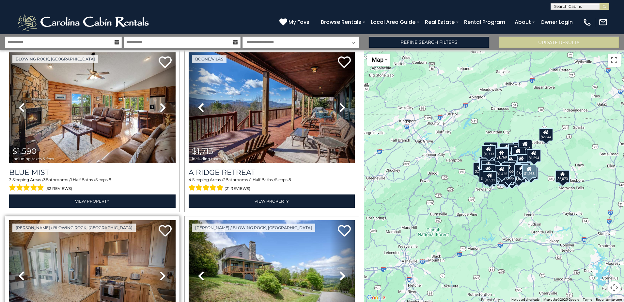
click at [161, 270] on icon at bounding box center [163, 275] width 7 height 10
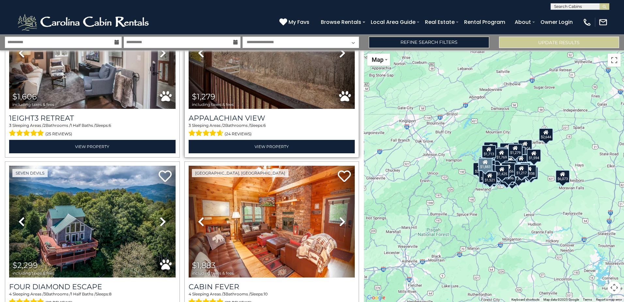
scroll to position [13885, 0]
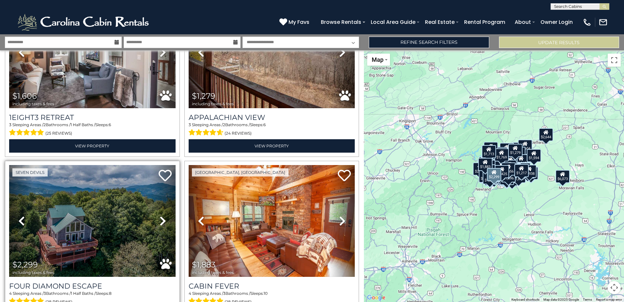
click at [161, 215] on icon at bounding box center [163, 220] width 7 height 10
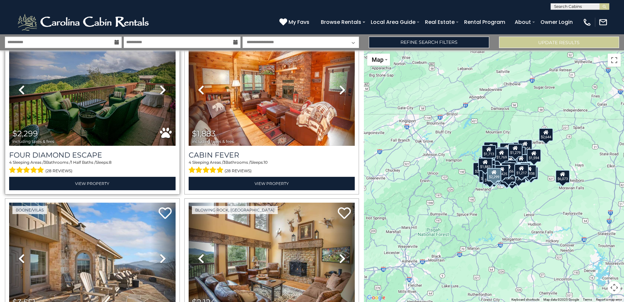
scroll to position [14048, 0]
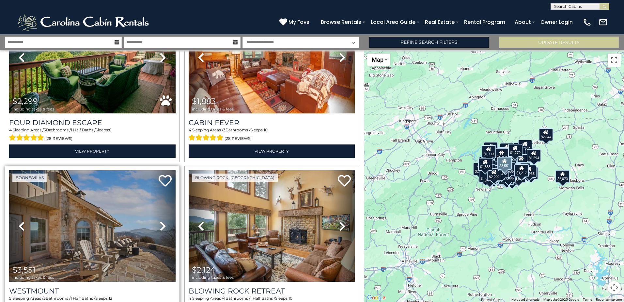
click at [162, 221] on icon at bounding box center [163, 226] width 7 height 10
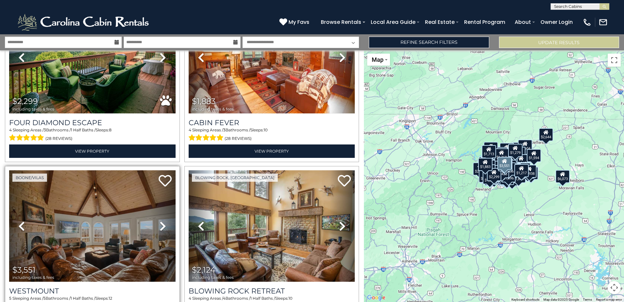
click at [160, 221] on icon at bounding box center [163, 226] width 7 height 10
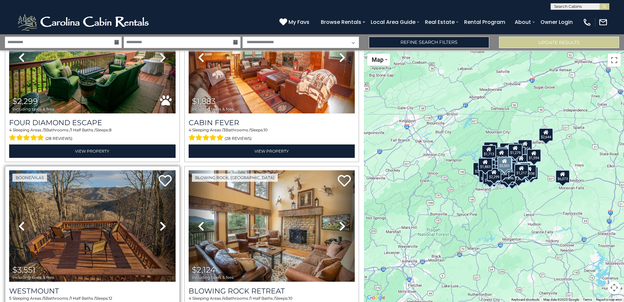
click at [160, 221] on icon at bounding box center [163, 226] width 7 height 10
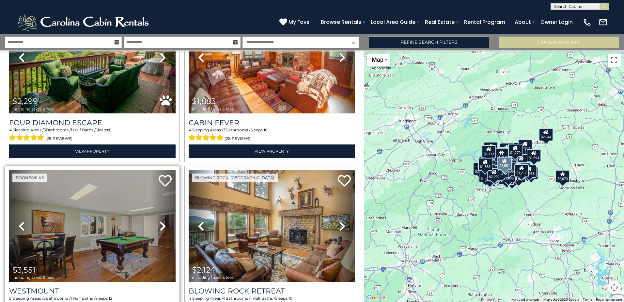
click at [160, 221] on icon at bounding box center [163, 226] width 7 height 10
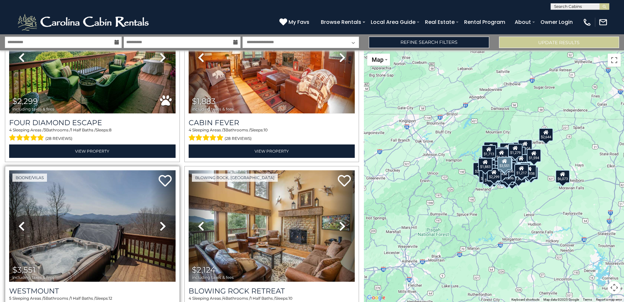
click at [160, 221] on icon at bounding box center [163, 226] width 7 height 10
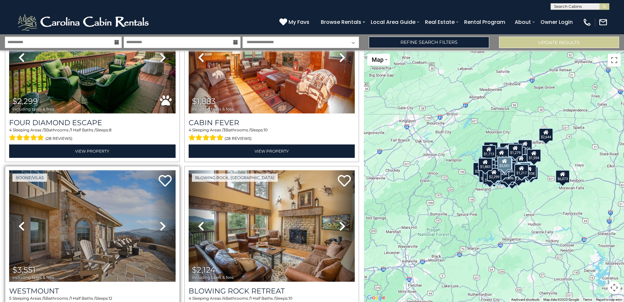
click at [160, 221] on icon at bounding box center [163, 226] width 7 height 10
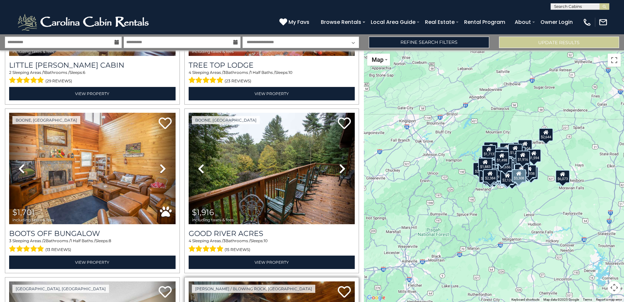
scroll to position [14859, 0]
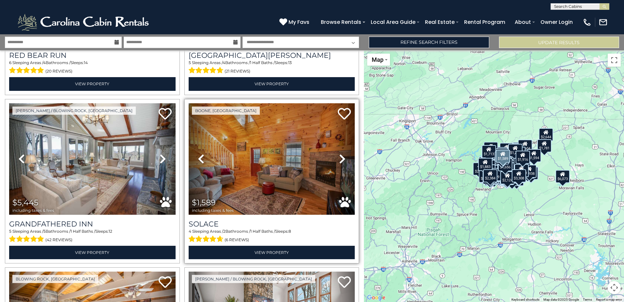
scroll to position [15153, 0]
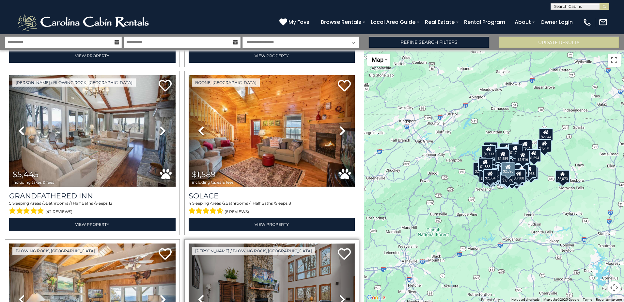
click at [289, 243] on img at bounding box center [272, 298] width 166 height 111
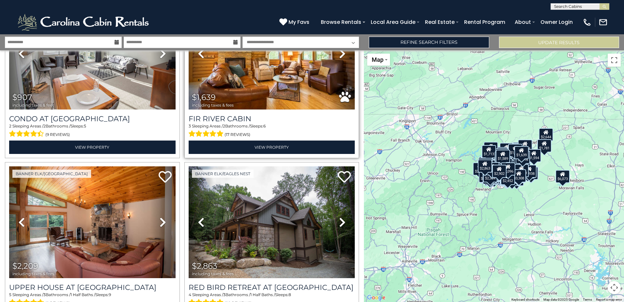
scroll to position [15904, 0]
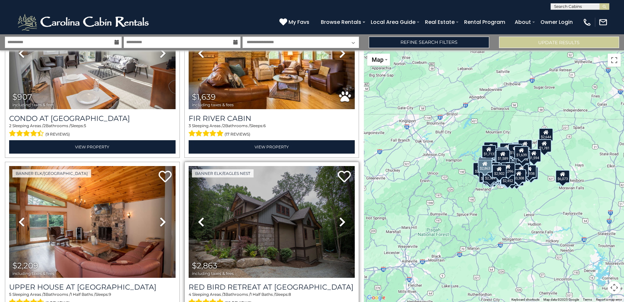
click at [339, 216] on icon at bounding box center [342, 221] width 7 height 10
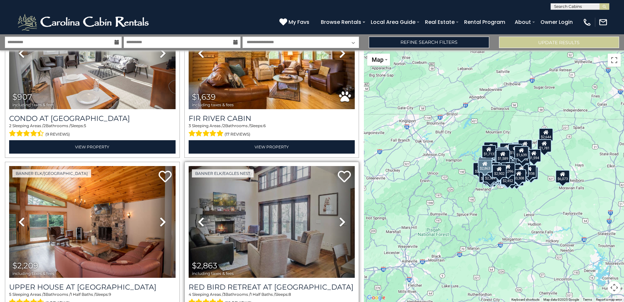
click at [340, 216] on icon at bounding box center [342, 221] width 7 height 10
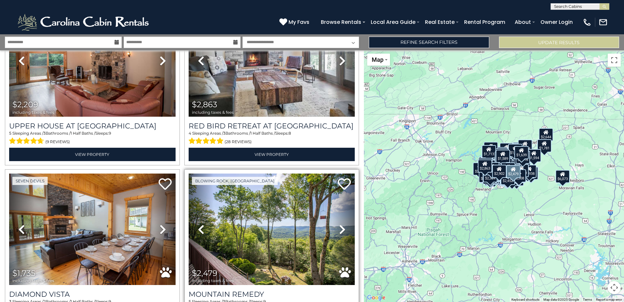
scroll to position [16067, 0]
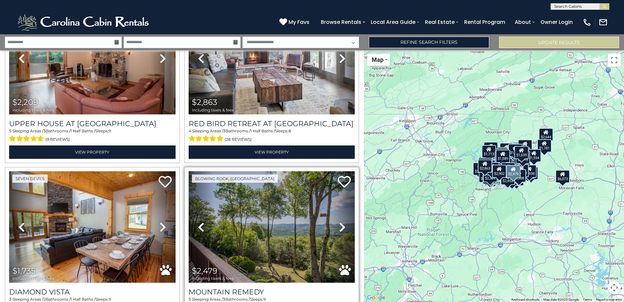
click at [339, 222] on icon at bounding box center [342, 227] width 7 height 10
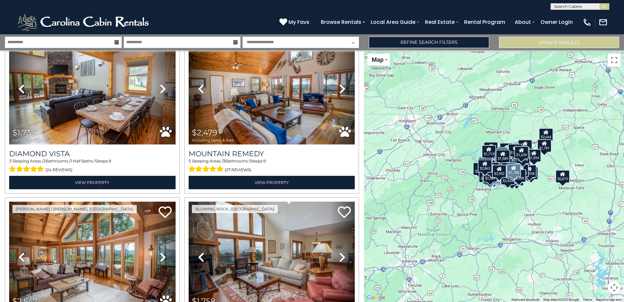
scroll to position [16198, 0]
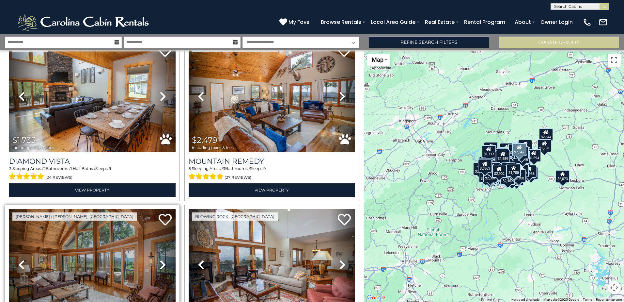
click at [160, 259] on icon at bounding box center [163, 264] width 7 height 10
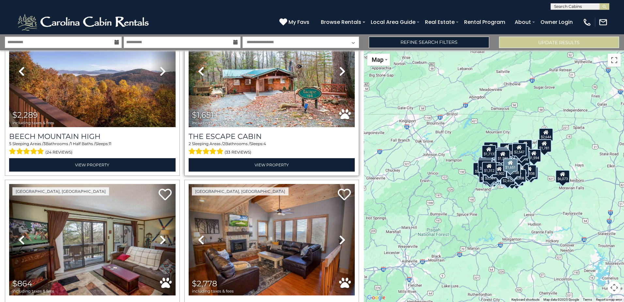
scroll to position [16851, 0]
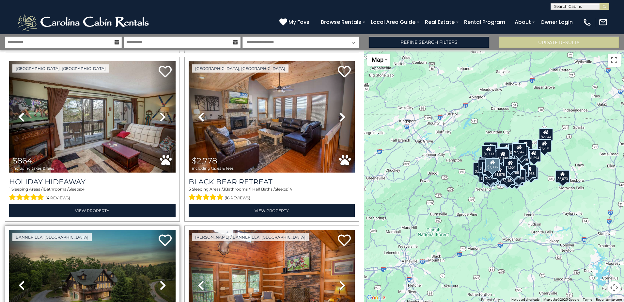
click at [164, 280] on icon at bounding box center [163, 285] width 7 height 10
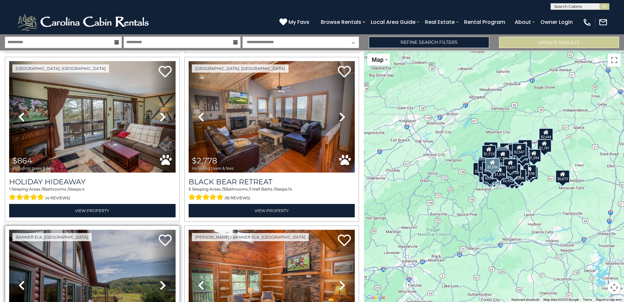
click at [164, 280] on icon at bounding box center [163, 285] width 7 height 10
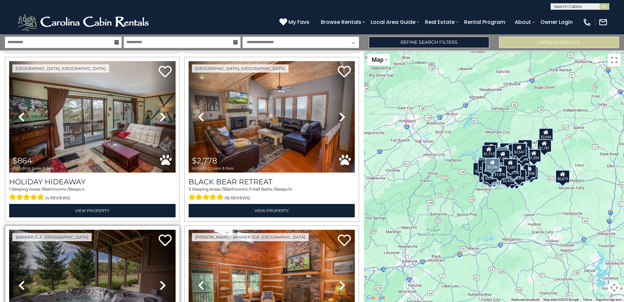
click at [161, 280] on icon at bounding box center [163, 285] width 7 height 10
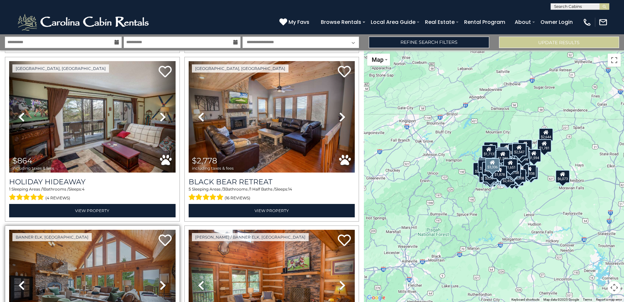
click at [161, 280] on icon at bounding box center [163, 285] width 7 height 10
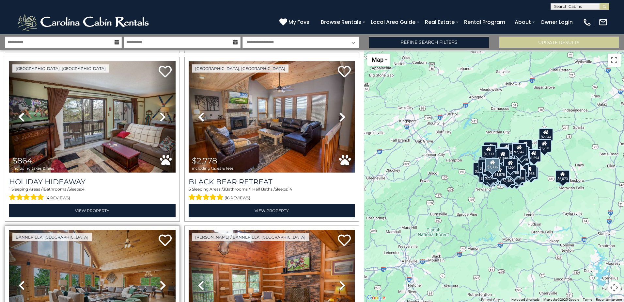
click at [161, 280] on icon at bounding box center [163, 285] width 7 height 10
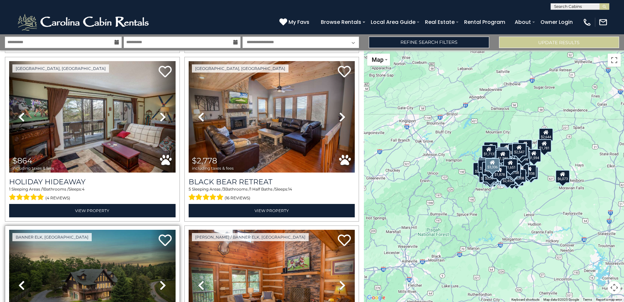
click at [161, 280] on icon at bounding box center [163, 285] width 7 height 10
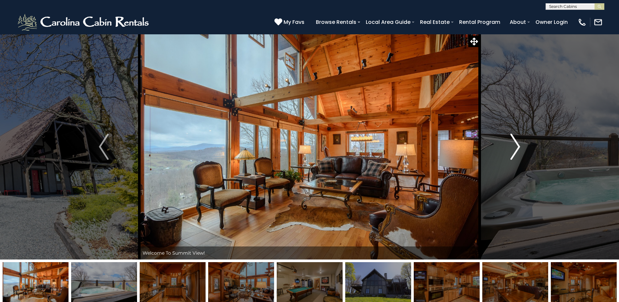
click at [513, 151] on img "Next" at bounding box center [516, 147] width 10 height 26
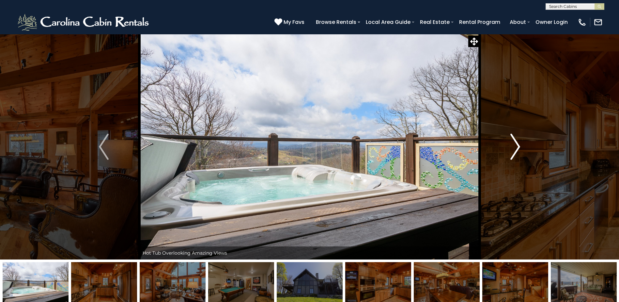
click at [516, 149] on img "Next" at bounding box center [516, 147] width 10 height 26
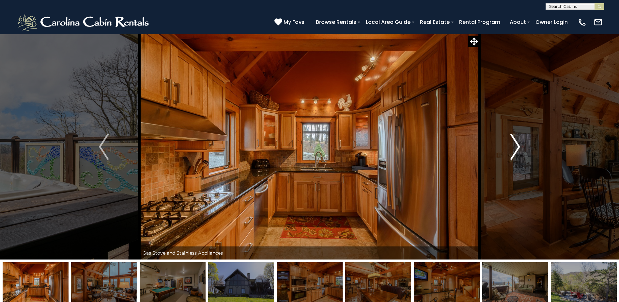
click at [516, 149] on img "Next" at bounding box center [516, 147] width 10 height 26
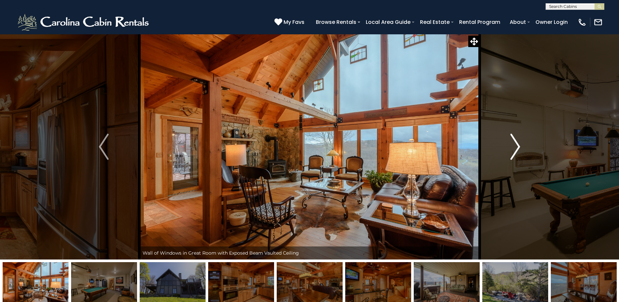
click at [514, 147] on img "Next" at bounding box center [516, 147] width 10 height 26
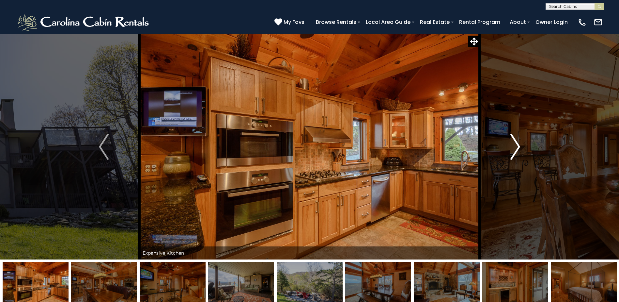
click at [514, 147] on img "Next" at bounding box center [516, 147] width 10 height 26
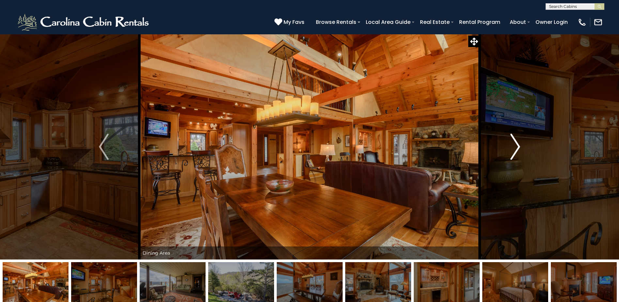
click at [514, 147] on img "Next" at bounding box center [516, 147] width 10 height 26
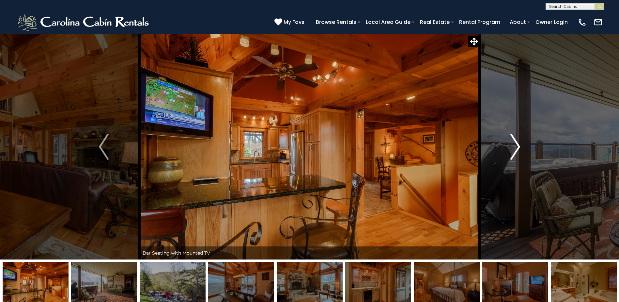
click at [518, 147] on img "Next" at bounding box center [516, 147] width 10 height 26
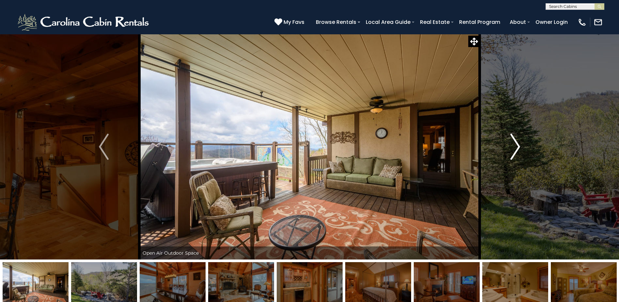
click at [518, 147] on img "Next" at bounding box center [516, 147] width 10 height 26
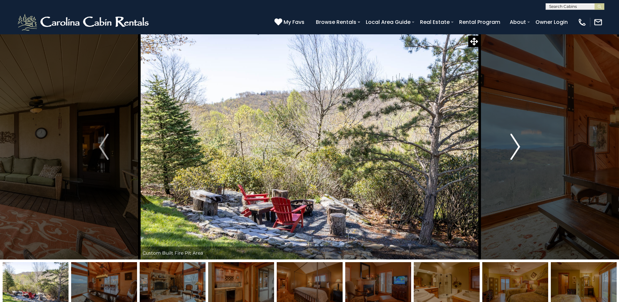
click at [518, 147] on img "Next" at bounding box center [516, 147] width 10 height 26
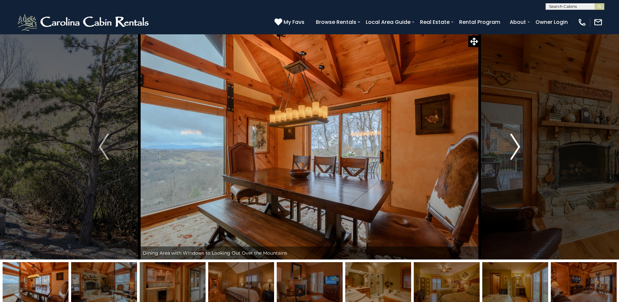
click at [517, 148] on img "Next" at bounding box center [516, 147] width 10 height 26
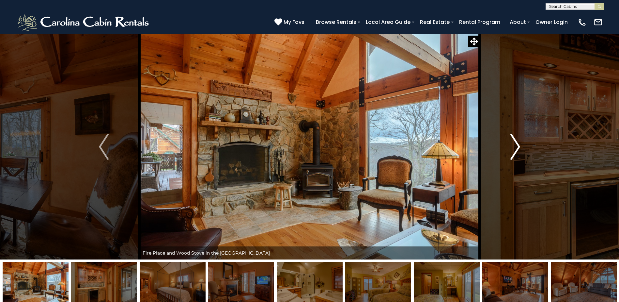
click at [518, 148] on img "Next" at bounding box center [516, 147] width 10 height 26
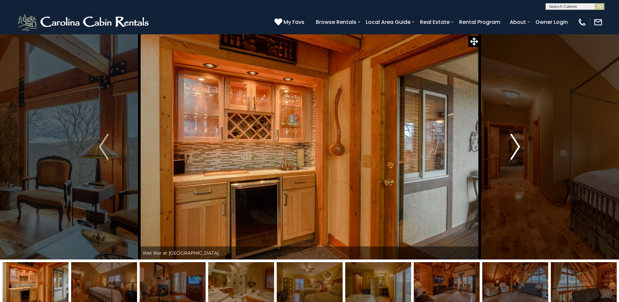
click at [518, 148] on img "Next" at bounding box center [516, 147] width 10 height 26
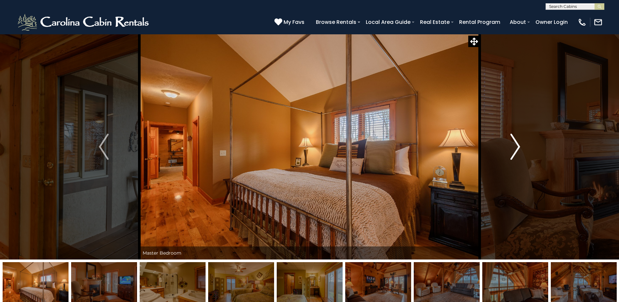
click at [518, 148] on img "Next" at bounding box center [516, 147] width 10 height 26
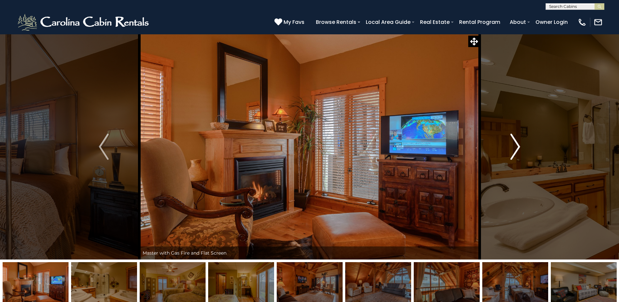
click at [518, 148] on img "Next" at bounding box center [516, 147] width 10 height 26
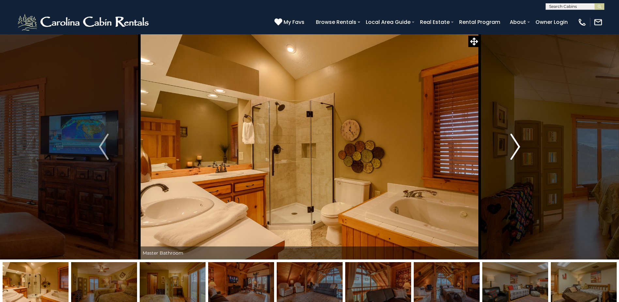
click at [518, 148] on img "Next" at bounding box center [516, 147] width 10 height 26
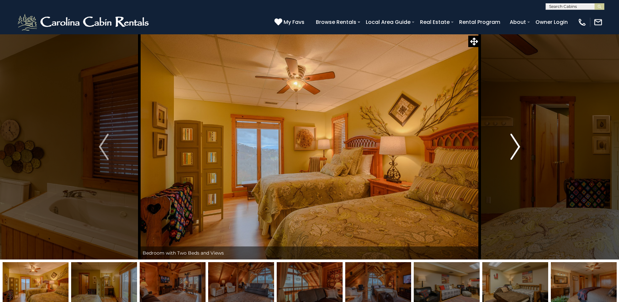
click at [518, 148] on img "Next" at bounding box center [516, 147] width 10 height 26
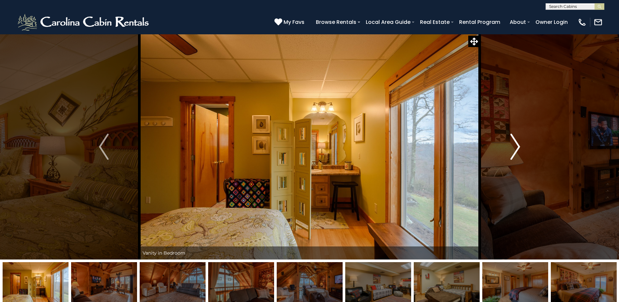
click at [519, 147] on img "Next" at bounding box center [516, 147] width 10 height 26
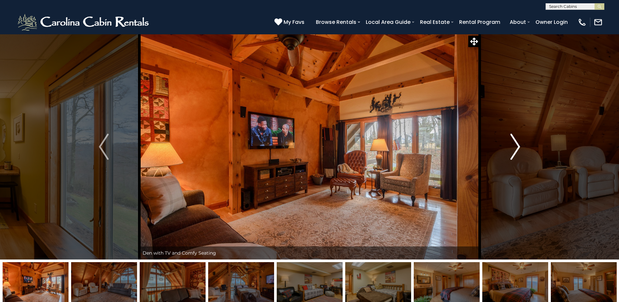
click at [519, 146] on img "Next" at bounding box center [516, 147] width 10 height 26
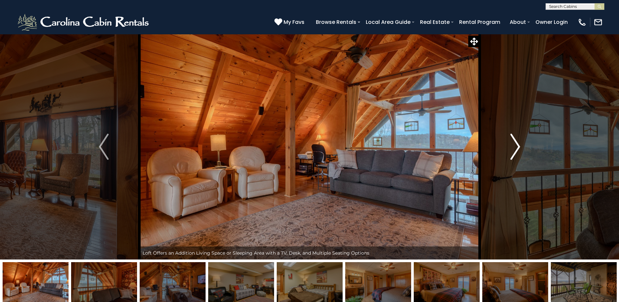
click at [517, 146] on img "Next" at bounding box center [516, 147] width 10 height 26
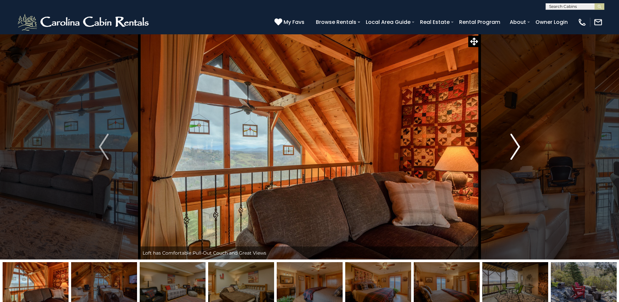
click at [515, 146] on img "Next" at bounding box center [516, 147] width 10 height 26
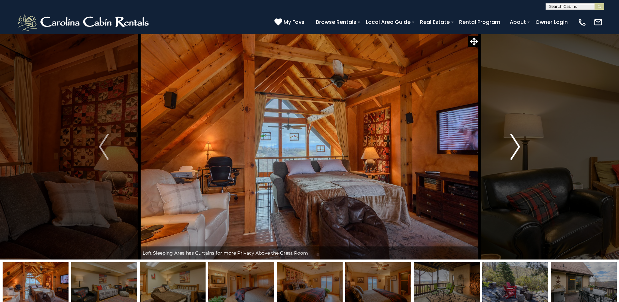
click at [514, 146] on img "Next" at bounding box center [516, 147] width 10 height 26
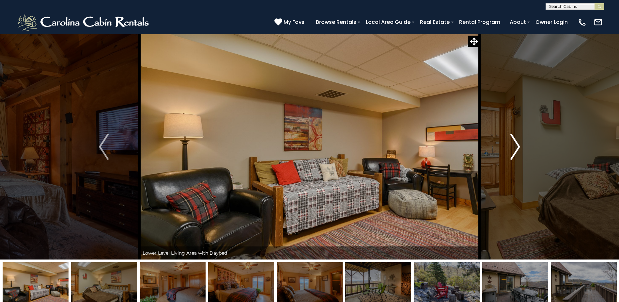
click at [514, 146] on img "Next" at bounding box center [516, 147] width 10 height 26
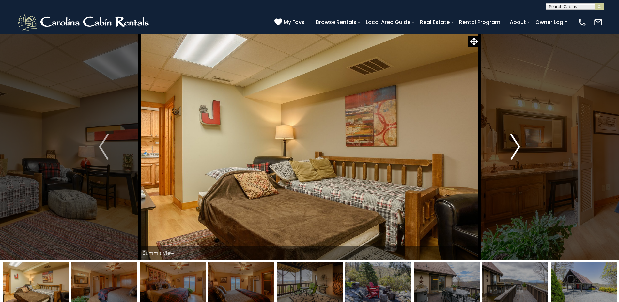
click at [514, 146] on img "Next" at bounding box center [516, 147] width 10 height 26
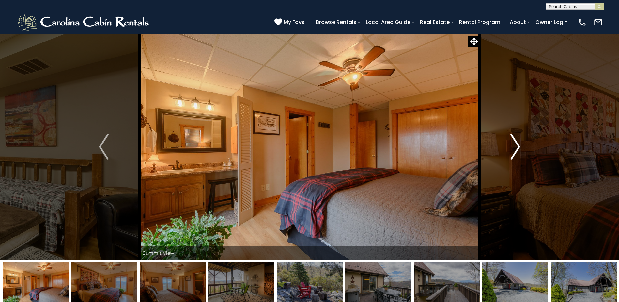
click at [516, 146] on img "Next" at bounding box center [516, 147] width 10 height 26
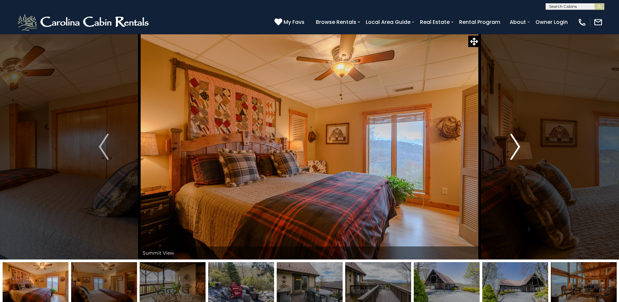
click at [516, 146] on img "Next" at bounding box center [516, 147] width 10 height 26
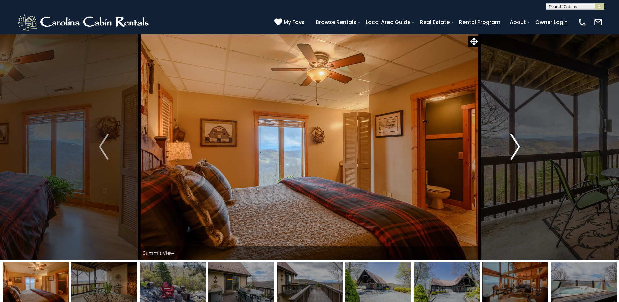
click at [516, 146] on img "Next" at bounding box center [516, 147] width 10 height 26
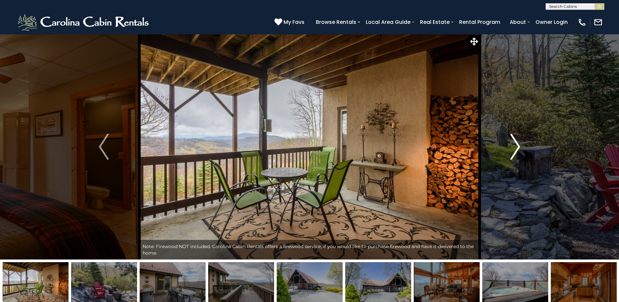
click at [516, 146] on img "Next" at bounding box center [516, 147] width 10 height 26
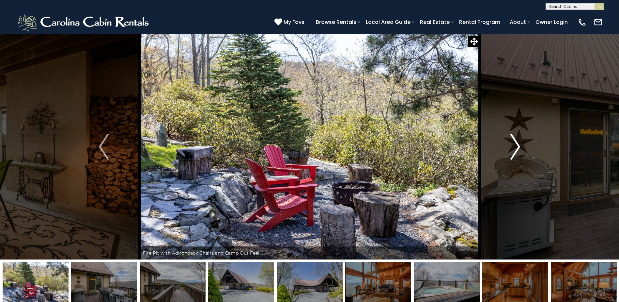
click at [516, 146] on img "Next" at bounding box center [516, 147] width 10 height 26
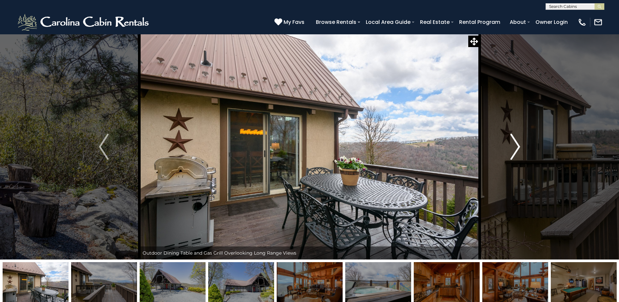
click at [515, 146] on img "Next" at bounding box center [516, 147] width 10 height 26
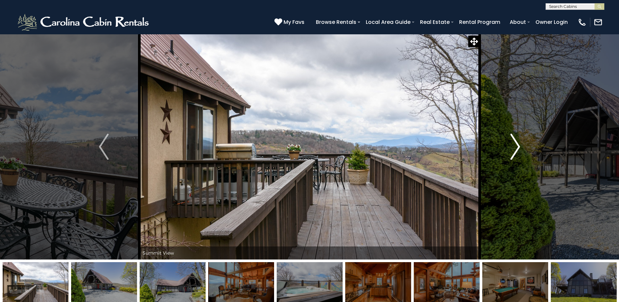
click at [517, 145] on img "Next" at bounding box center [516, 147] width 10 height 26
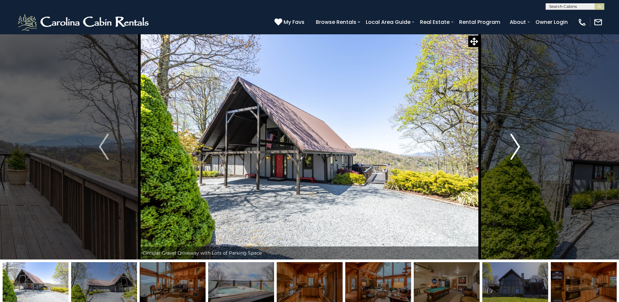
click at [516, 145] on img "Next" at bounding box center [516, 147] width 10 height 26
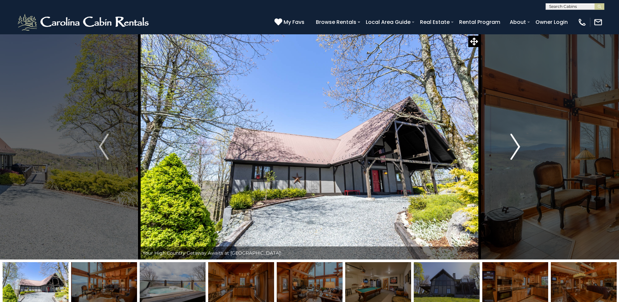
click at [516, 145] on img "Next" at bounding box center [516, 147] width 10 height 26
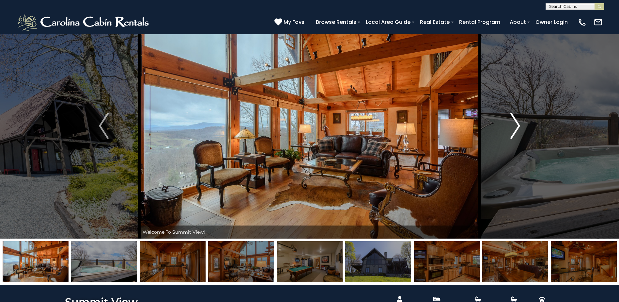
scroll to position [33, 0]
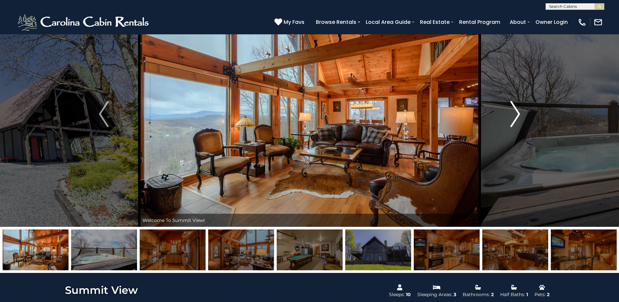
click at [517, 117] on img "Next" at bounding box center [516, 114] width 10 height 26
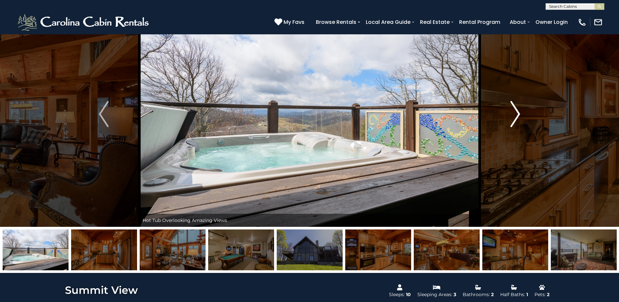
click at [517, 117] on img "Next" at bounding box center [516, 114] width 10 height 26
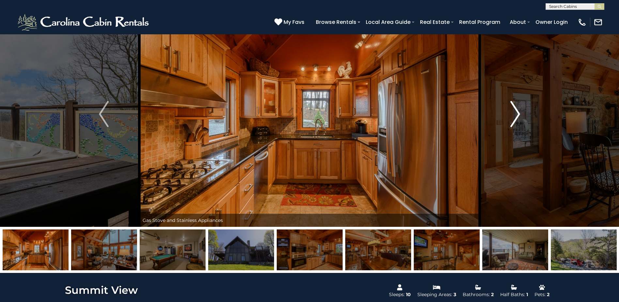
click at [517, 117] on img "Next" at bounding box center [516, 114] width 10 height 26
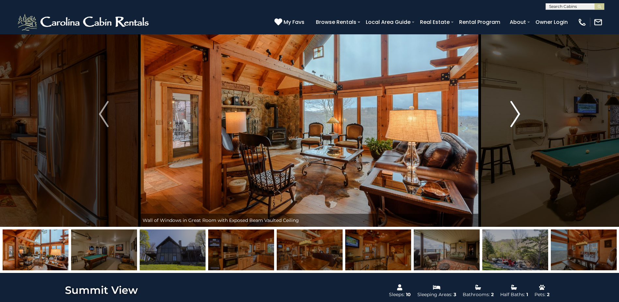
click at [517, 117] on img "Next" at bounding box center [516, 114] width 10 height 26
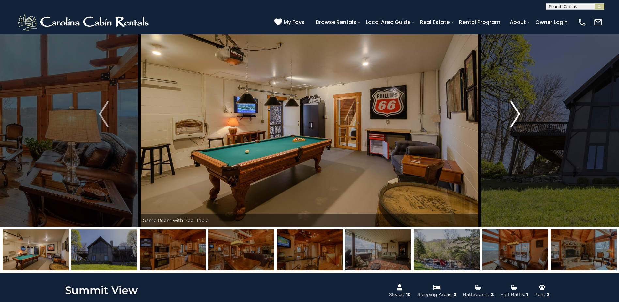
click at [517, 117] on img "Next" at bounding box center [516, 114] width 10 height 26
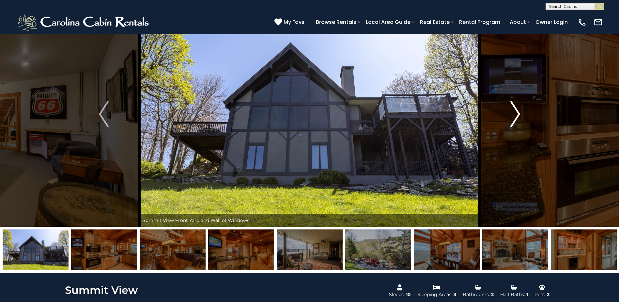
click at [517, 117] on img "Next" at bounding box center [516, 114] width 10 height 26
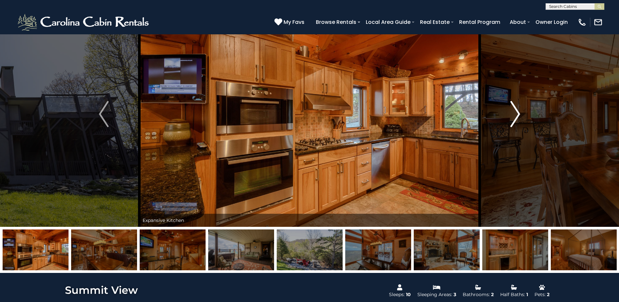
click at [517, 117] on img "Next" at bounding box center [516, 114] width 10 height 26
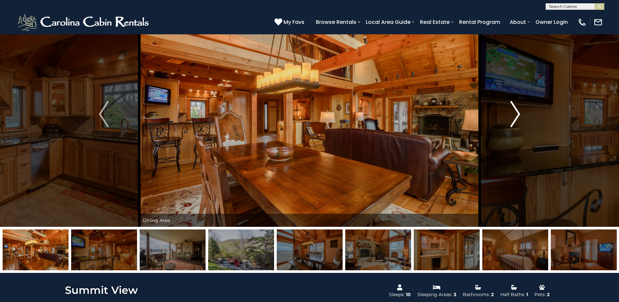
click at [517, 117] on img "Next" at bounding box center [516, 114] width 10 height 26
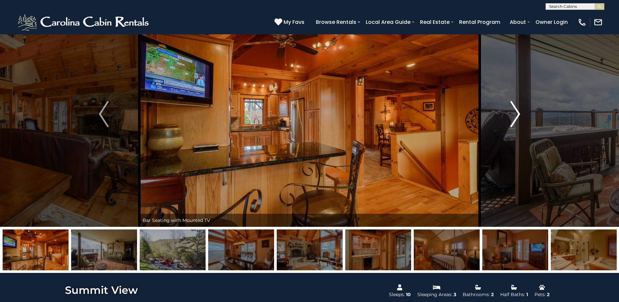
click at [517, 117] on img "Next" at bounding box center [516, 114] width 10 height 26
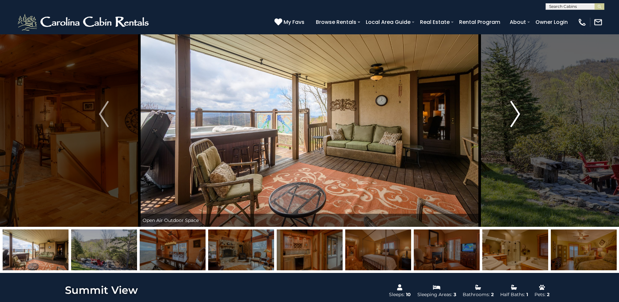
click at [517, 117] on img "Next" at bounding box center [516, 114] width 10 height 26
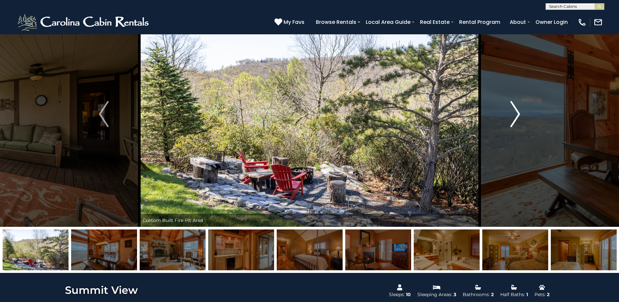
click at [517, 116] on img "Next" at bounding box center [516, 114] width 10 height 26
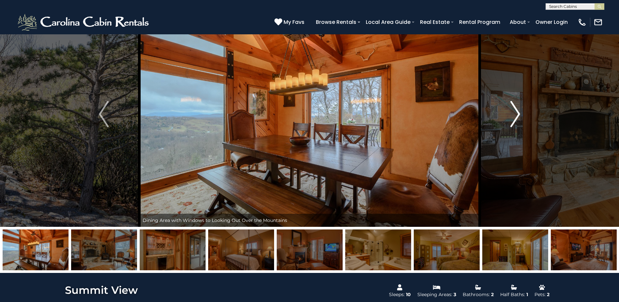
click at [517, 116] on img "Next" at bounding box center [516, 114] width 10 height 26
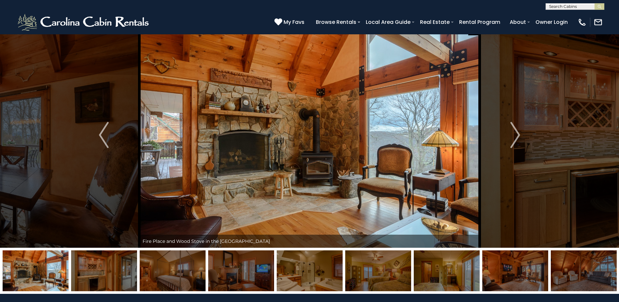
scroll to position [0, 0]
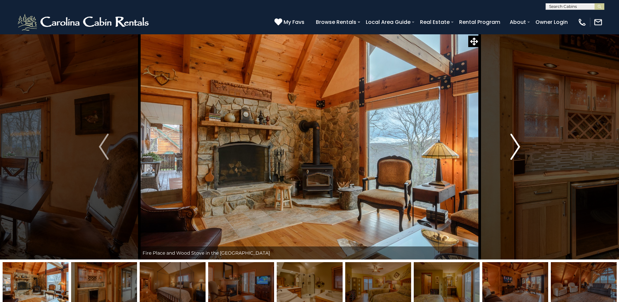
click at [519, 146] on img "Next" at bounding box center [516, 147] width 10 height 26
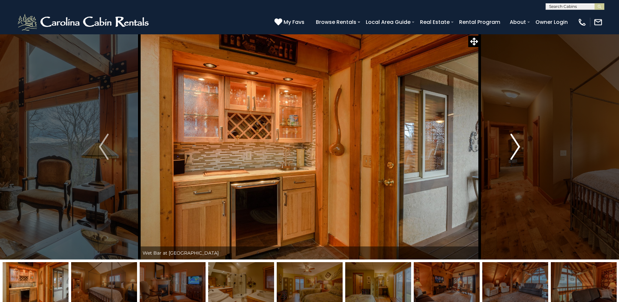
click at [518, 144] on img "Next" at bounding box center [516, 147] width 10 height 26
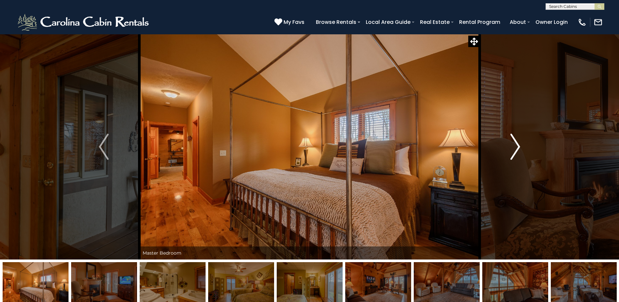
click at [518, 144] on img "Next" at bounding box center [516, 147] width 10 height 26
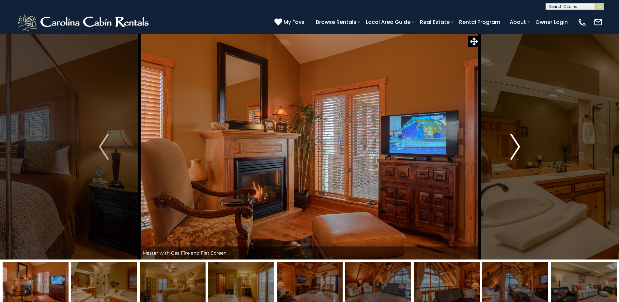
click at [517, 144] on img "Next" at bounding box center [516, 147] width 10 height 26
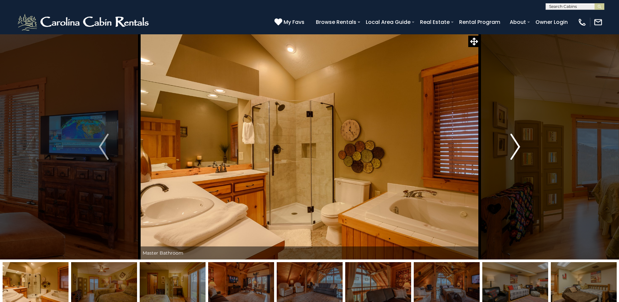
click at [517, 144] on img "Next" at bounding box center [516, 147] width 10 height 26
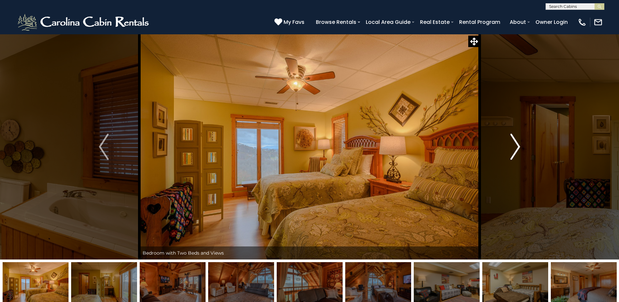
click at [517, 144] on img "Next" at bounding box center [516, 147] width 10 height 26
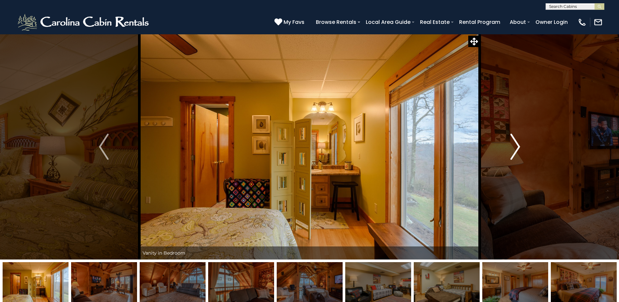
click at [517, 144] on img "Next" at bounding box center [516, 147] width 10 height 26
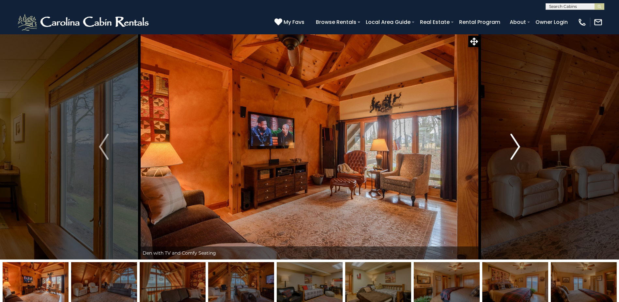
click at [517, 144] on img "Next" at bounding box center [516, 147] width 10 height 26
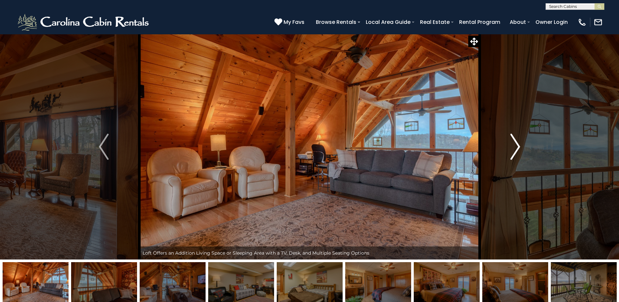
click at [517, 144] on img "Next" at bounding box center [516, 147] width 10 height 26
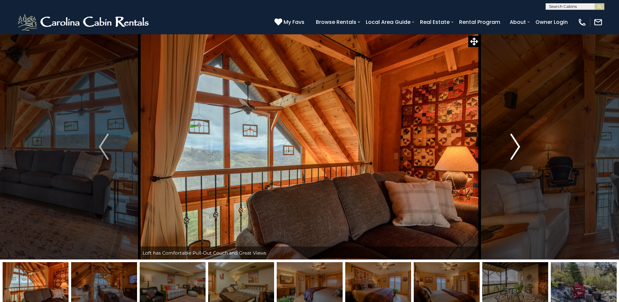
click at [517, 144] on img "Next" at bounding box center [516, 147] width 10 height 26
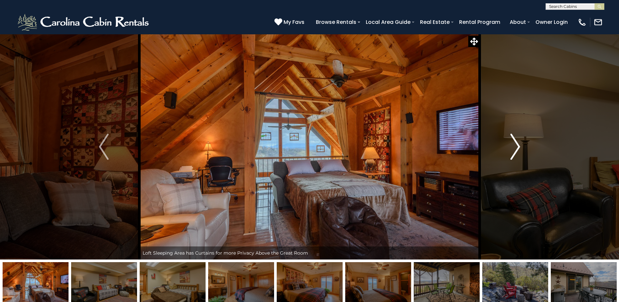
click at [517, 144] on img "Next" at bounding box center [516, 147] width 10 height 26
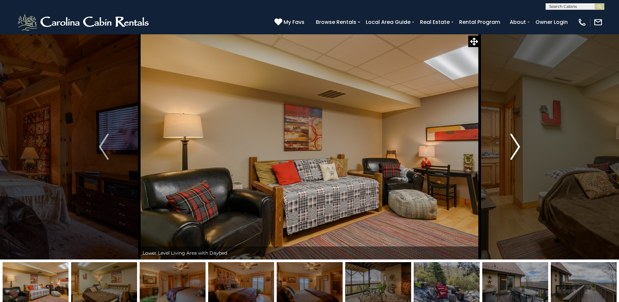
click at [517, 144] on img "Next" at bounding box center [516, 147] width 10 height 26
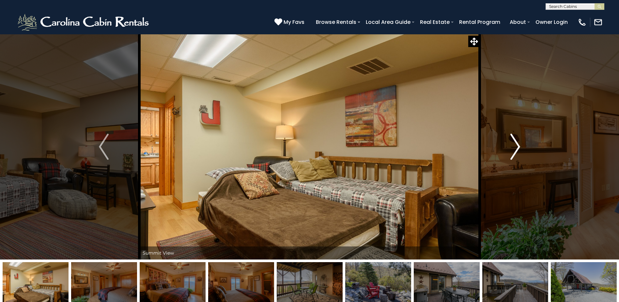
click at [517, 144] on img "Next" at bounding box center [516, 147] width 10 height 26
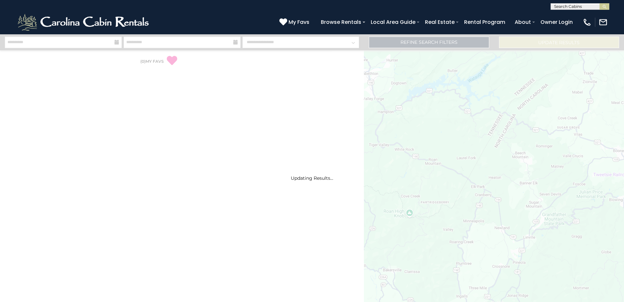
select select "*"
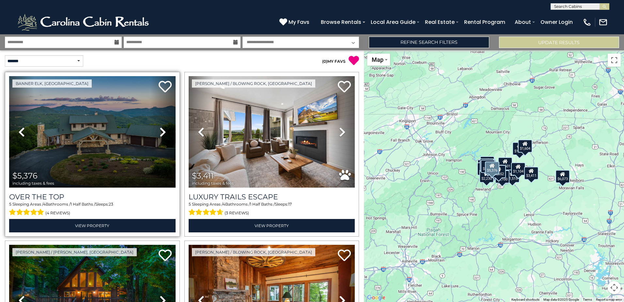
click at [160, 132] on icon at bounding box center [163, 132] width 7 height 10
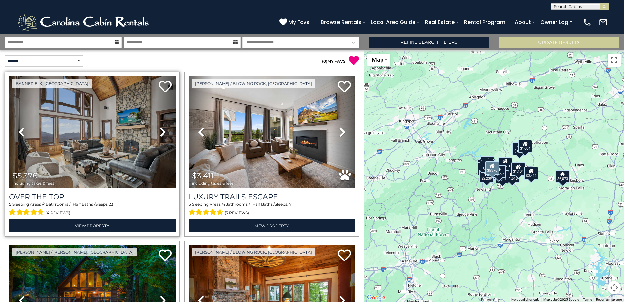
click at [160, 132] on icon at bounding box center [163, 132] width 7 height 10
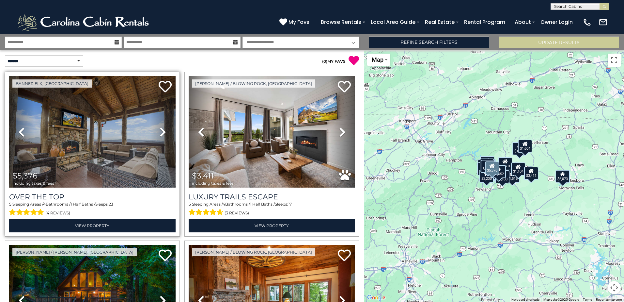
click at [161, 132] on icon at bounding box center [163, 132] width 7 height 10
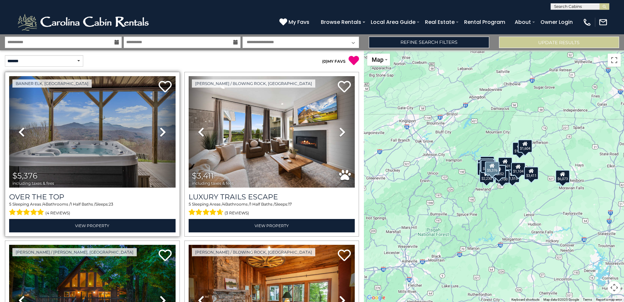
click at [161, 132] on icon at bounding box center [163, 132] width 7 height 10
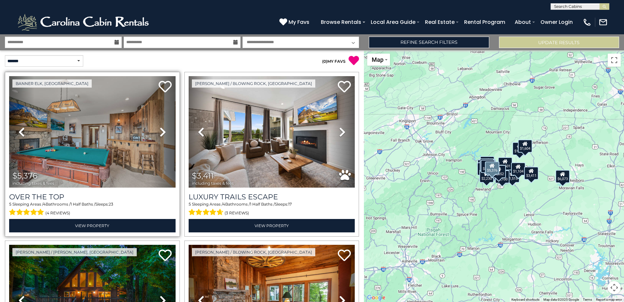
click at [161, 132] on icon at bounding box center [163, 132] width 7 height 10
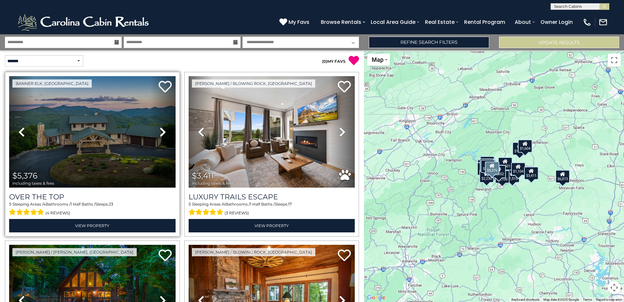
click at [161, 132] on icon at bounding box center [163, 132] width 7 height 10
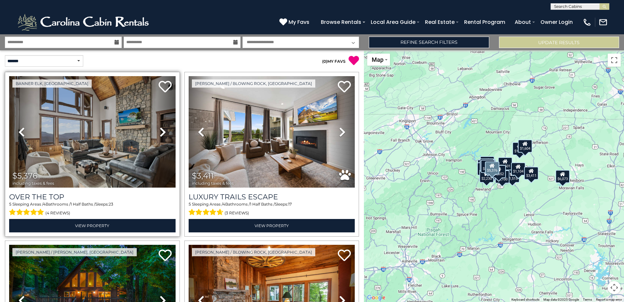
click at [161, 132] on icon at bounding box center [163, 132] width 7 height 10
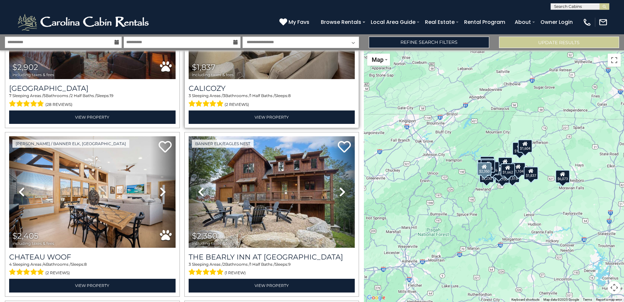
scroll to position [783, 0]
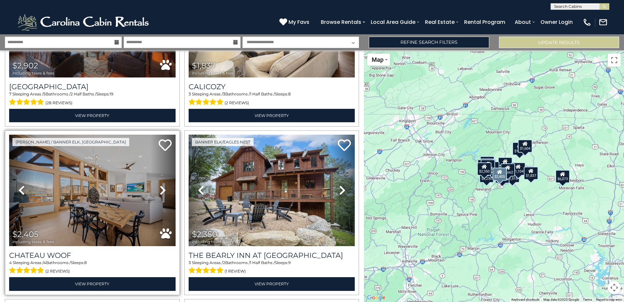
click at [161, 186] on icon at bounding box center [163, 190] width 7 height 10
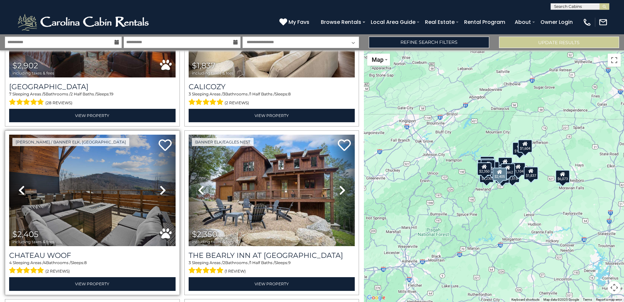
click at [161, 185] on icon at bounding box center [163, 190] width 7 height 10
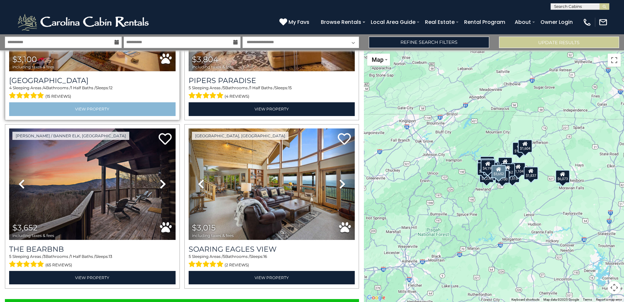
scroll to position [2315, 0]
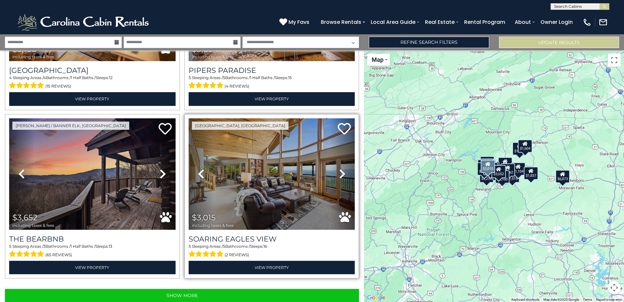
click at [339, 168] on icon at bounding box center [342, 173] width 7 height 10
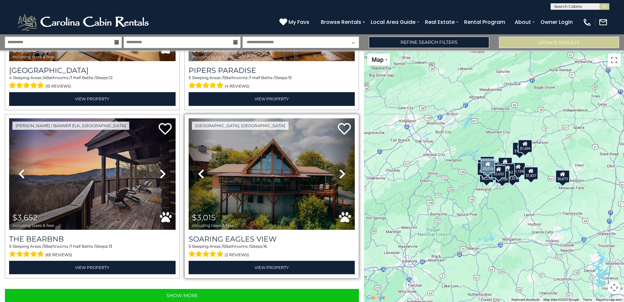
click at [339, 168] on icon at bounding box center [342, 173] width 7 height 10
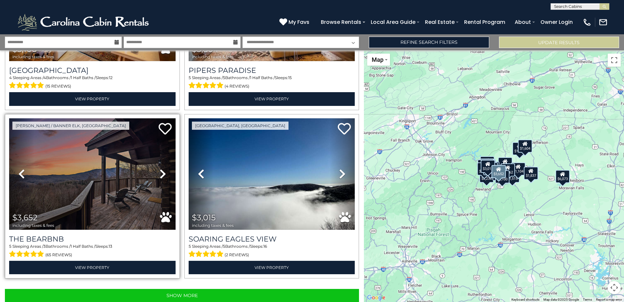
click at [163, 168] on icon at bounding box center [163, 173] width 7 height 10
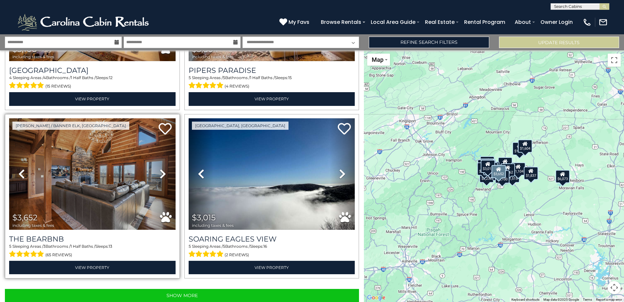
click at [163, 168] on icon at bounding box center [163, 173] width 7 height 10
